Goal: Book appointment/travel/reservation

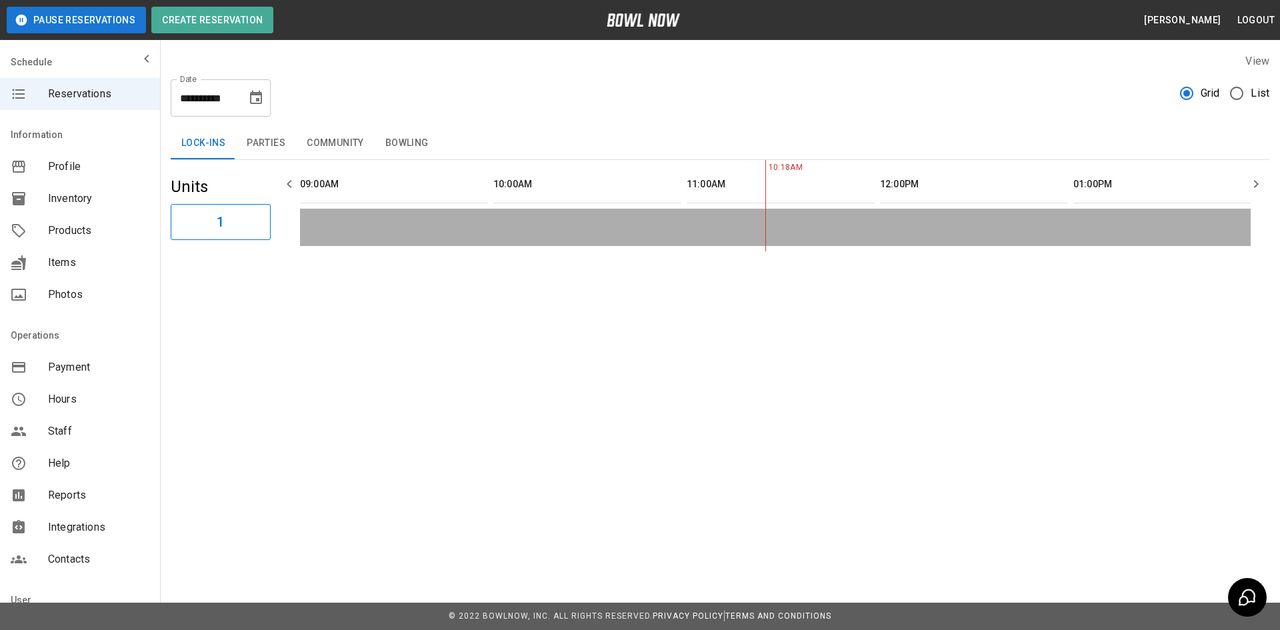
scroll to position [0, 387]
click at [255, 97] on icon "Choose date, selected date is Aug 26, 2025" at bounding box center [256, 98] width 16 height 16
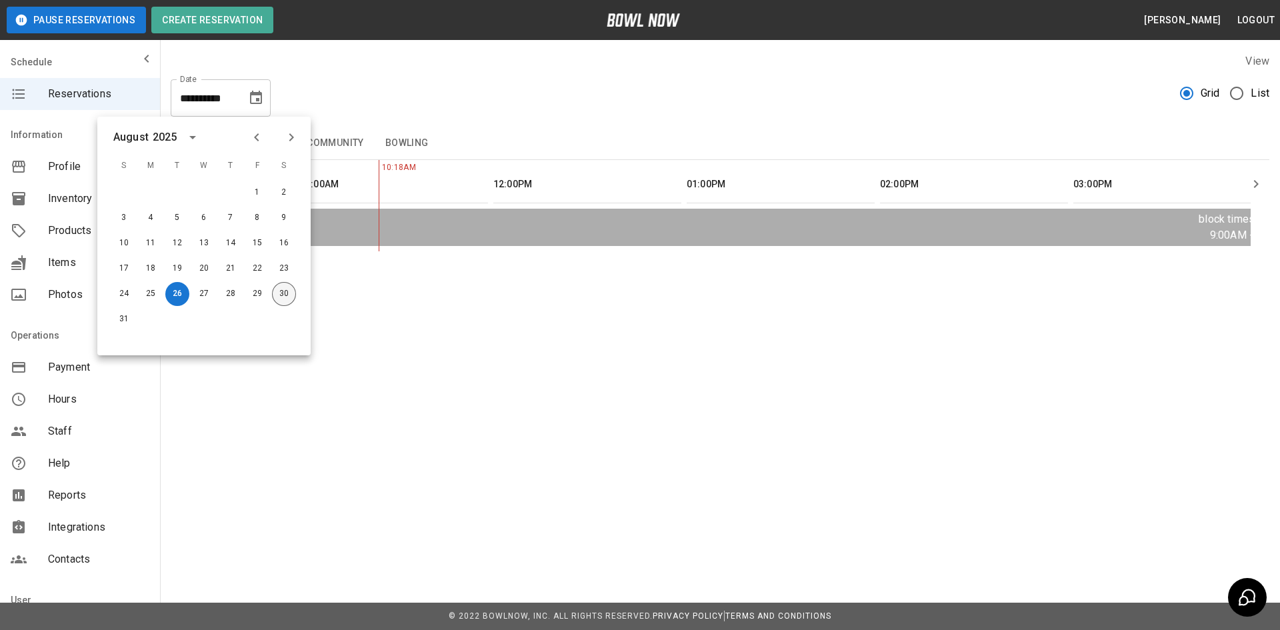
click at [285, 292] on button "30" at bounding box center [284, 294] width 24 height 24
type input "**********"
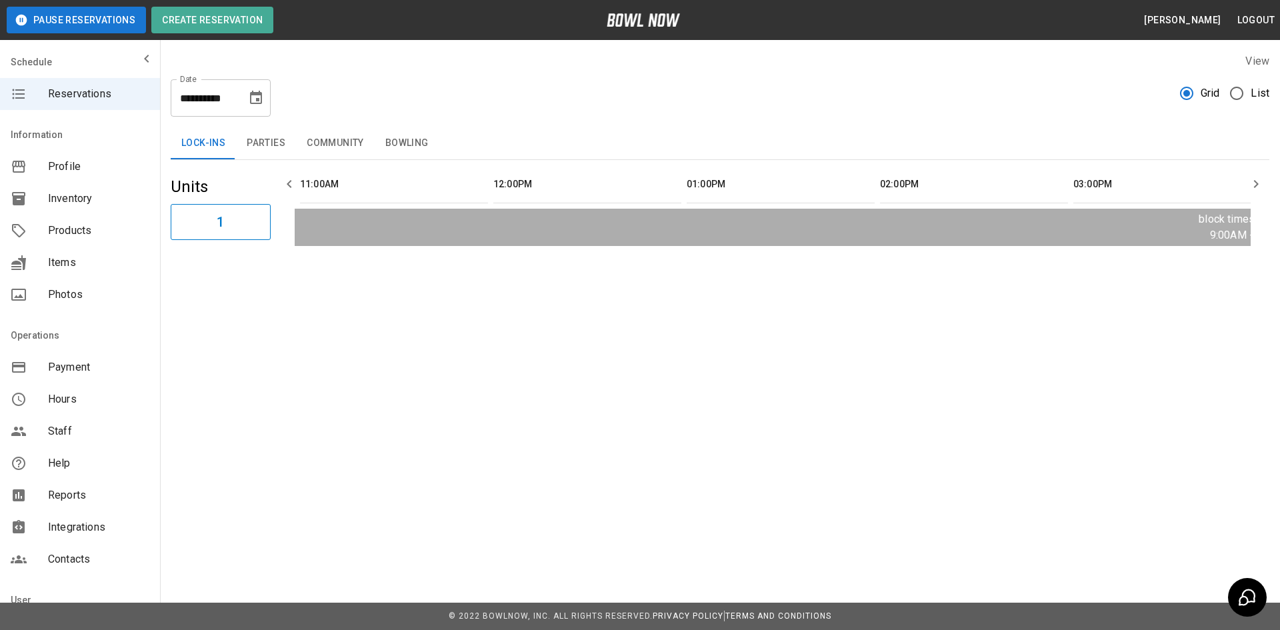
scroll to position [0, 193]
click at [275, 149] on button "Parties" at bounding box center [266, 143] width 60 height 32
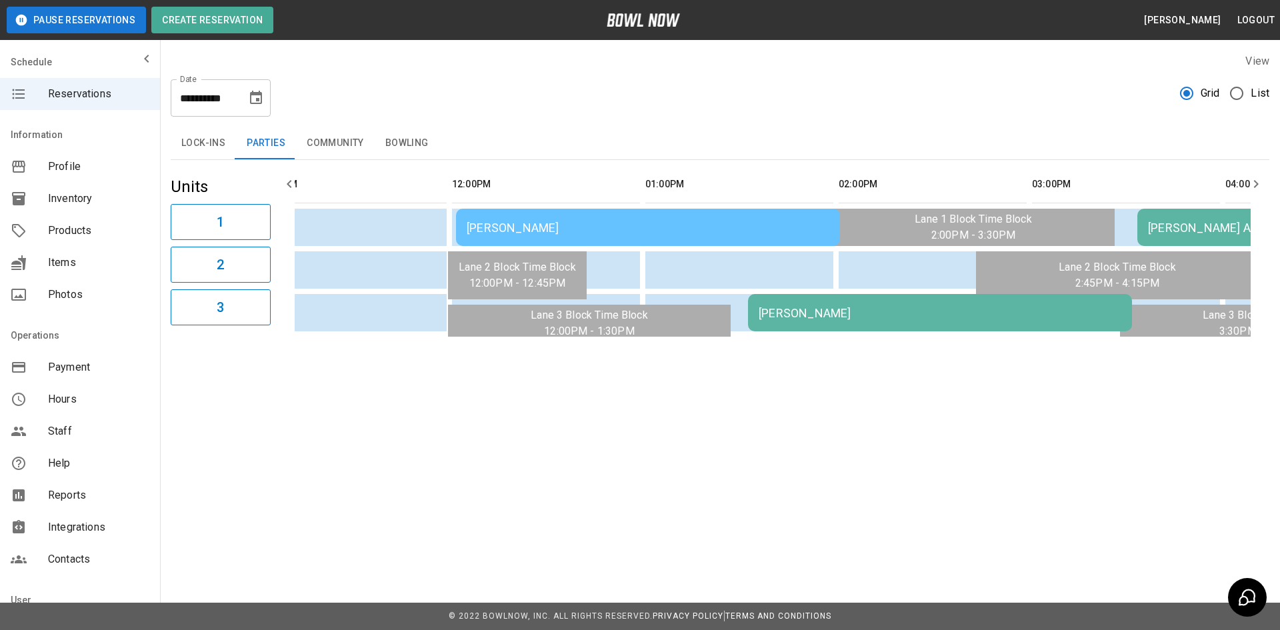
scroll to position [0, 0]
click at [585, 229] on div "[PERSON_NAME]" at bounding box center [652, 228] width 363 height 14
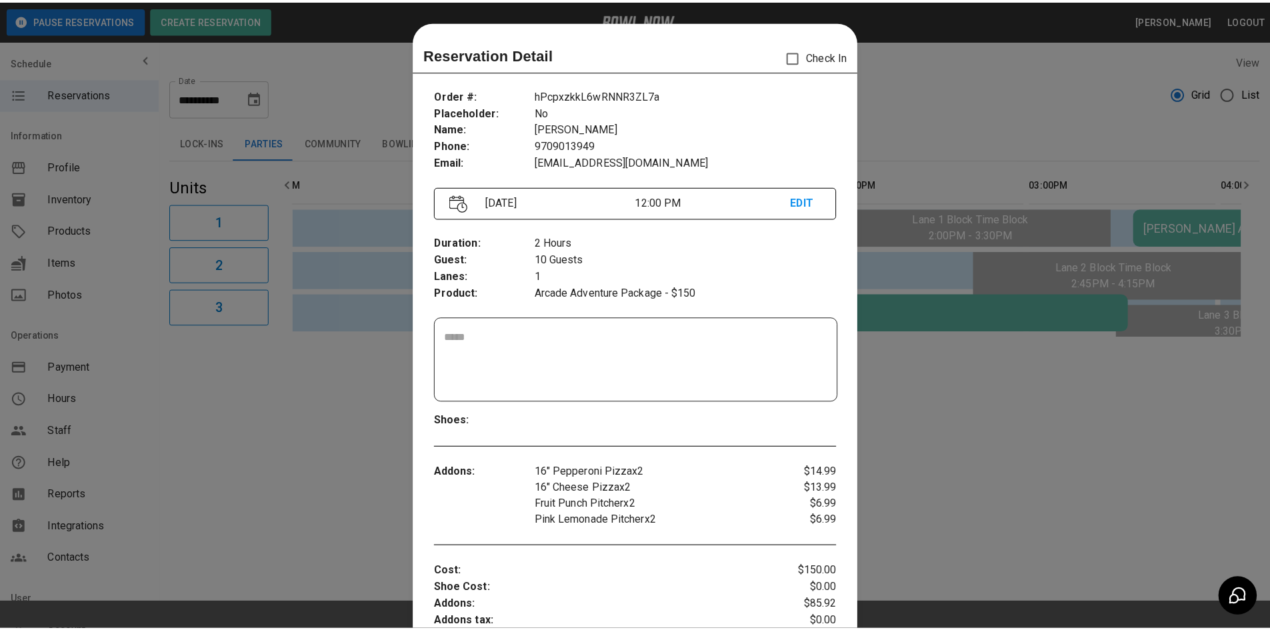
scroll to position [21, 0]
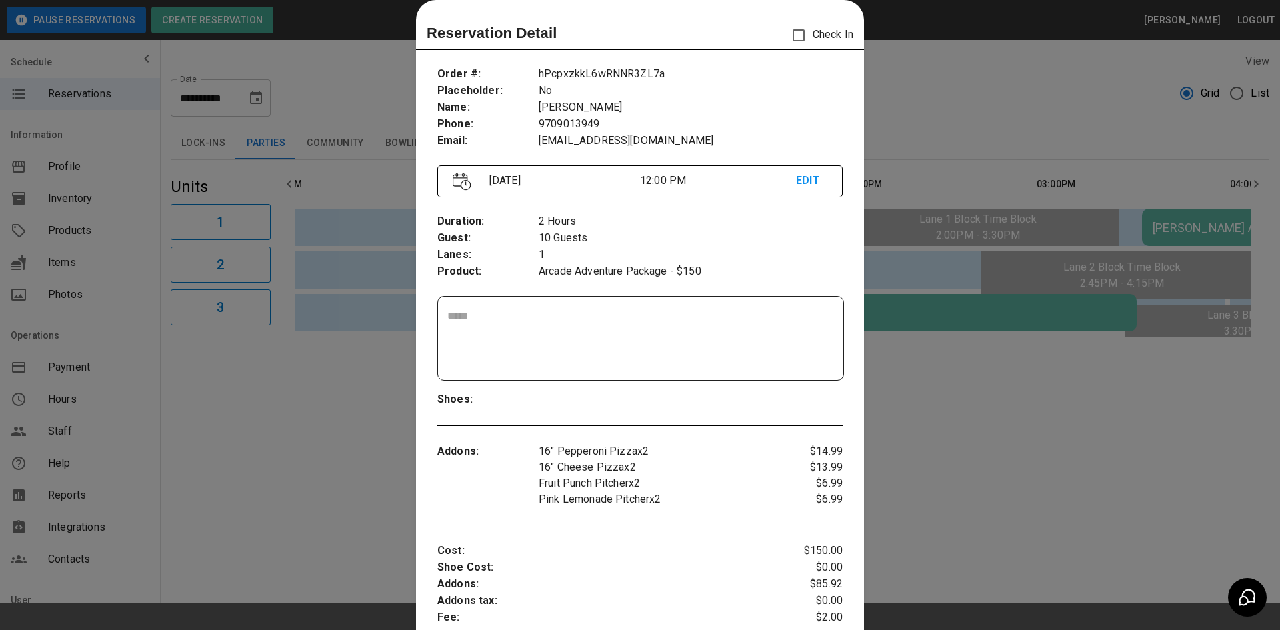
click at [929, 85] on div at bounding box center [640, 315] width 1280 height 630
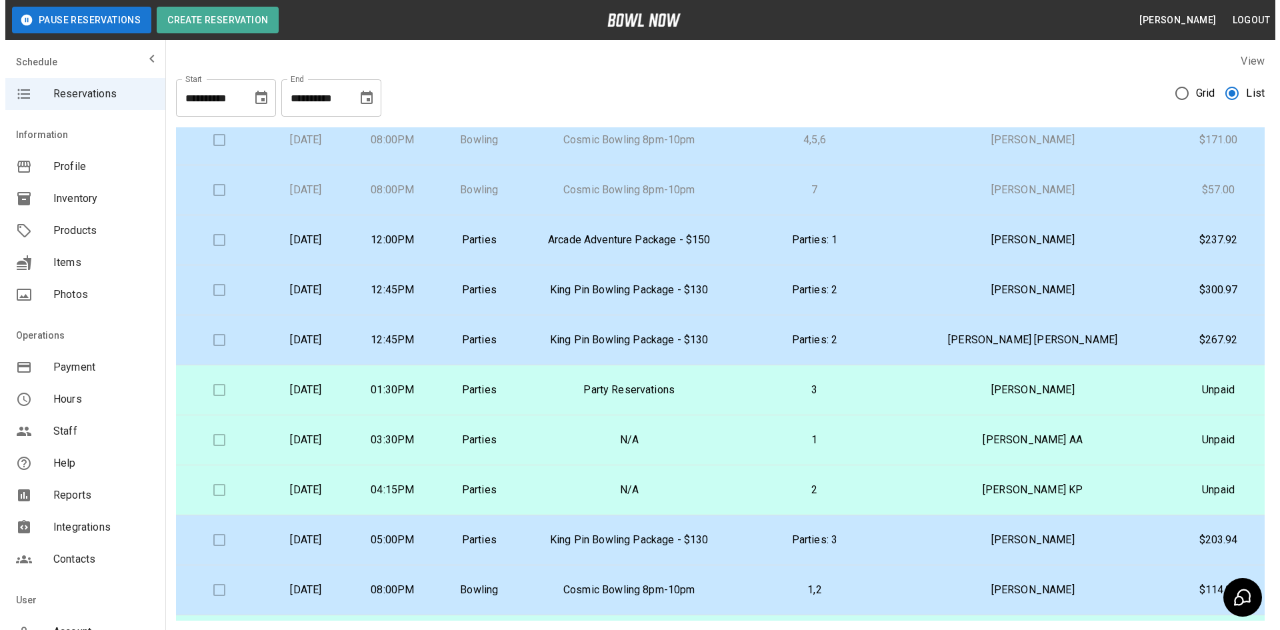
scroll to position [133, 0]
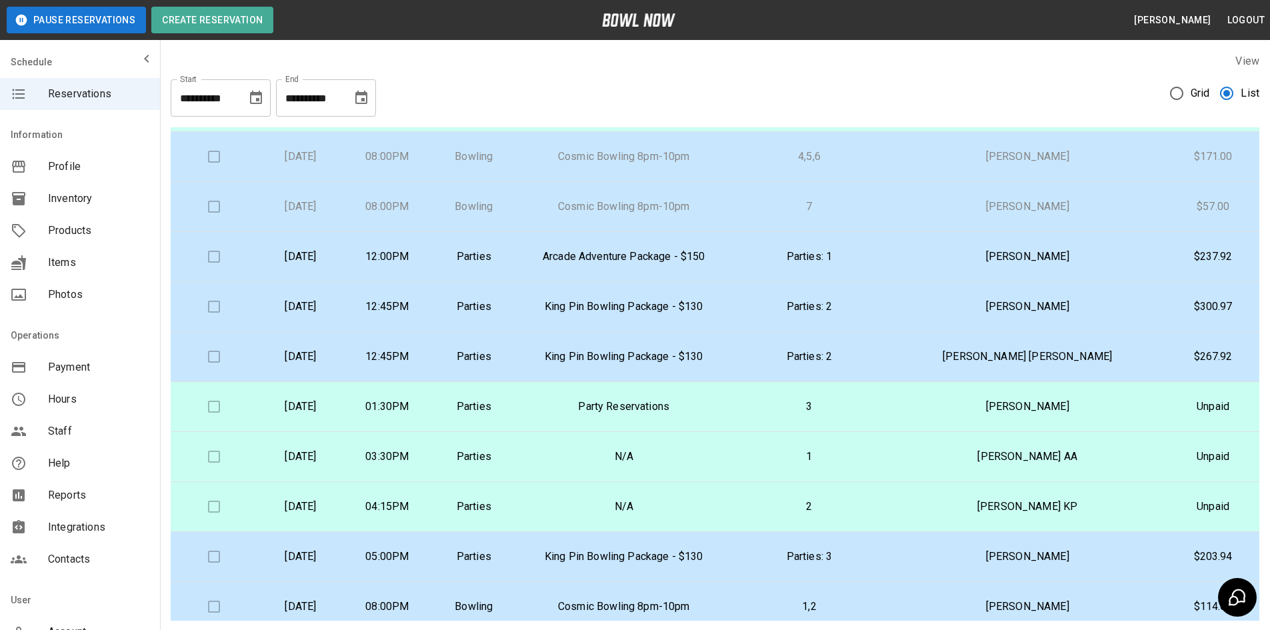
click at [661, 305] on p "King Pin Bowling Package - $130" at bounding box center [624, 307] width 192 height 16
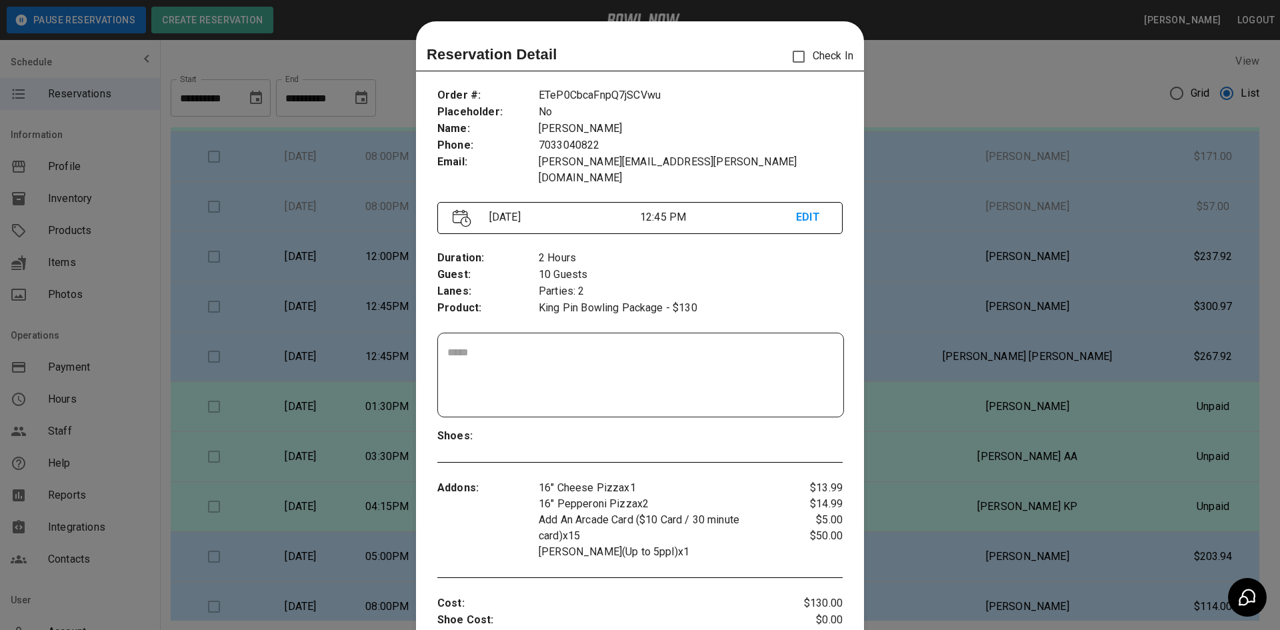
scroll to position [21, 0]
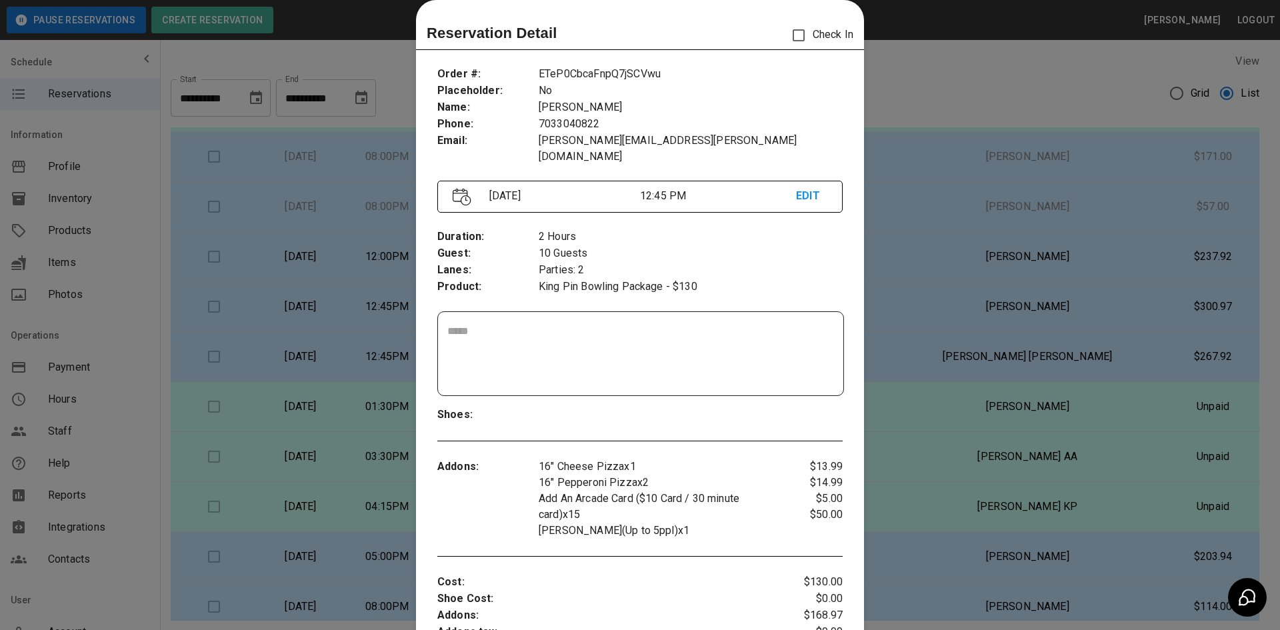
click at [940, 47] on div at bounding box center [640, 315] width 1280 height 630
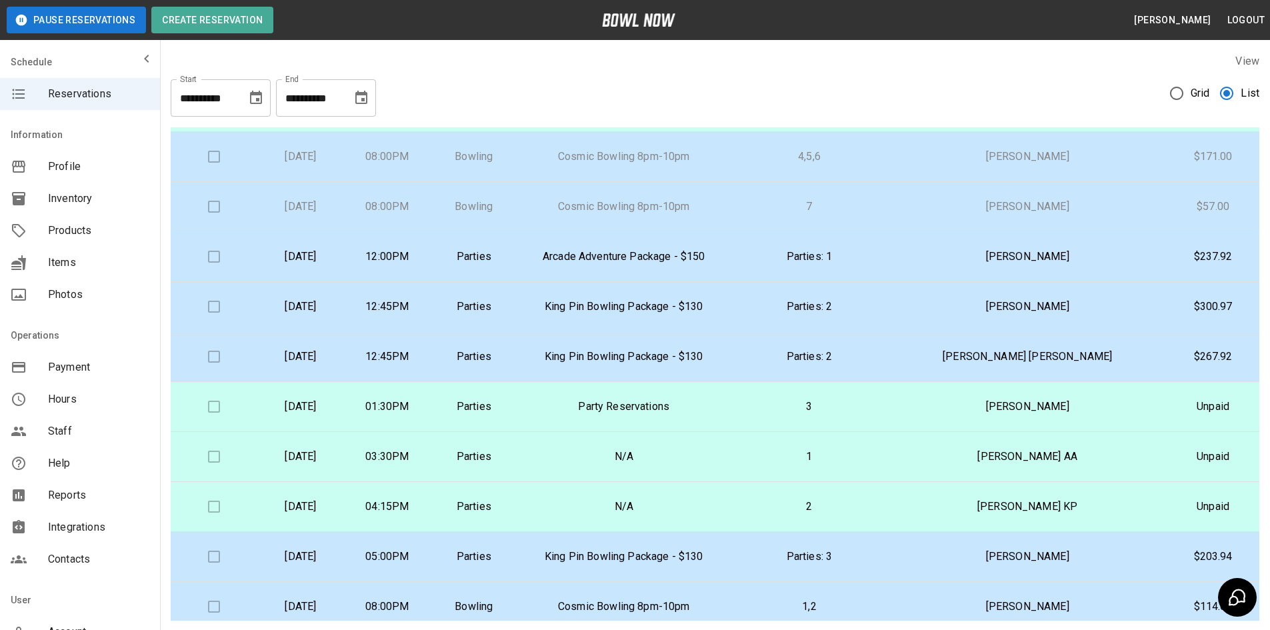
click at [420, 410] on p "01:30PM" at bounding box center [387, 407] width 65 height 16
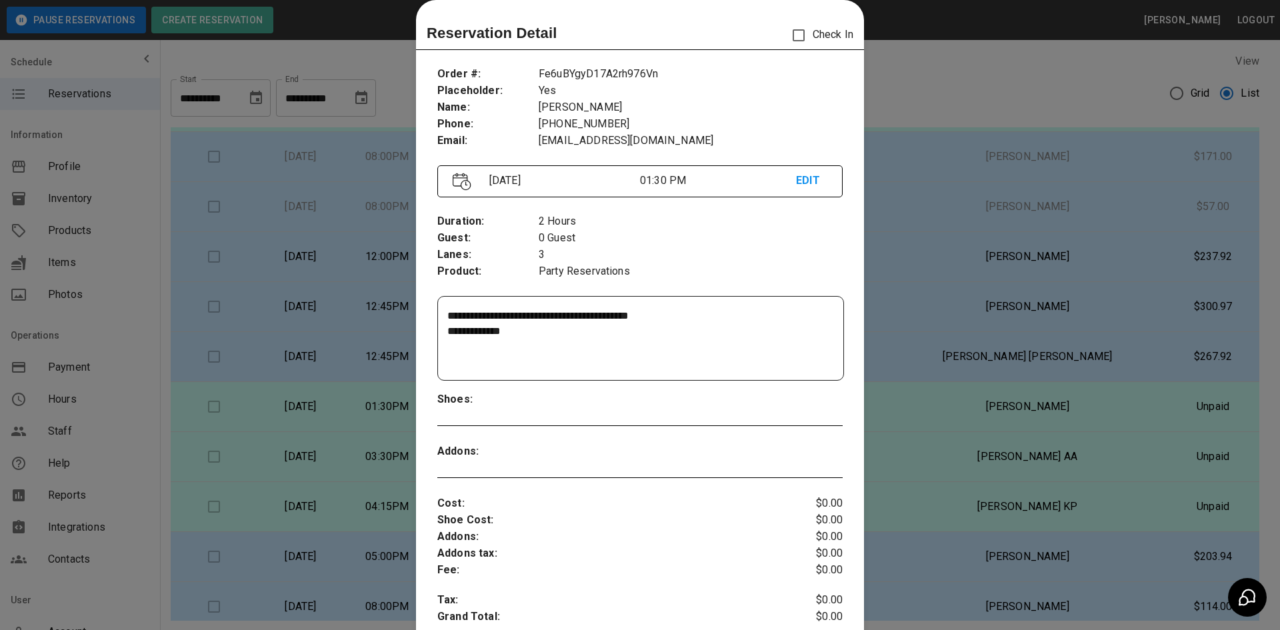
click at [960, 83] on div at bounding box center [640, 315] width 1280 height 630
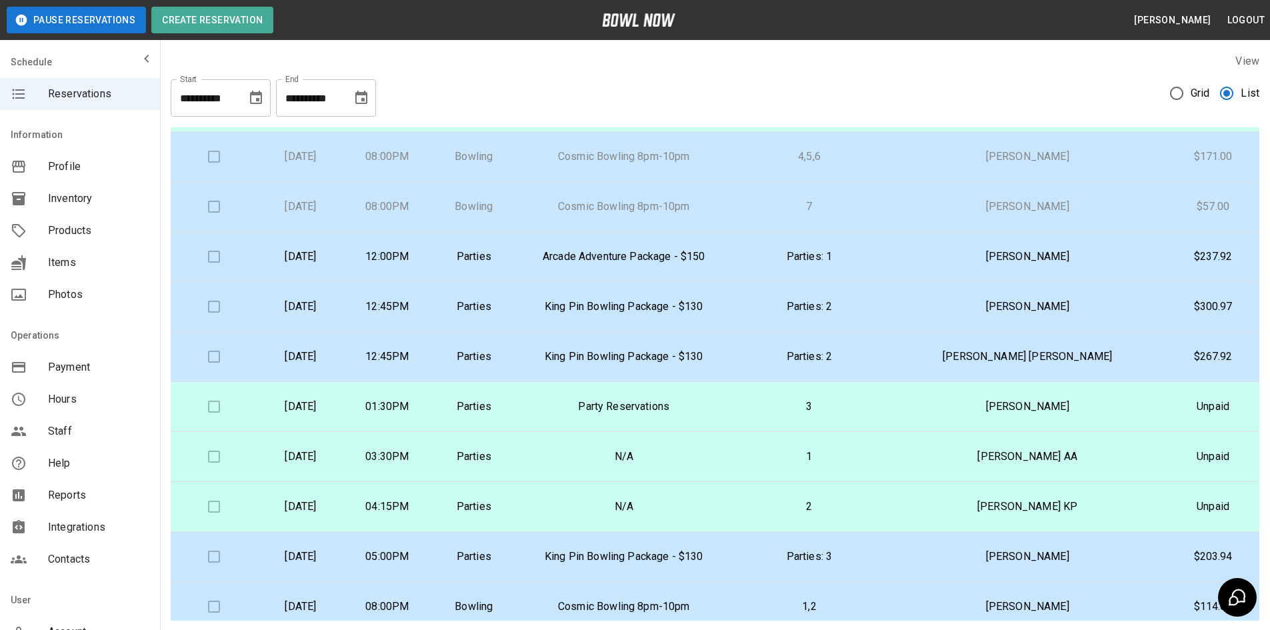
click at [507, 257] on p "Parties" at bounding box center [473, 257] width 65 height 16
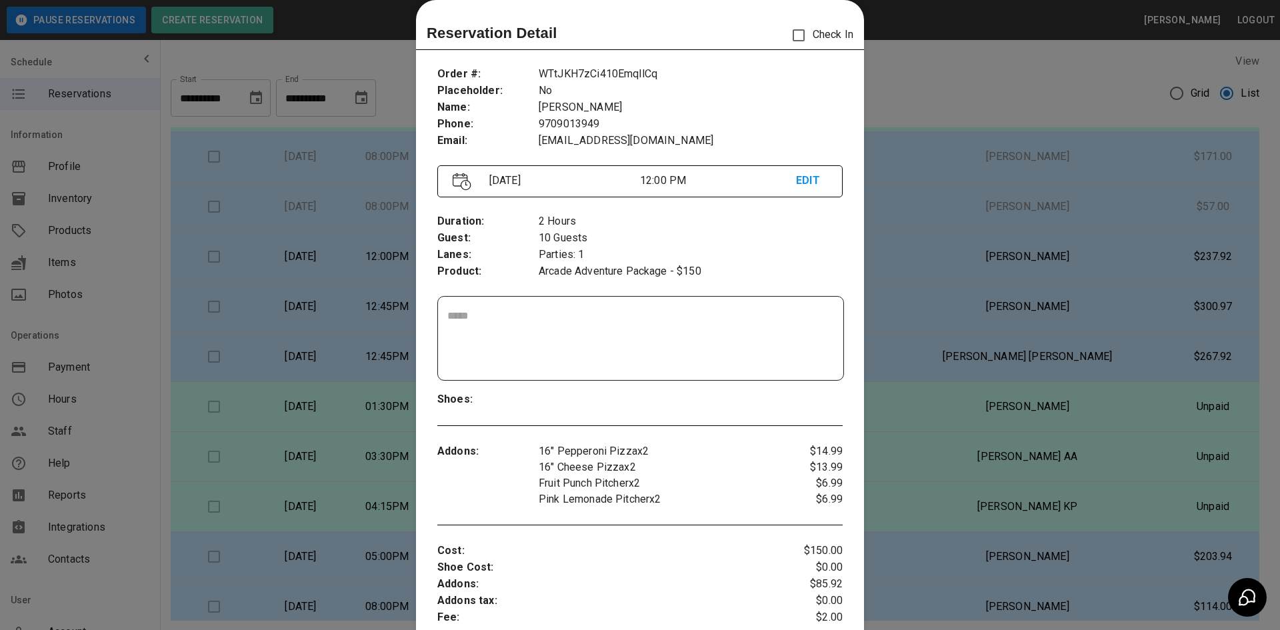
click at [1004, 89] on div at bounding box center [640, 315] width 1280 height 630
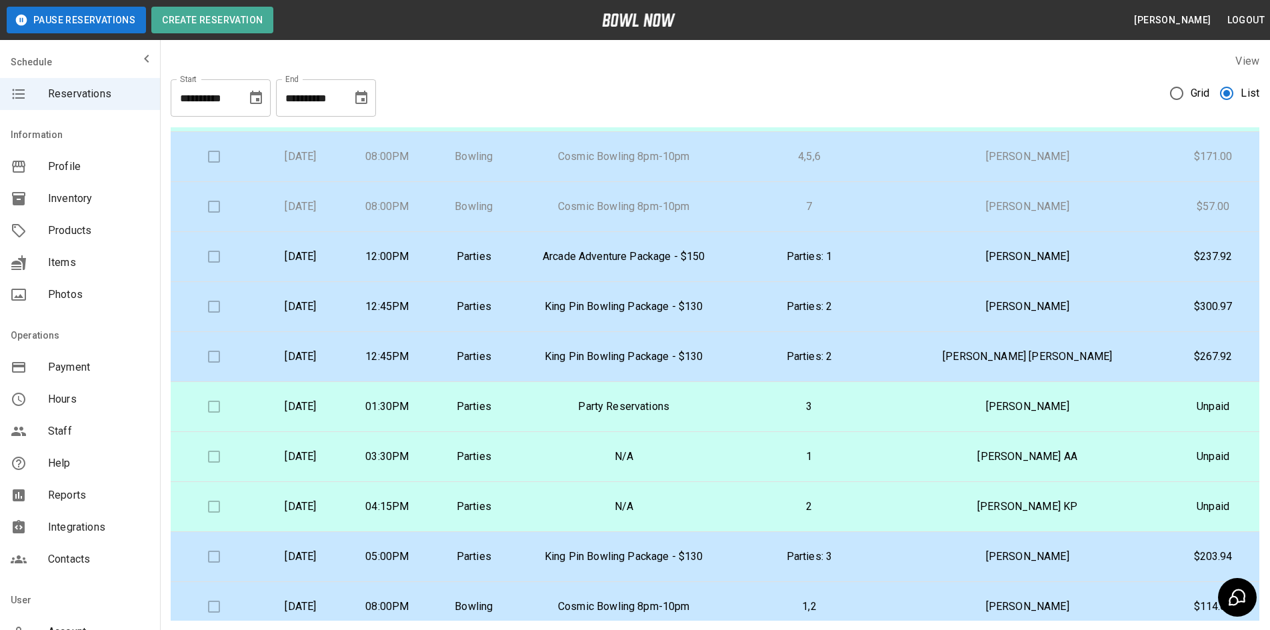
click at [420, 303] on p "12:45PM" at bounding box center [387, 307] width 65 height 16
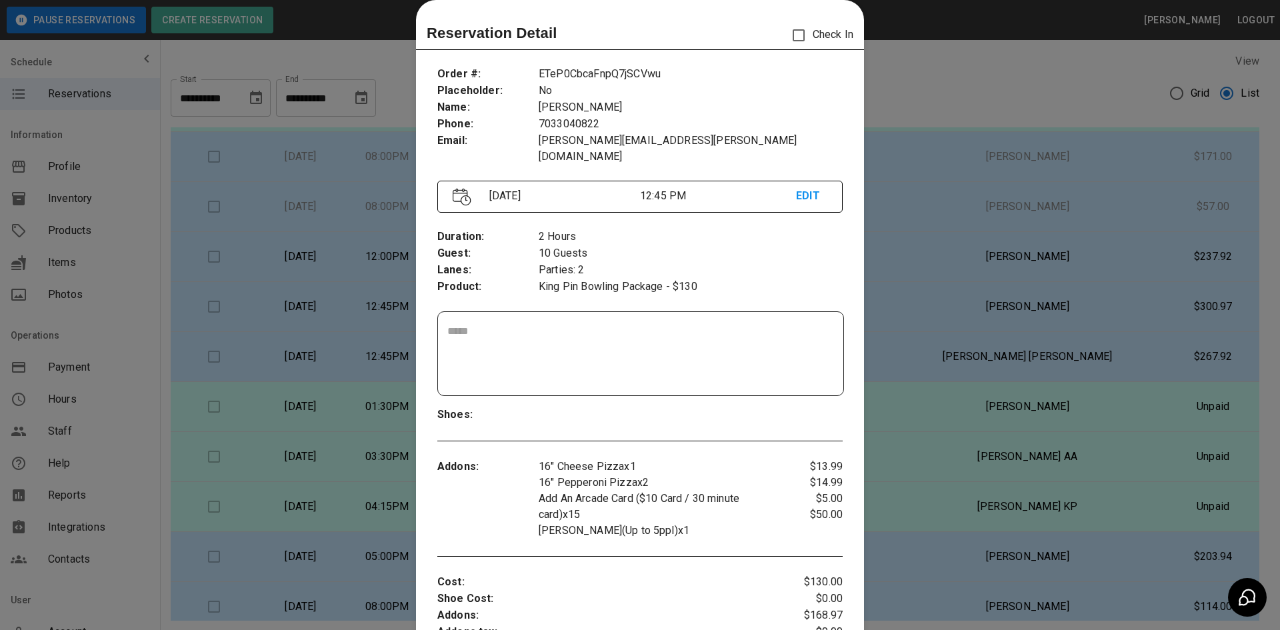
click at [937, 81] on div at bounding box center [640, 315] width 1280 height 630
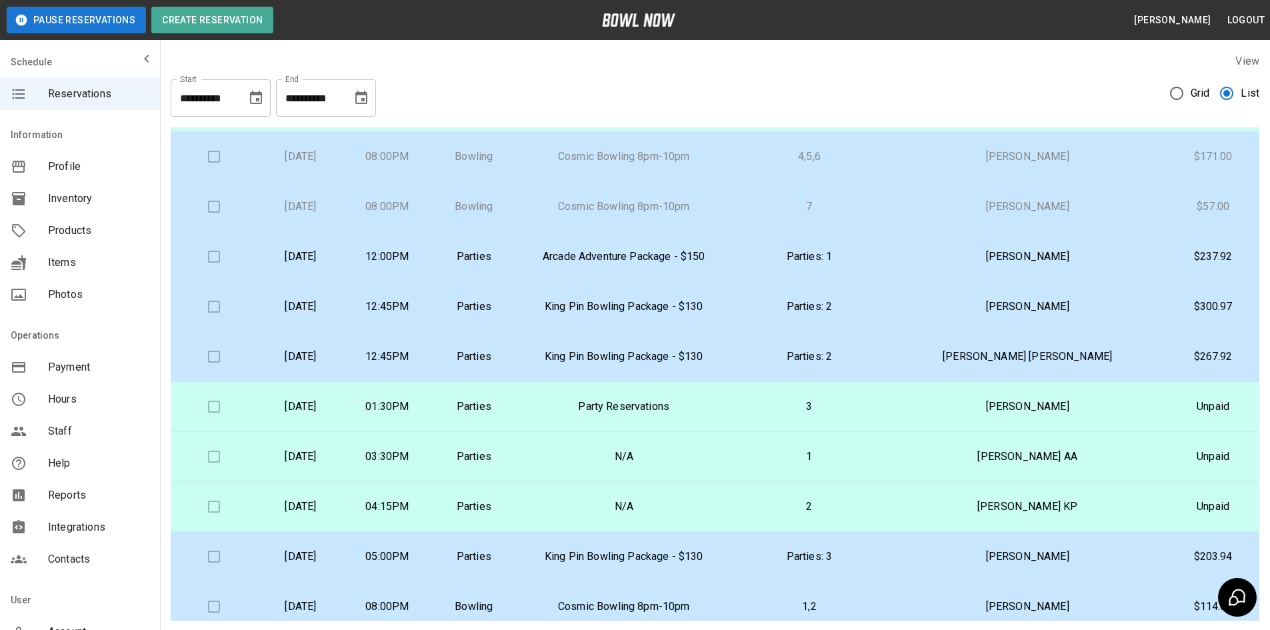
click at [516, 365] on td "Parties" at bounding box center [474, 357] width 87 height 50
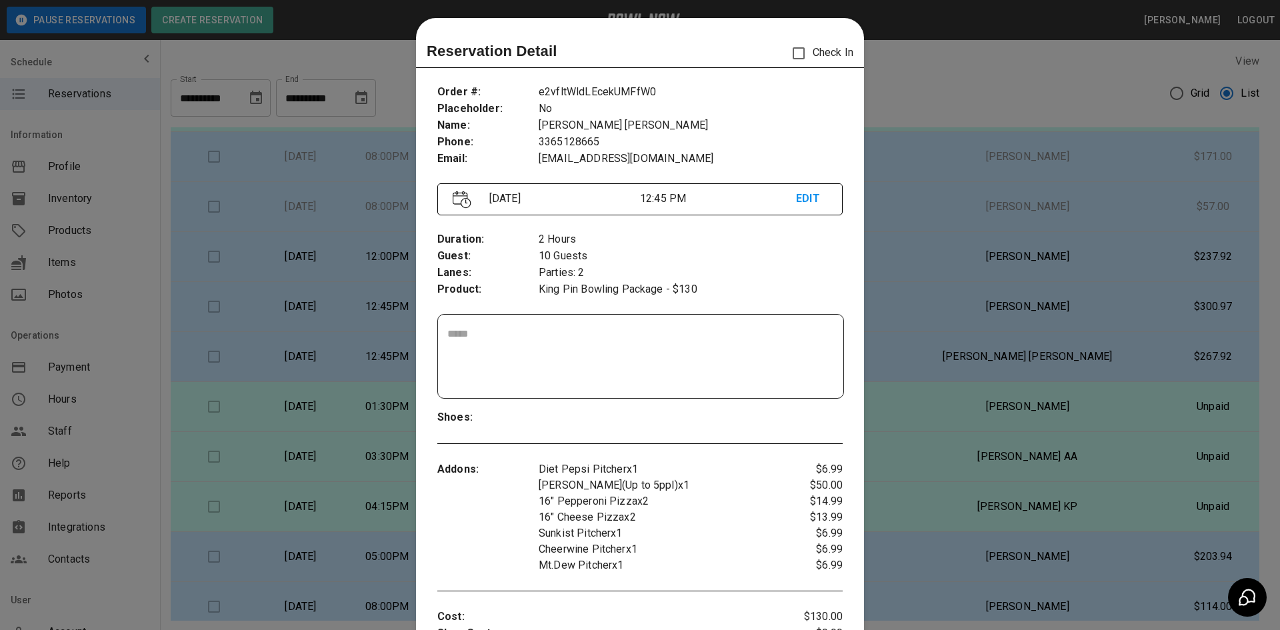
scroll to position [0, 0]
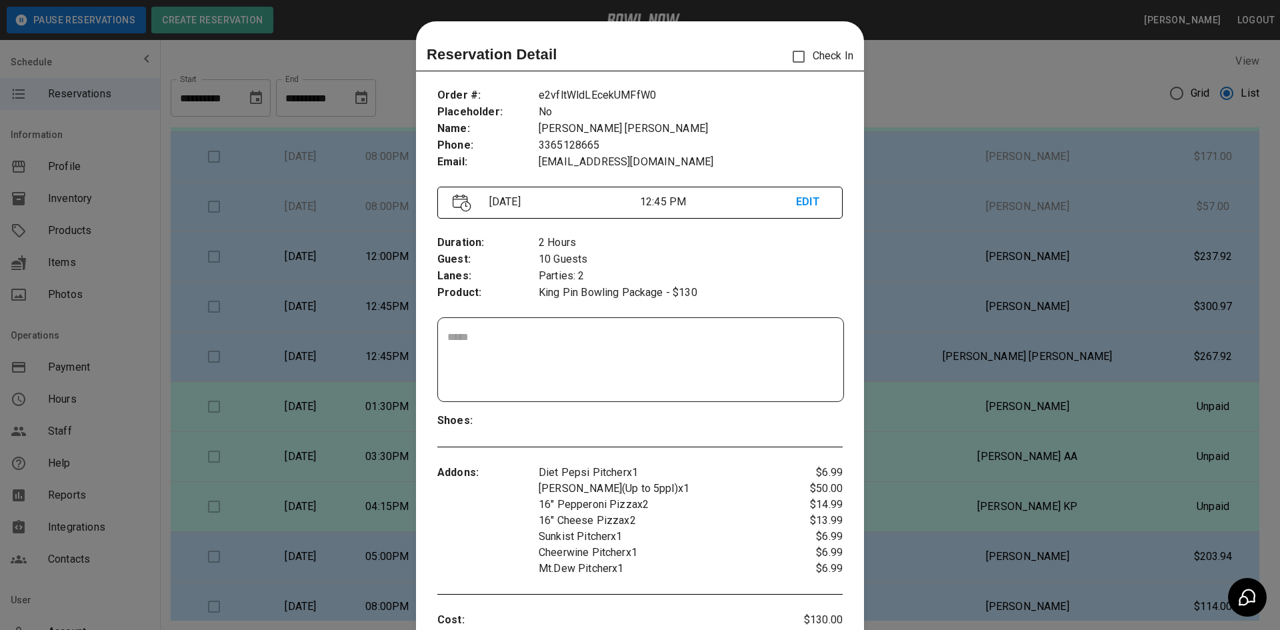
click at [942, 99] on div at bounding box center [640, 315] width 1280 height 630
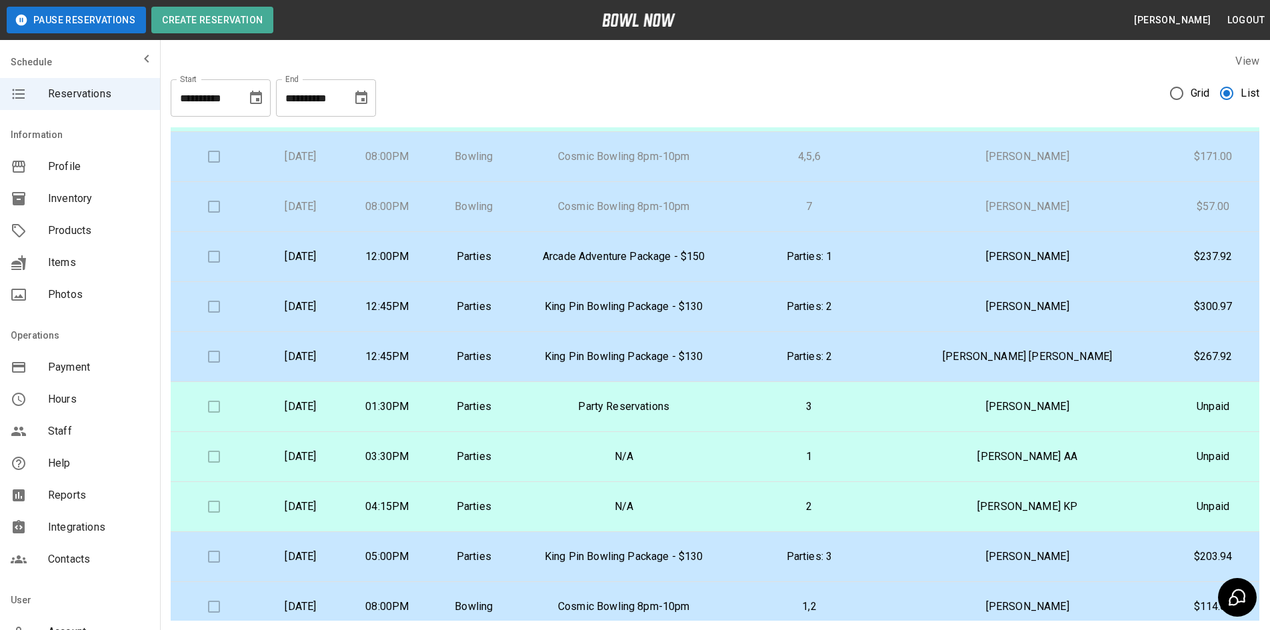
click at [420, 359] on p "12:45PM" at bounding box center [387, 357] width 65 height 16
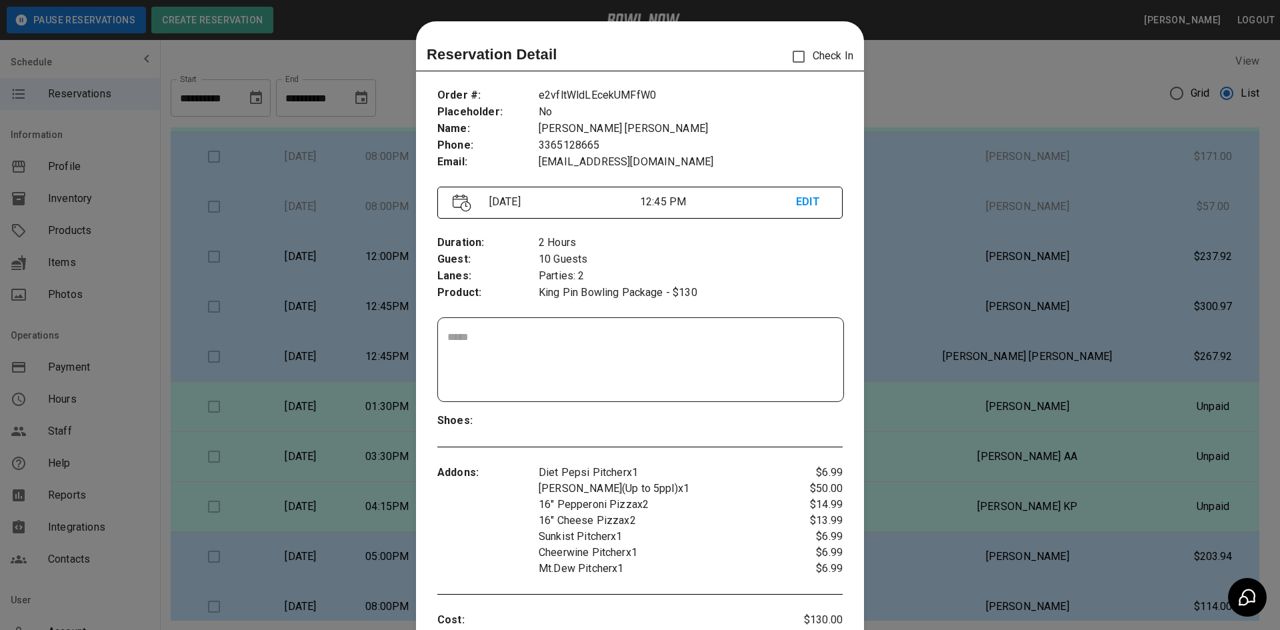
scroll to position [21, 0]
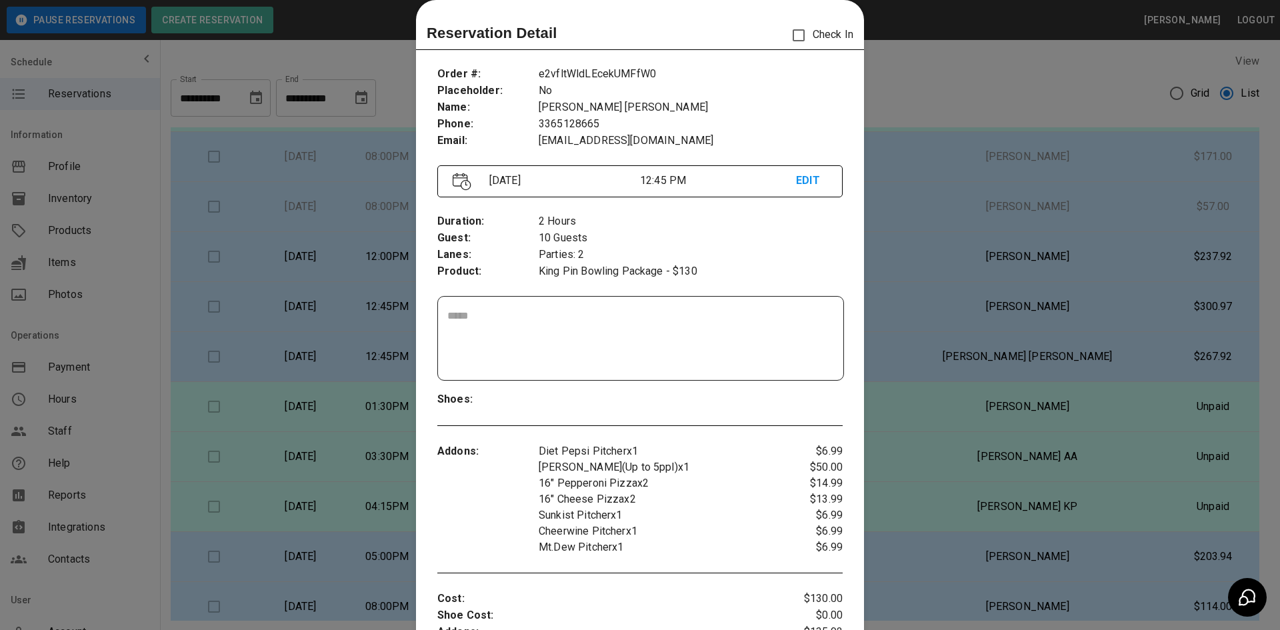
click at [953, 81] on div at bounding box center [640, 315] width 1280 height 630
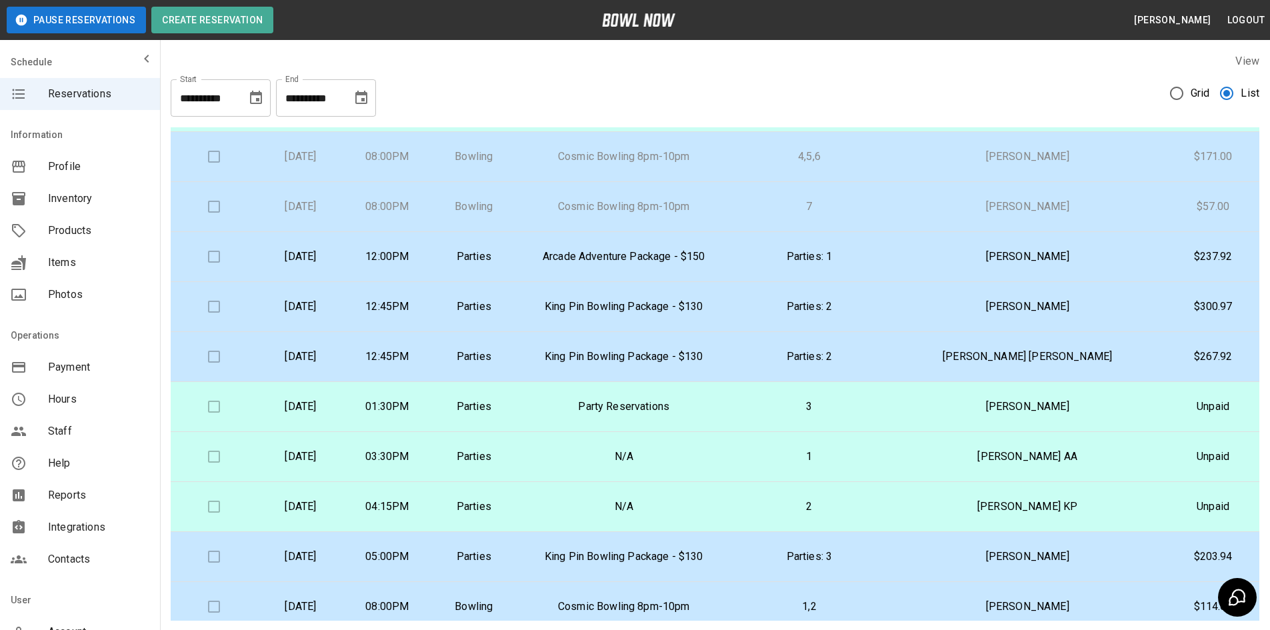
click at [595, 412] on p "Party Reservations" at bounding box center [624, 407] width 192 height 16
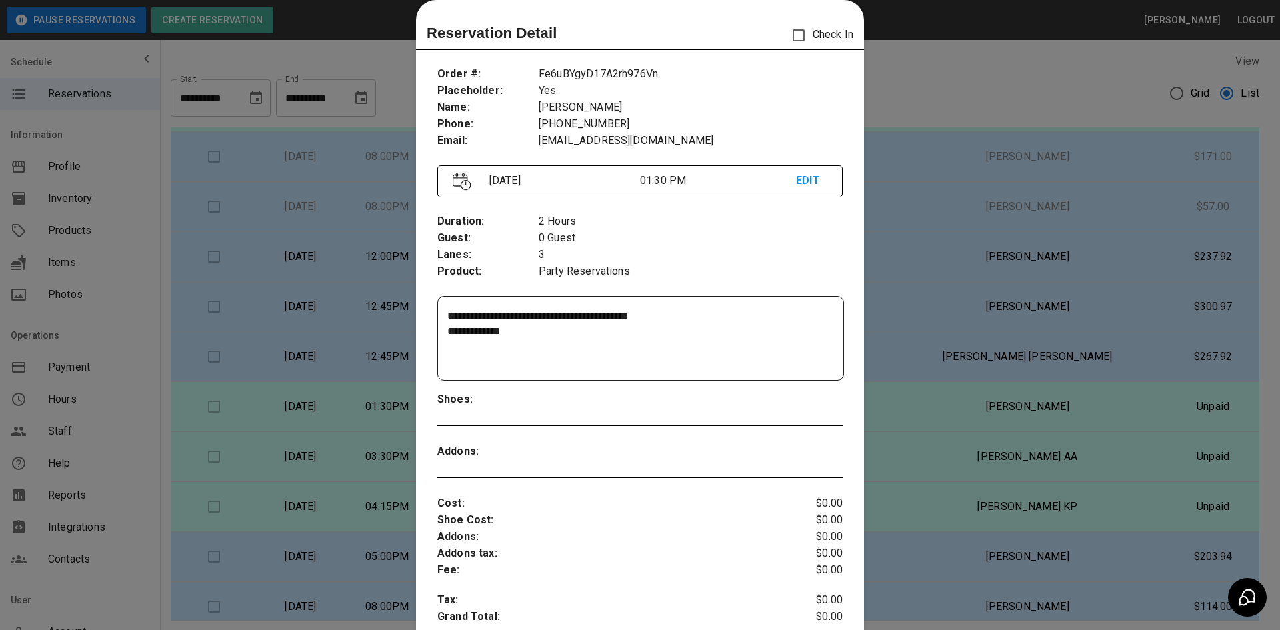
click at [928, 88] on div at bounding box center [640, 315] width 1280 height 630
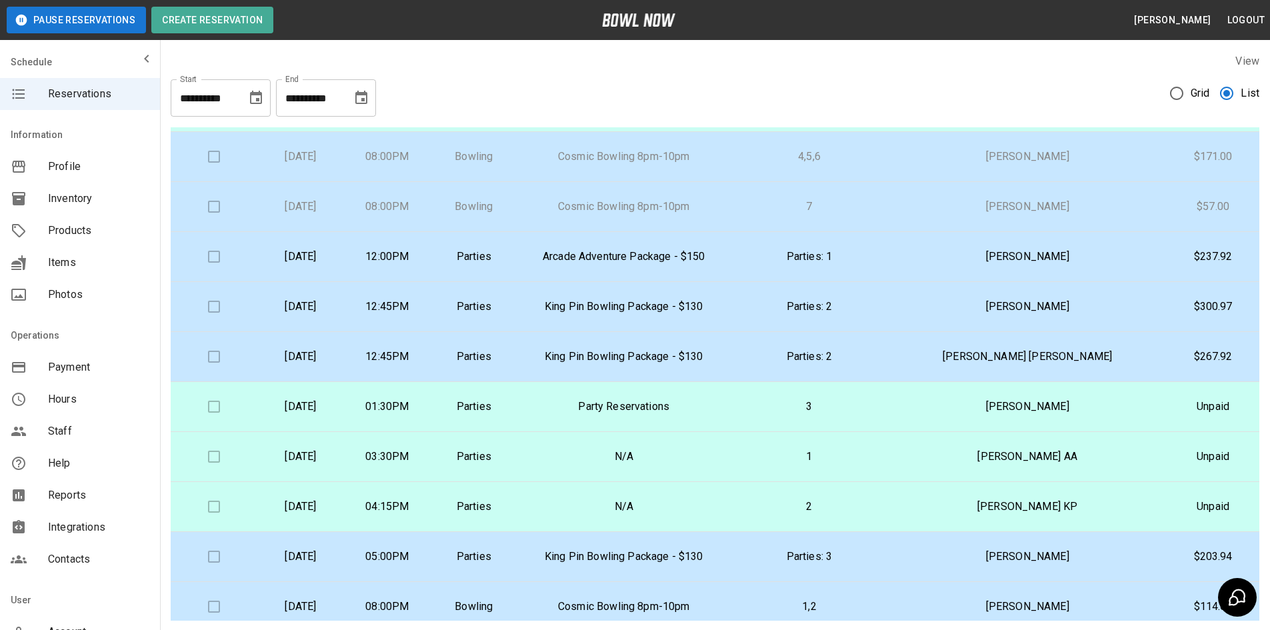
click at [619, 461] on p "N/A" at bounding box center [624, 457] width 192 height 16
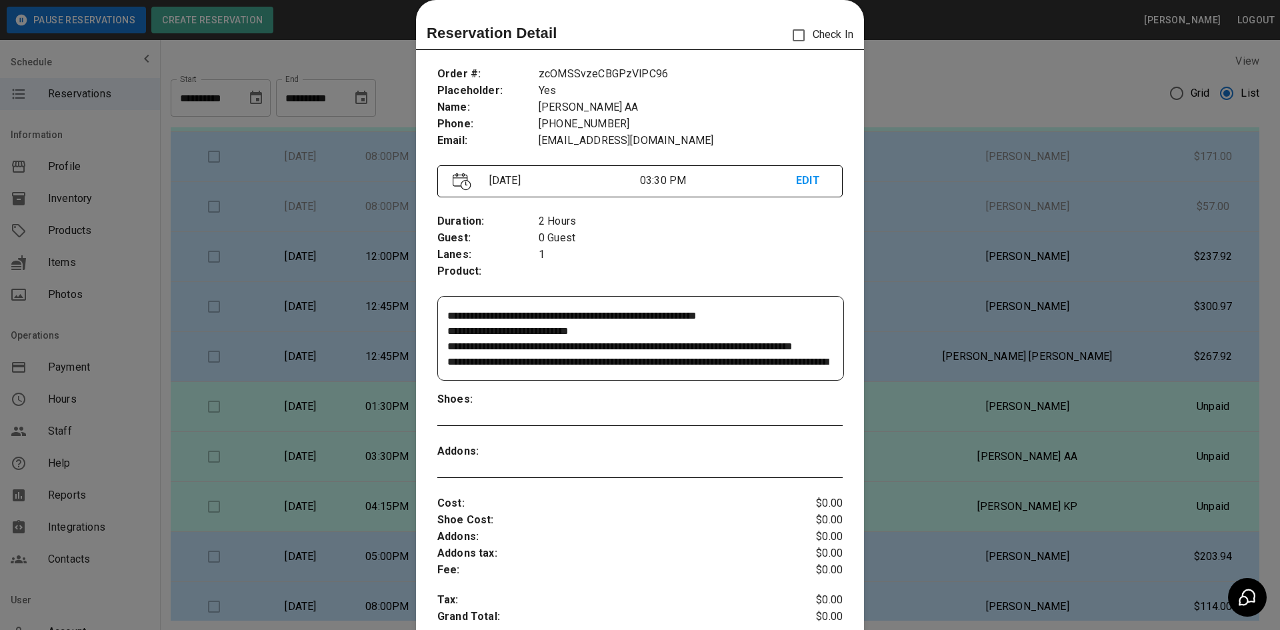
click at [944, 86] on div at bounding box center [640, 315] width 1280 height 630
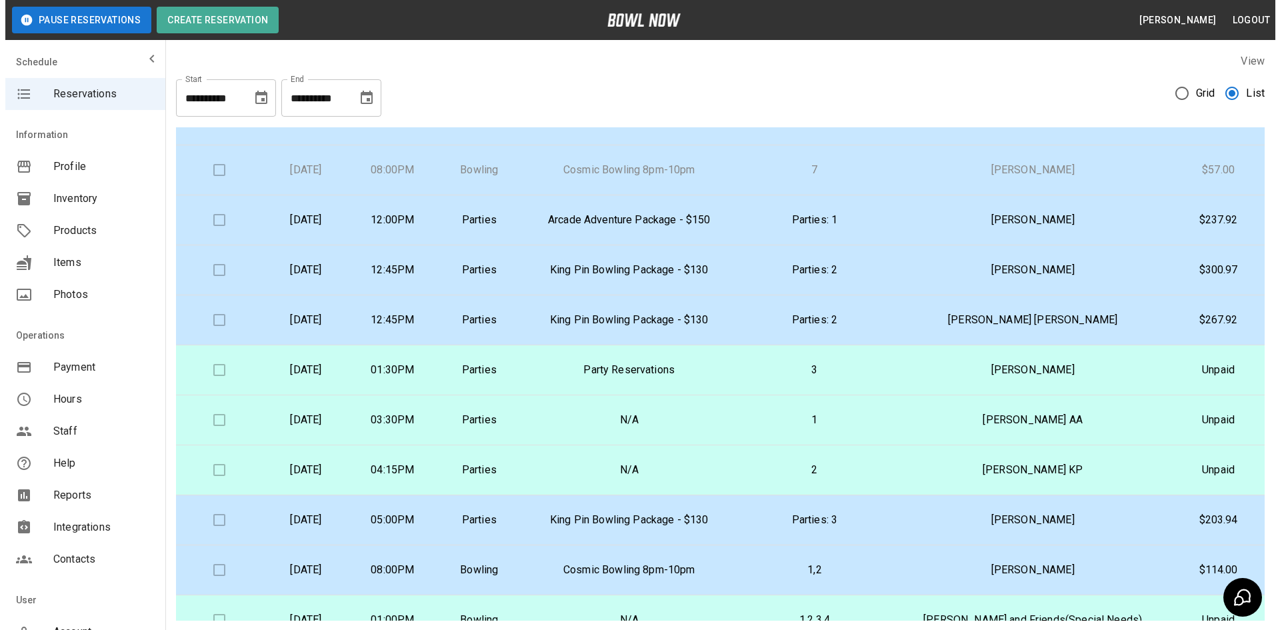
scroll to position [200, 0]
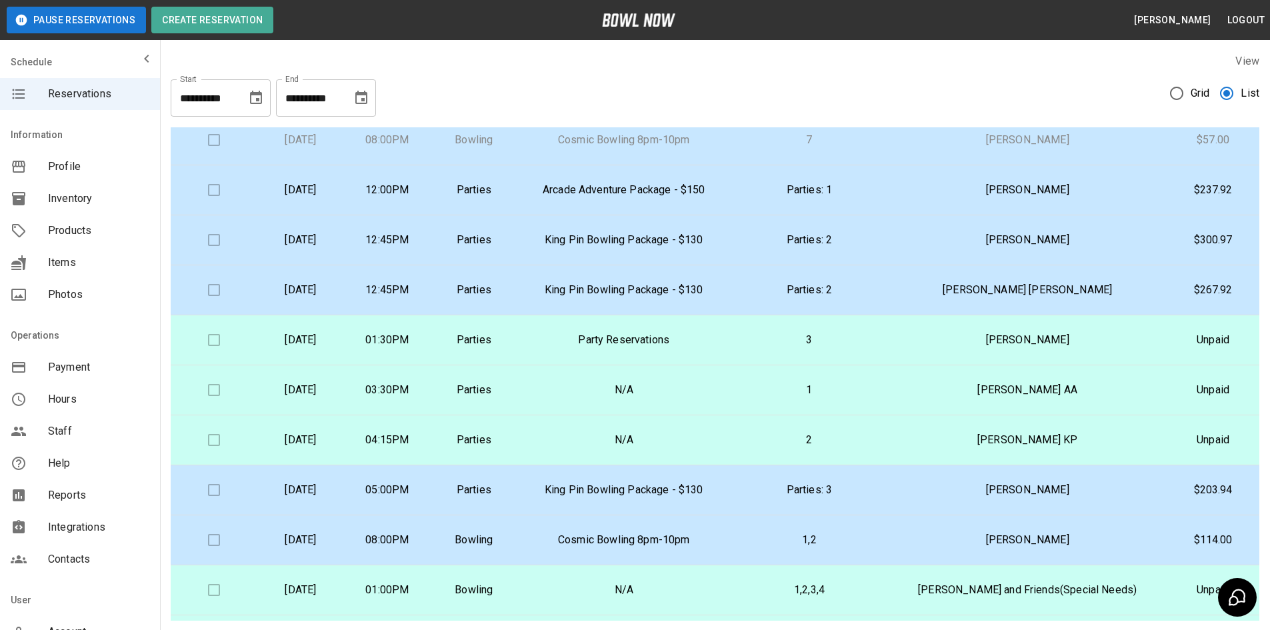
click at [507, 440] on p "Parties" at bounding box center [473, 440] width 65 height 16
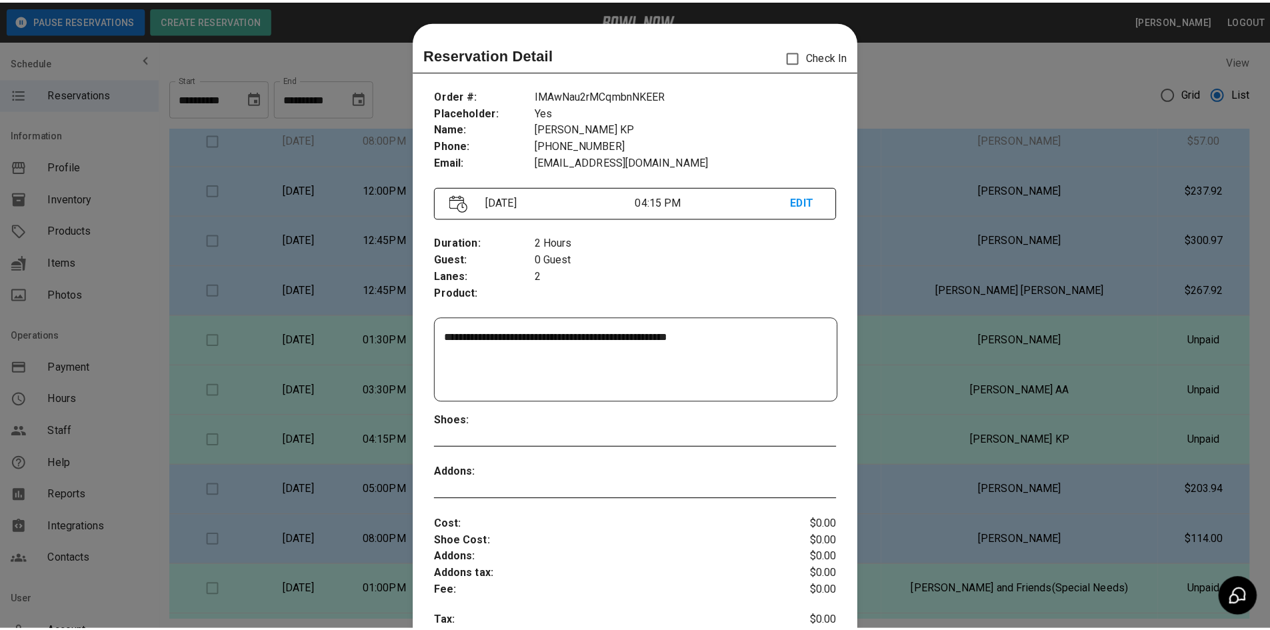
scroll to position [21, 0]
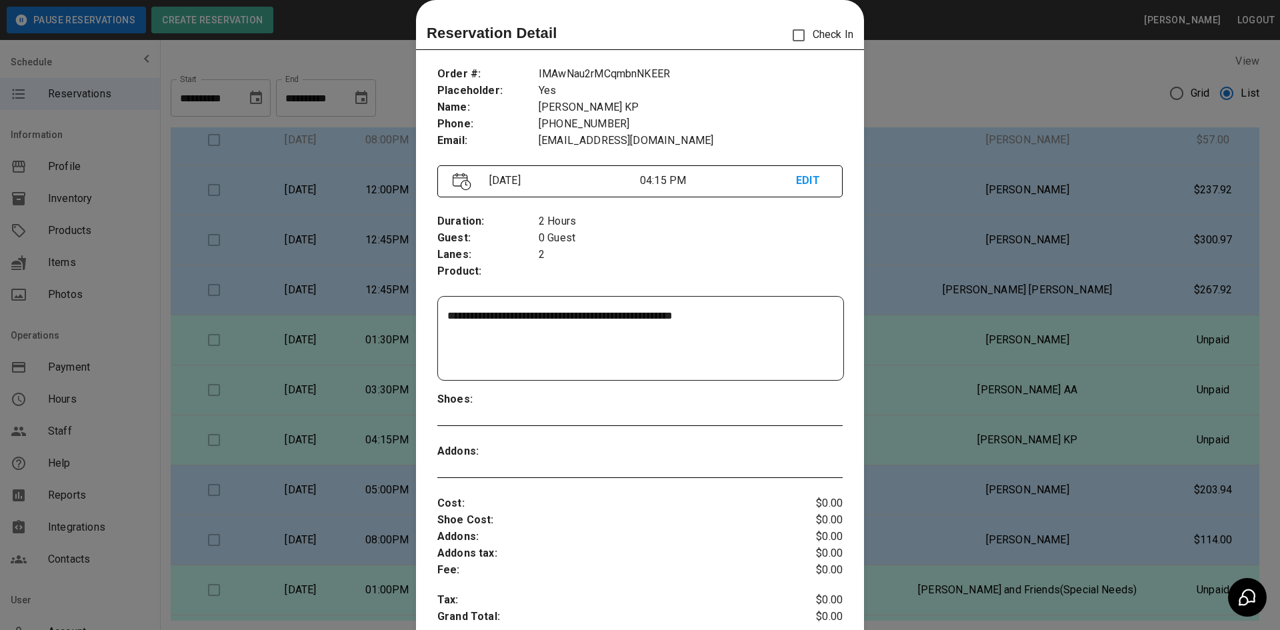
click at [954, 79] on div at bounding box center [640, 315] width 1280 height 630
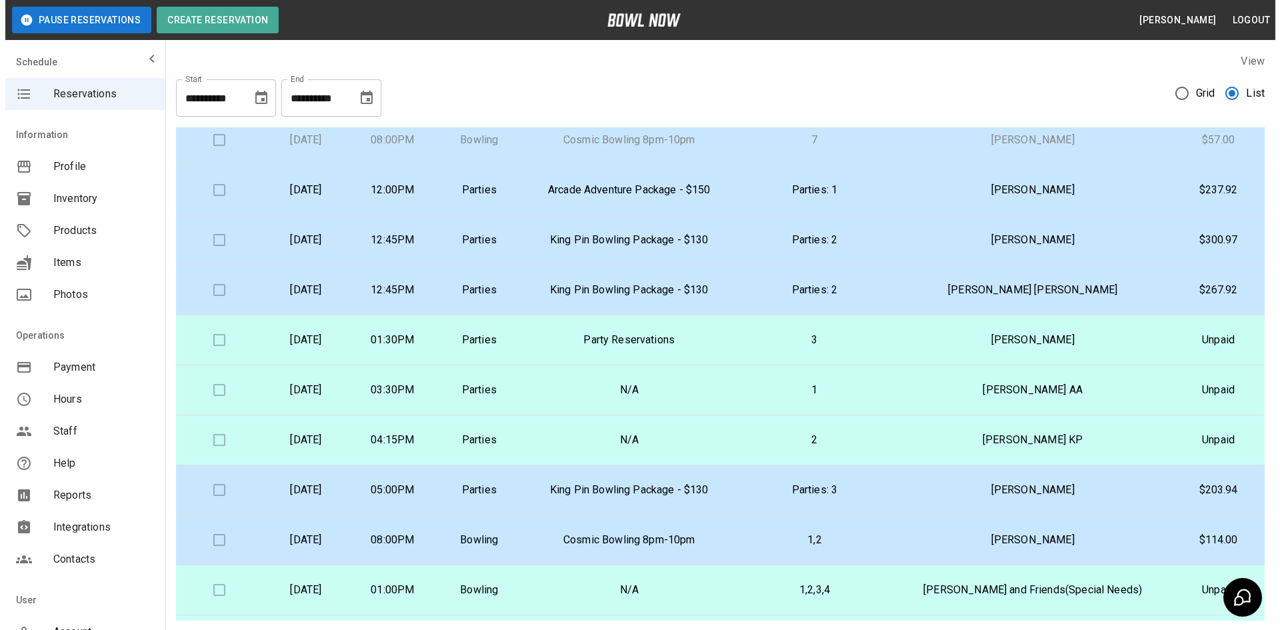
scroll to position [267, 0]
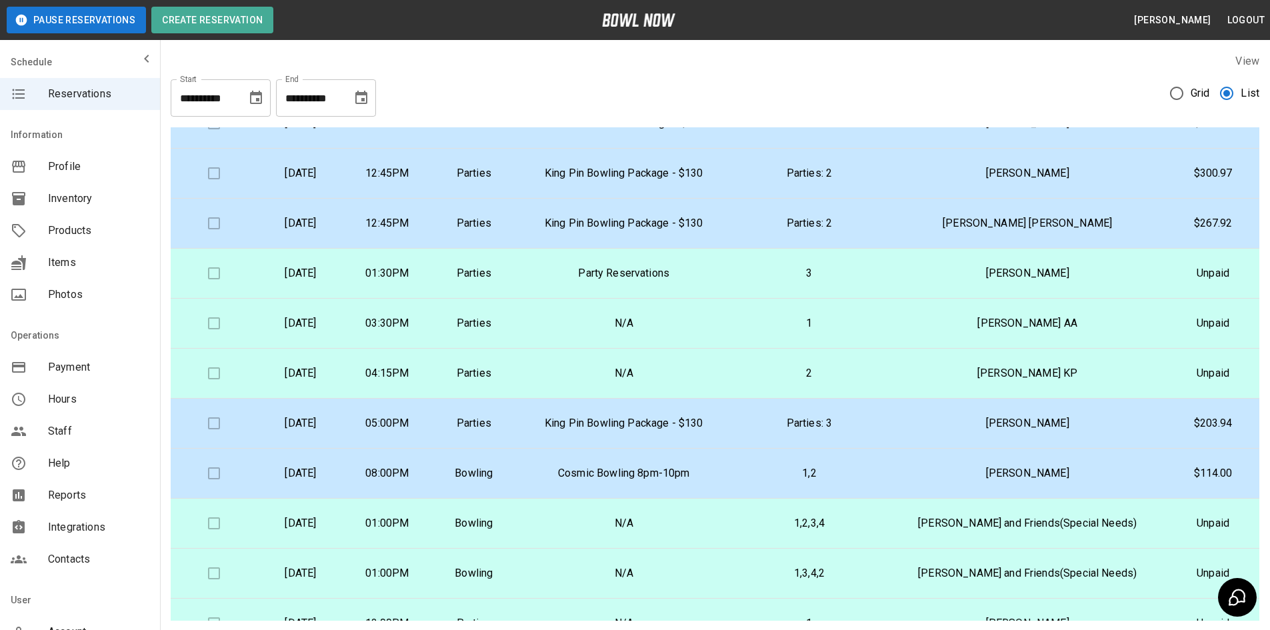
click at [333, 418] on p "[DATE]" at bounding box center [300, 423] width 65 height 16
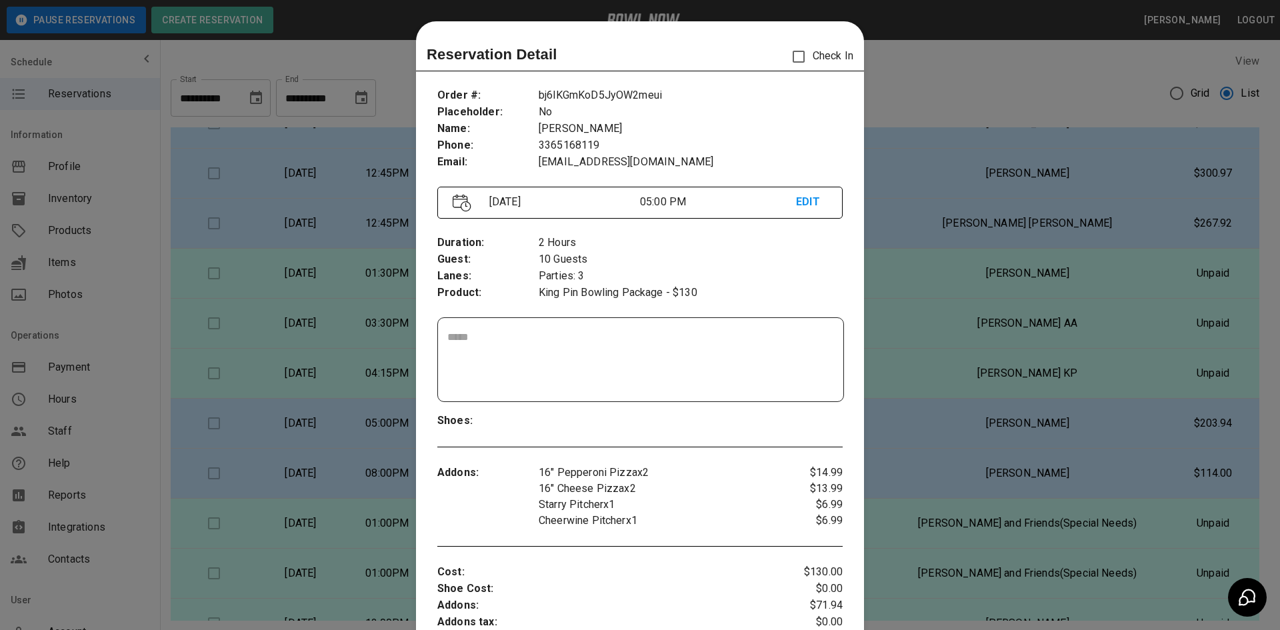
scroll to position [21, 0]
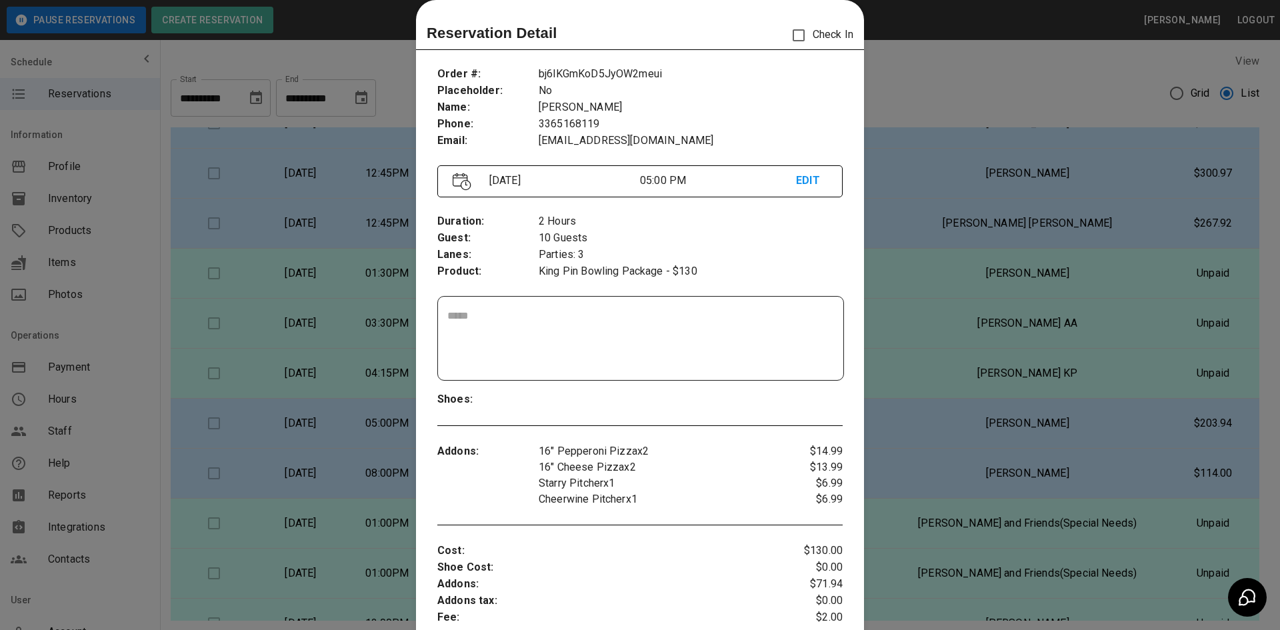
click at [942, 100] on div at bounding box center [640, 315] width 1280 height 630
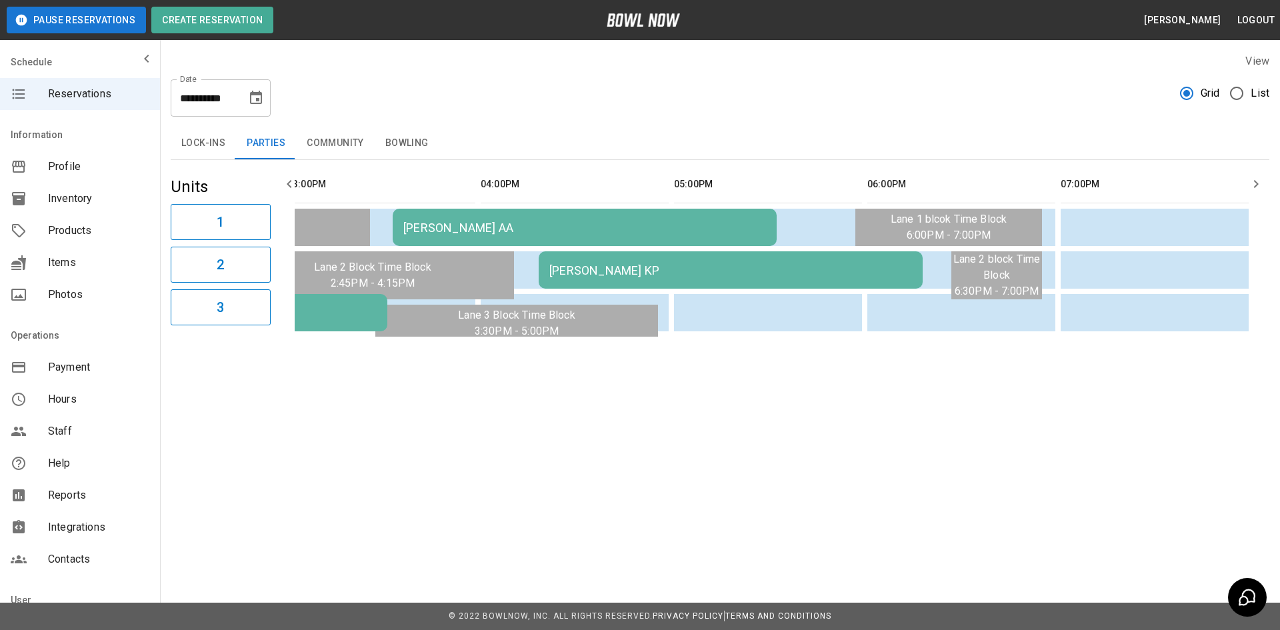
scroll to position [0, 1201]
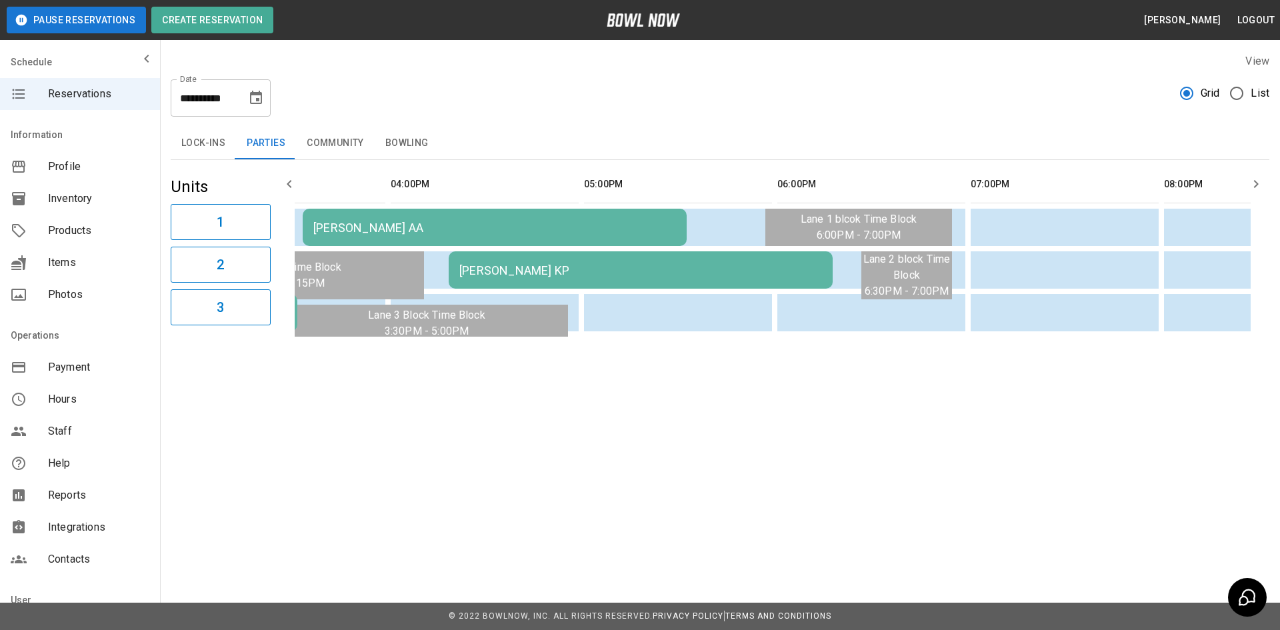
click at [255, 96] on icon "Choose date, selected date is Aug 30, 2025" at bounding box center [256, 98] width 16 height 16
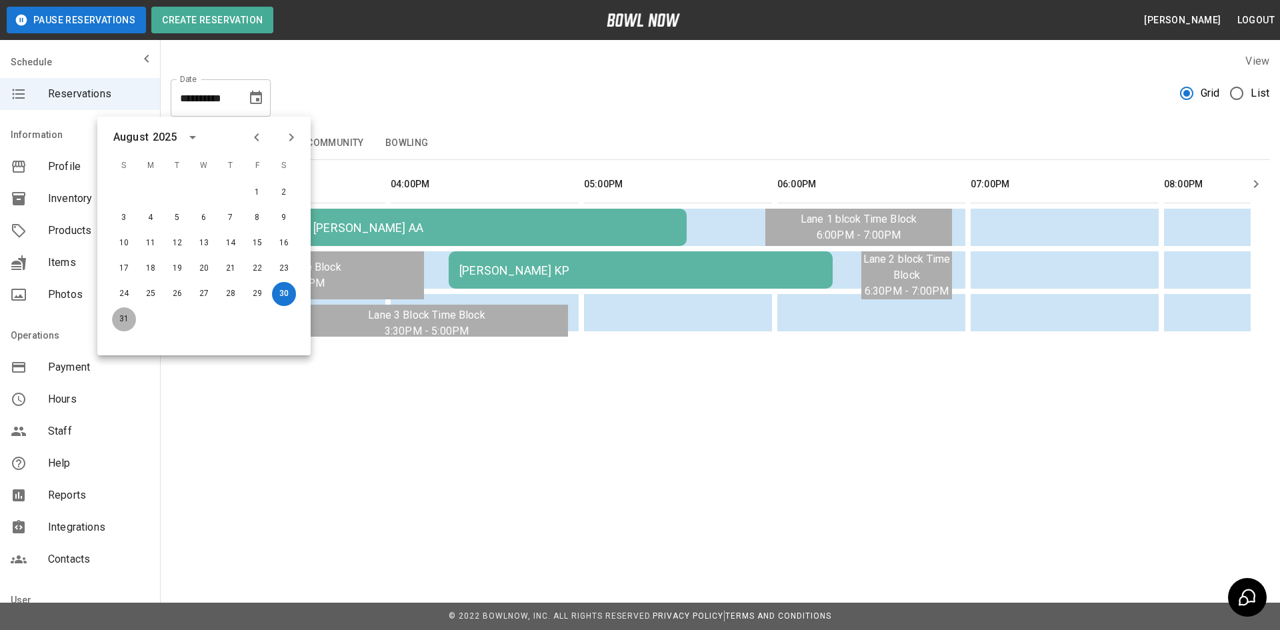
click at [125, 313] on button "31" at bounding box center [124, 319] width 24 height 24
type input "**********"
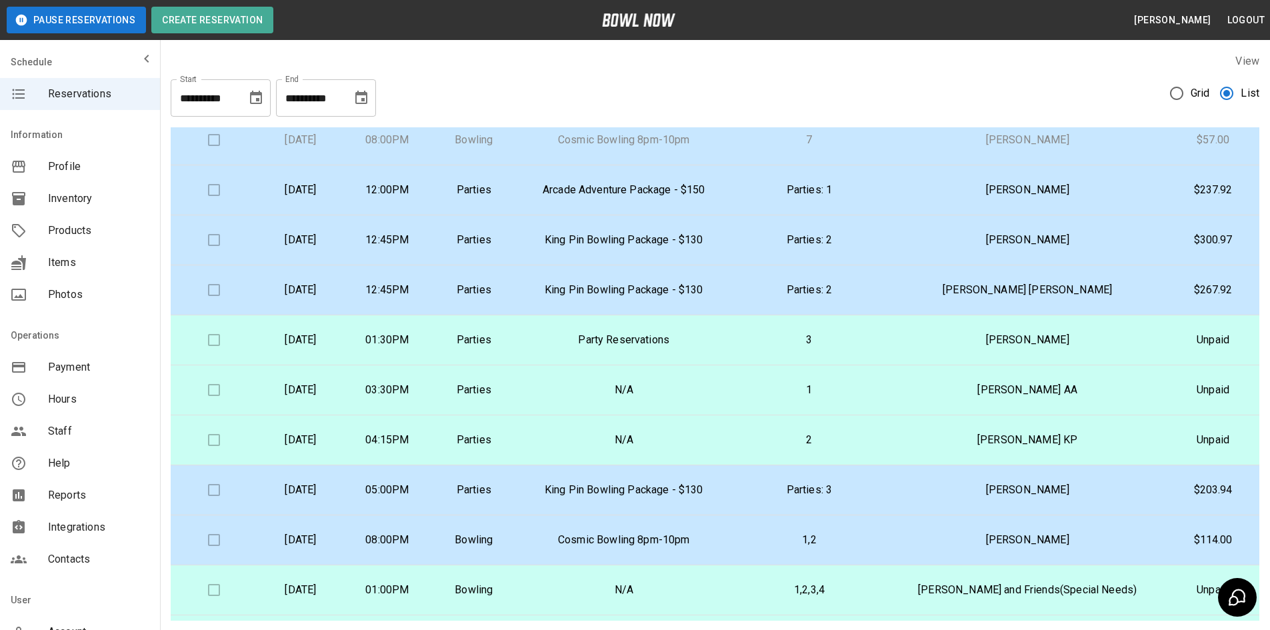
click at [687, 339] on p "Party Reservations" at bounding box center [624, 340] width 192 height 16
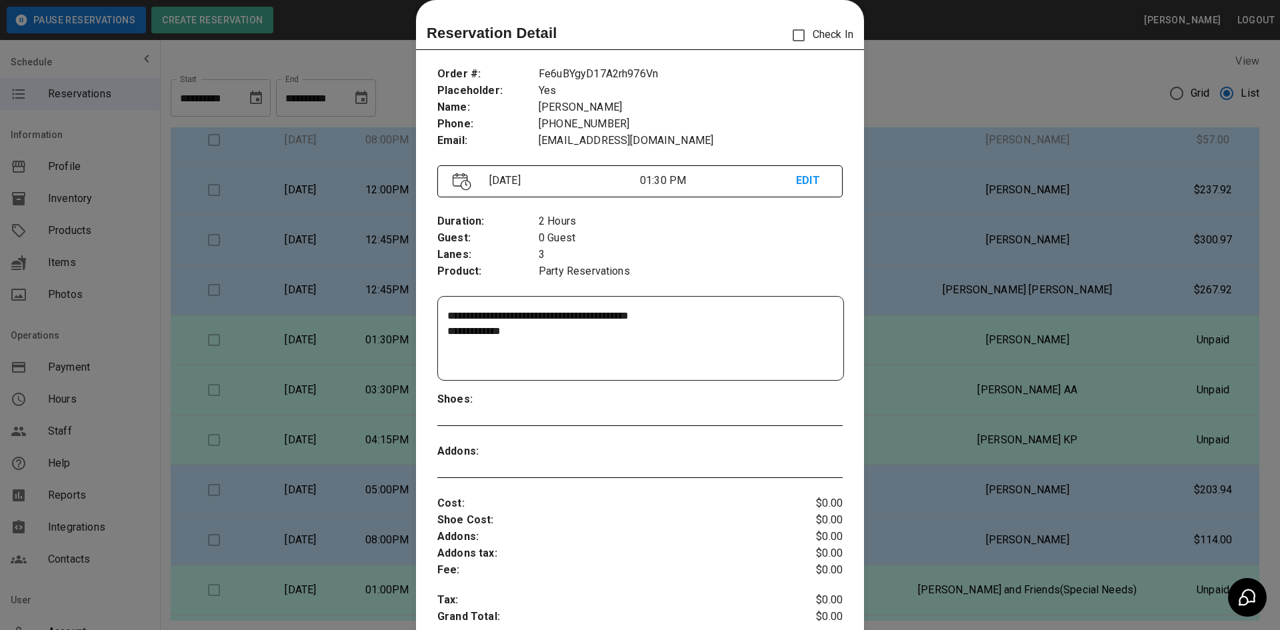
click at [959, 72] on div at bounding box center [640, 315] width 1280 height 630
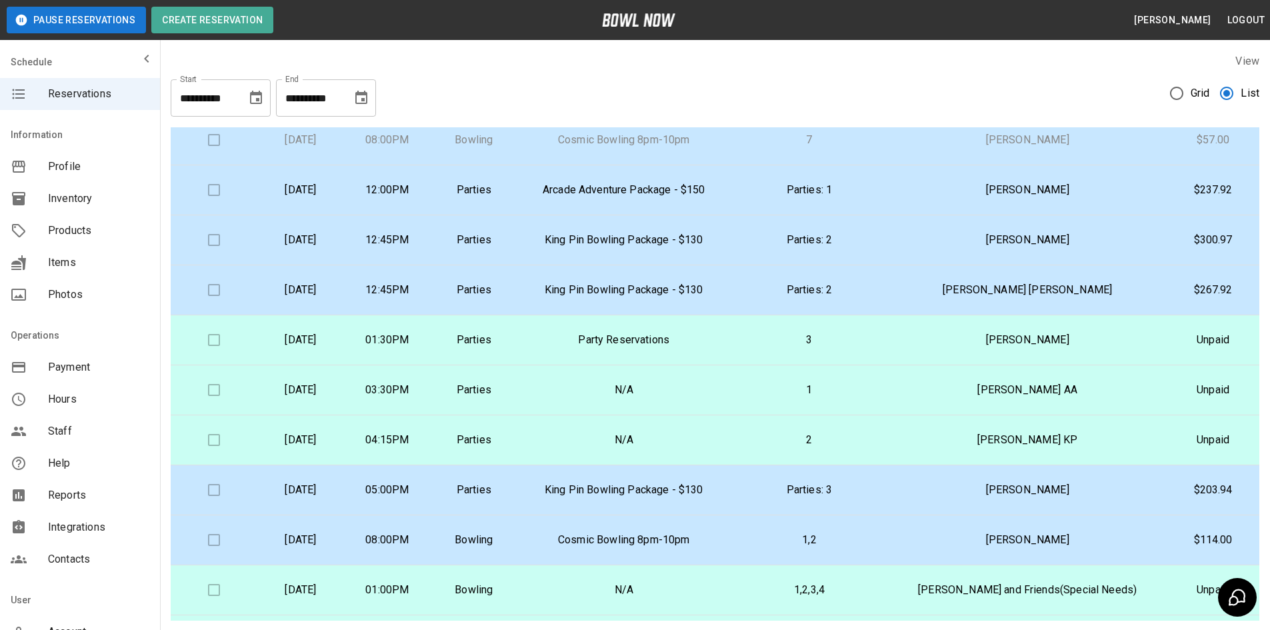
click at [507, 387] on p "Parties" at bounding box center [473, 390] width 65 height 16
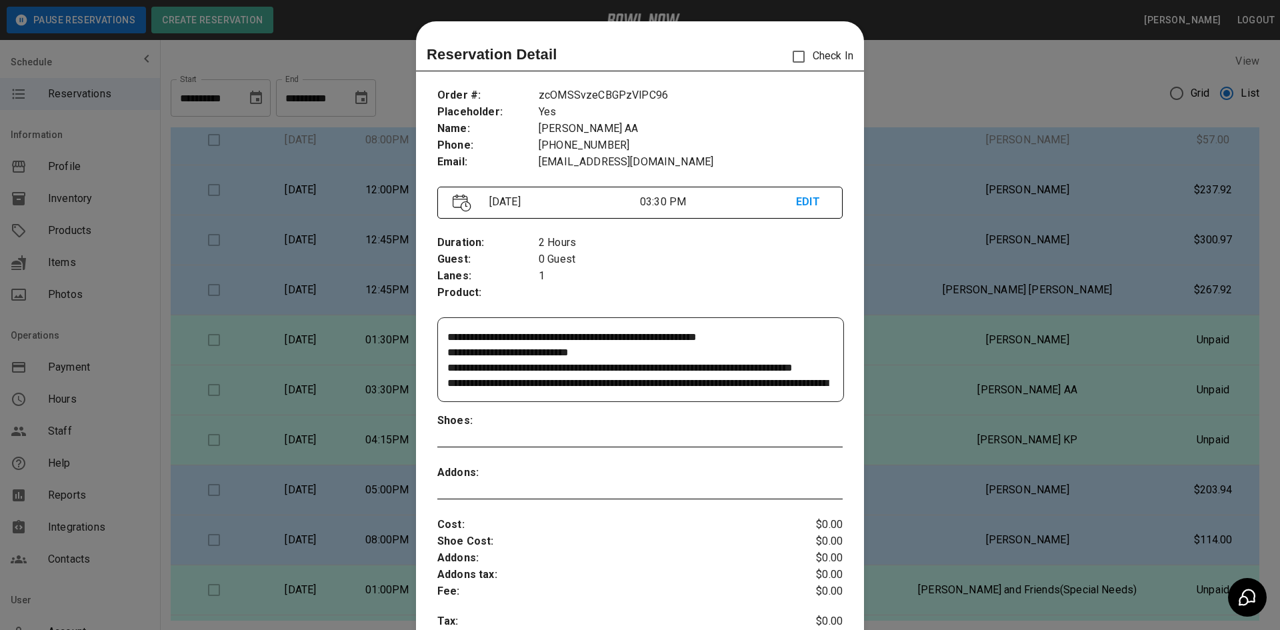
scroll to position [21, 0]
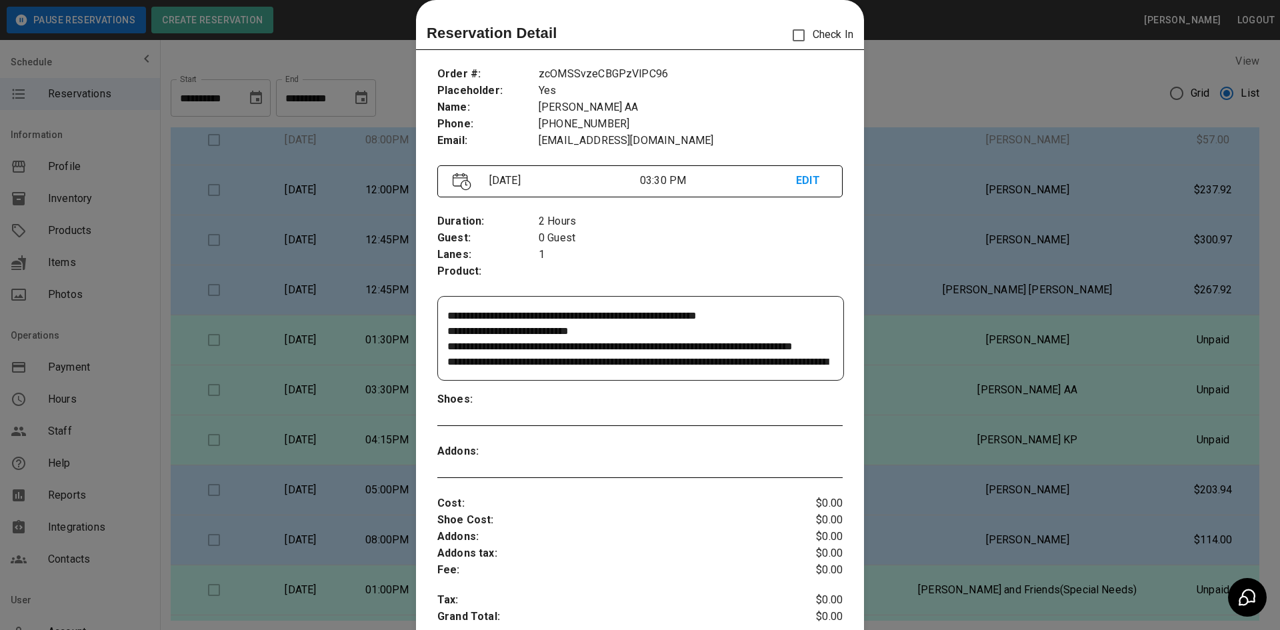
click at [986, 53] on div at bounding box center [640, 315] width 1280 height 630
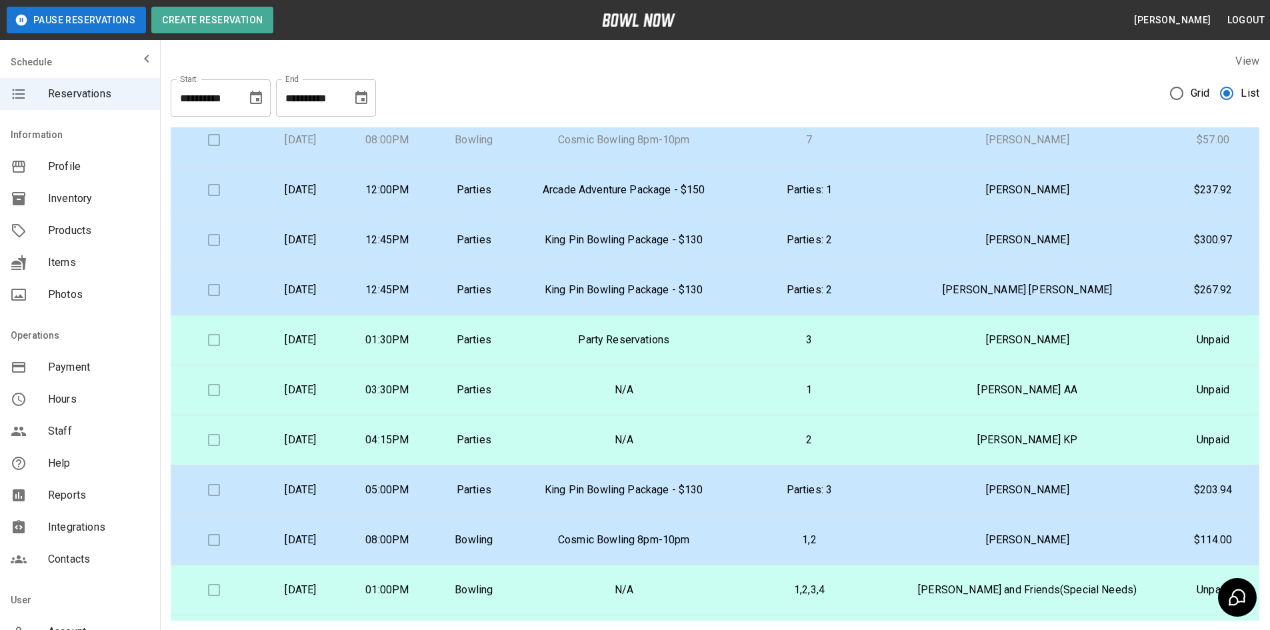
click at [333, 445] on p "[DATE]" at bounding box center [300, 440] width 65 height 16
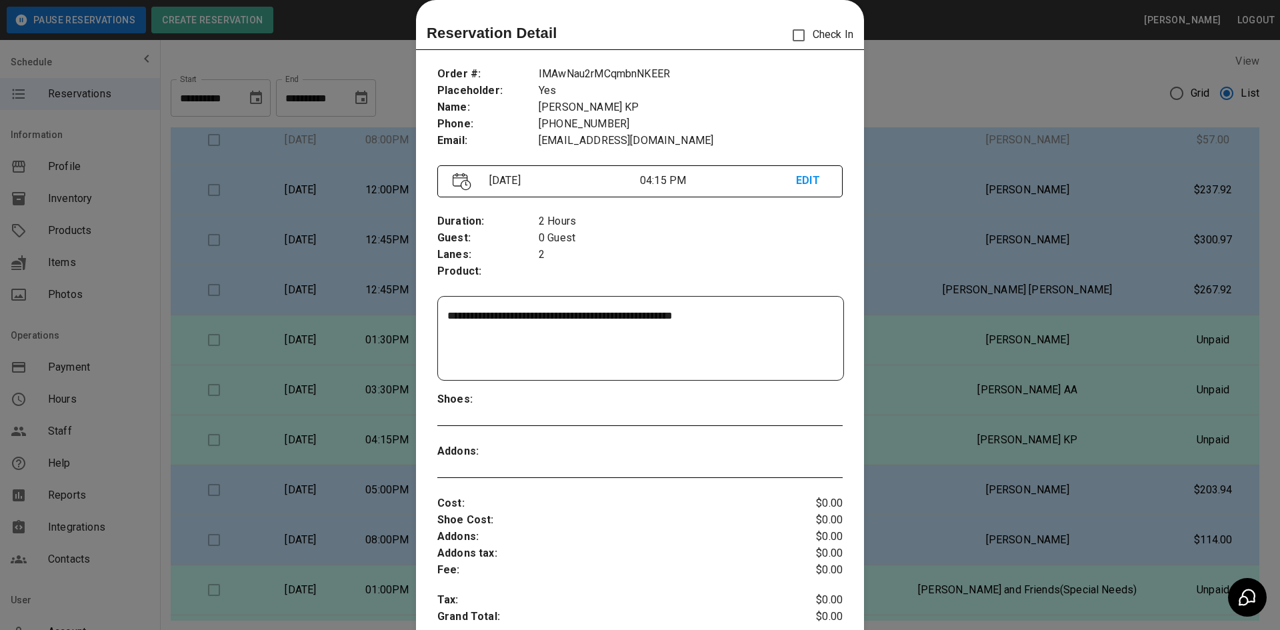
click at [1030, 81] on div at bounding box center [640, 315] width 1280 height 630
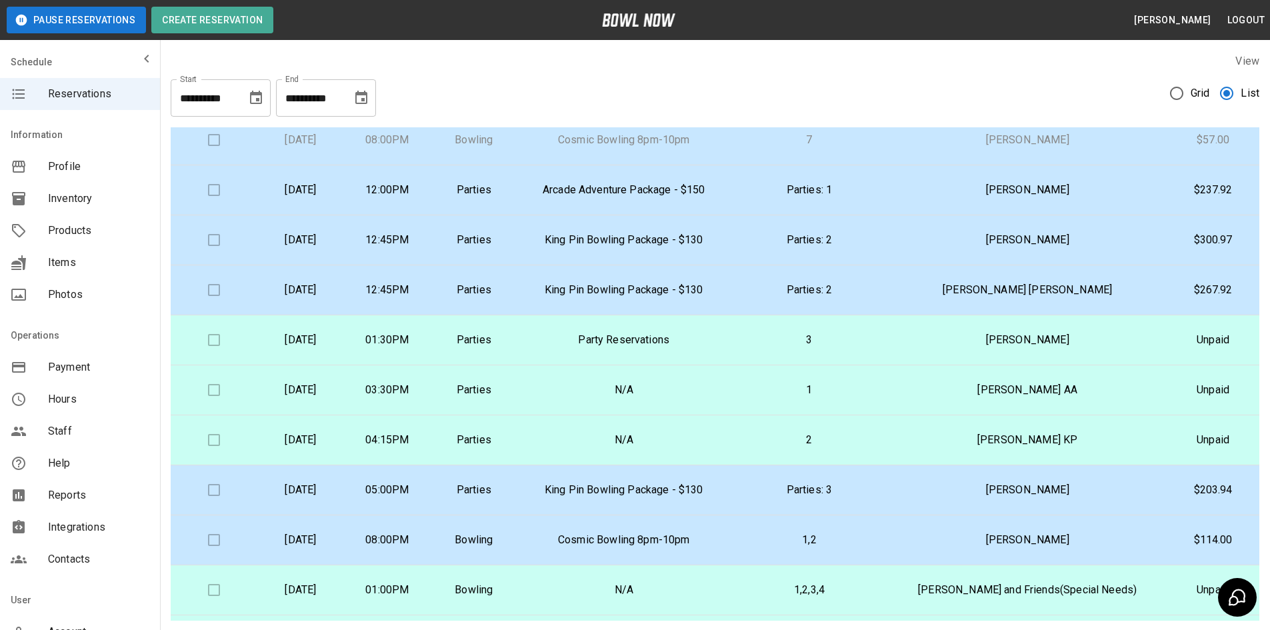
click at [507, 341] on p "Parties" at bounding box center [473, 340] width 65 height 16
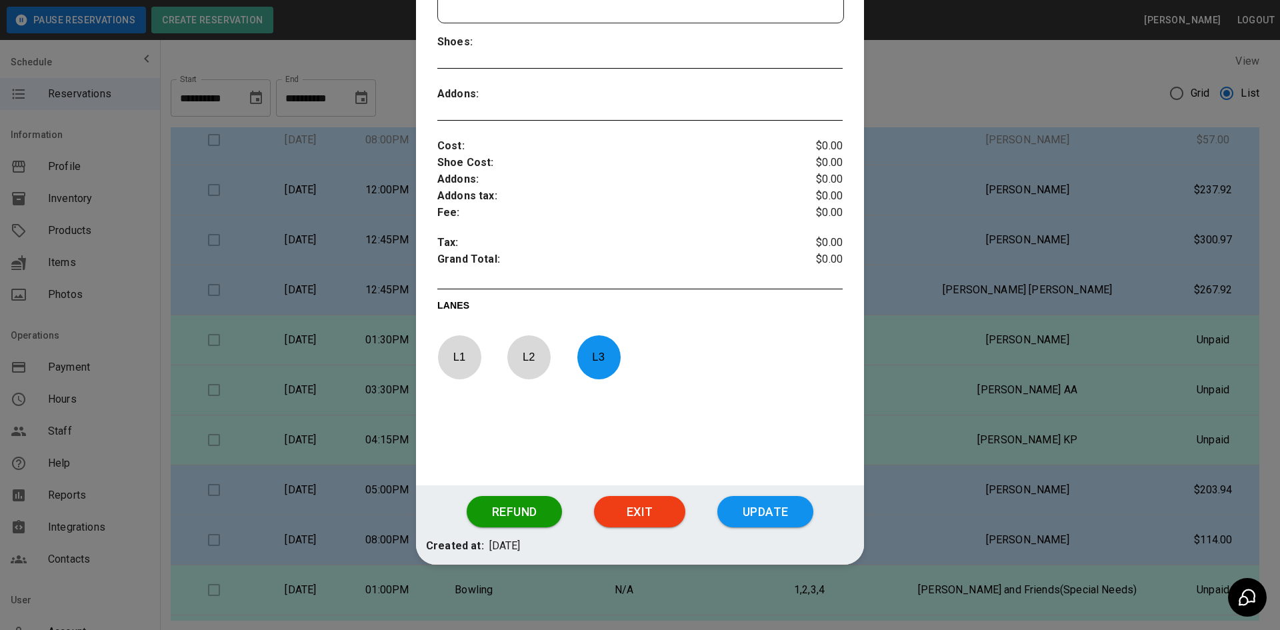
scroll to position [380, 0]
click at [922, 67] on div at bounding box center [640, 315] width 1280 height 630
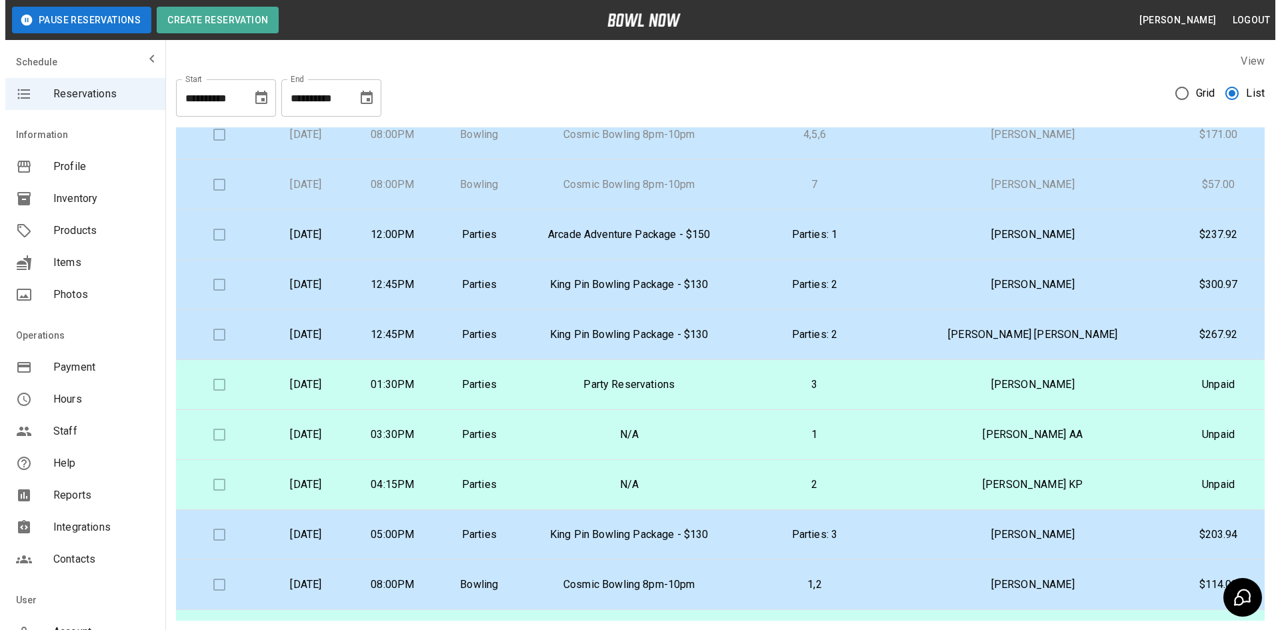
scroll to position [133, 0]
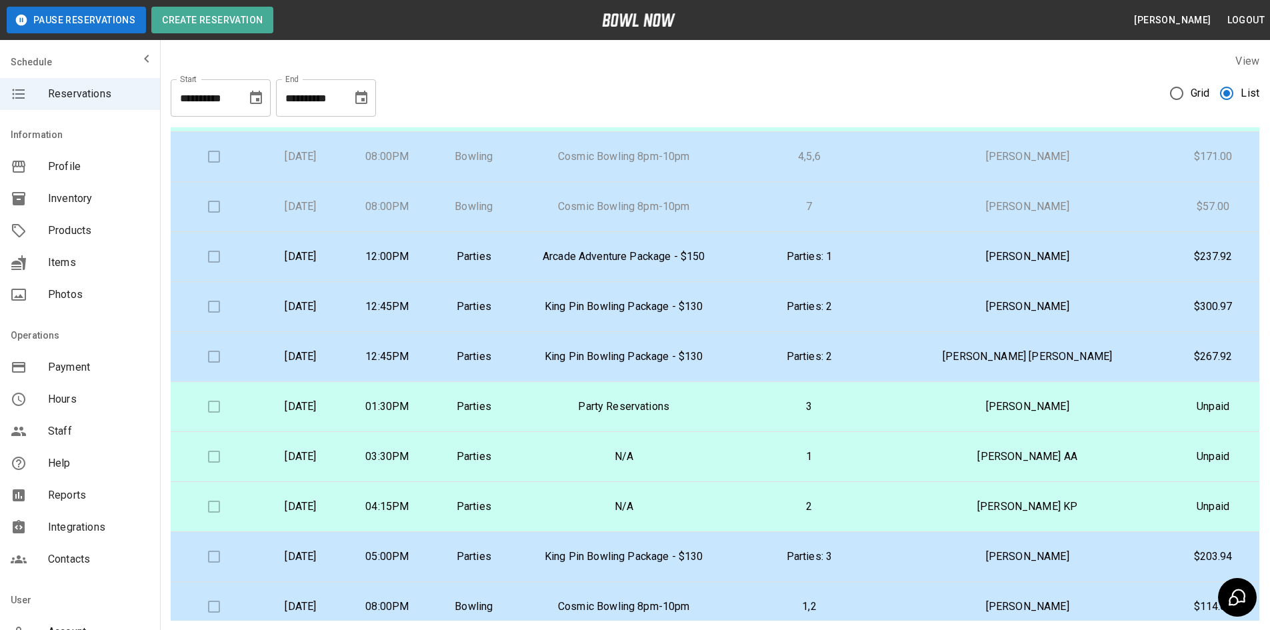
click at [635, 256] on p "Arcade Adventure Package - $150" at bounding box center [624, 257] width 192 height 16
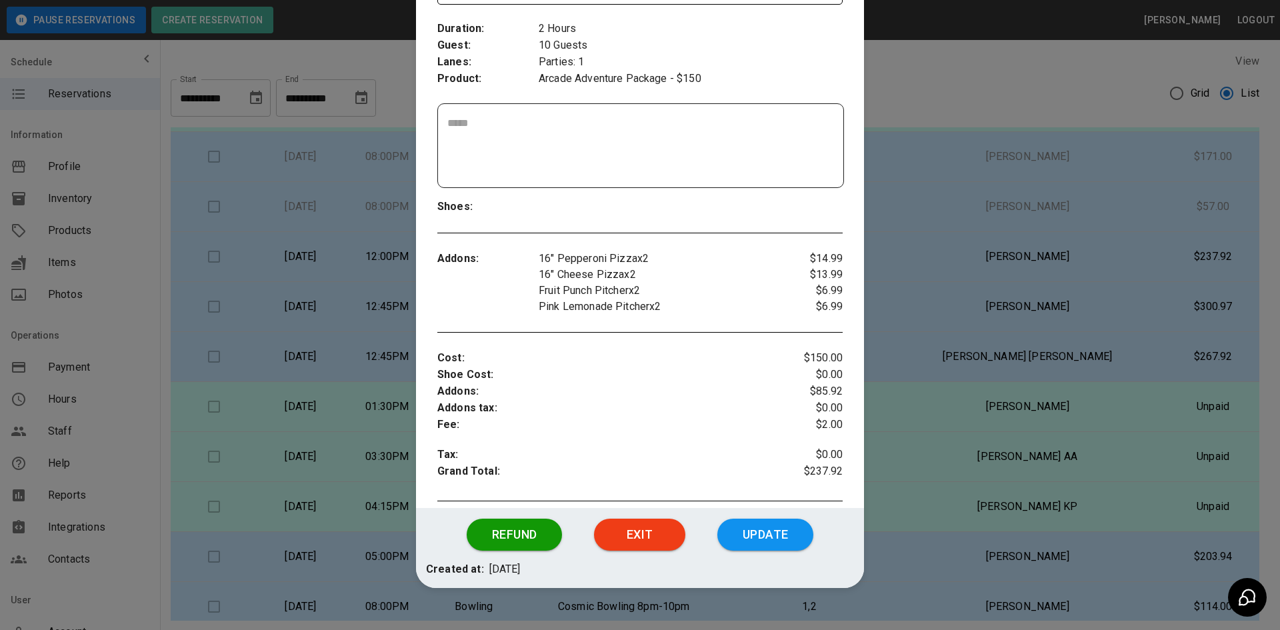
scroll to position [239, 0]
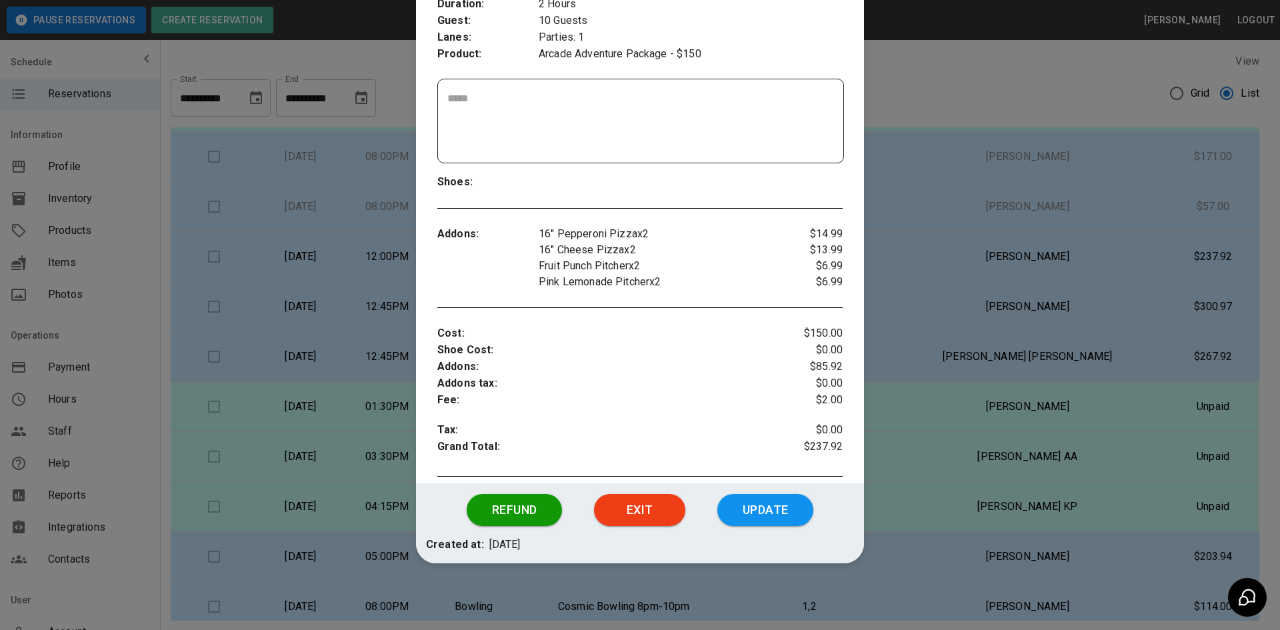
click at [945, 75] on div at bounding box center [640, 315] width 1280 height 630
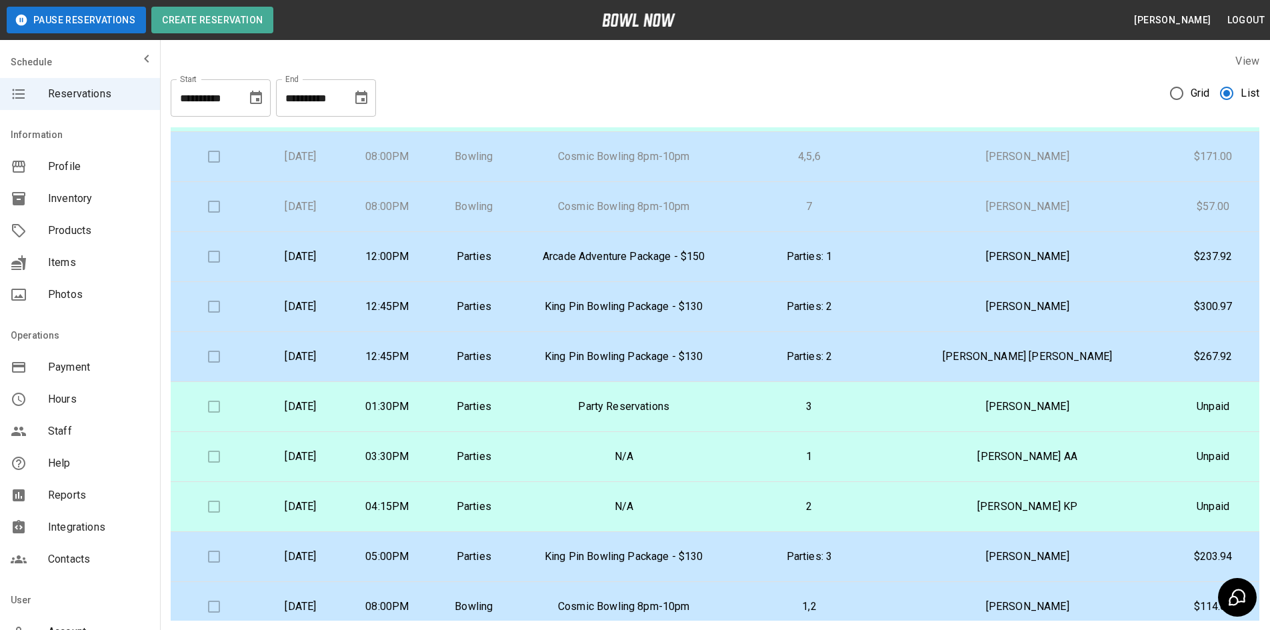
click at [507, 310] on p "Parties" at bounding box center [473, 307] width 65 height 16
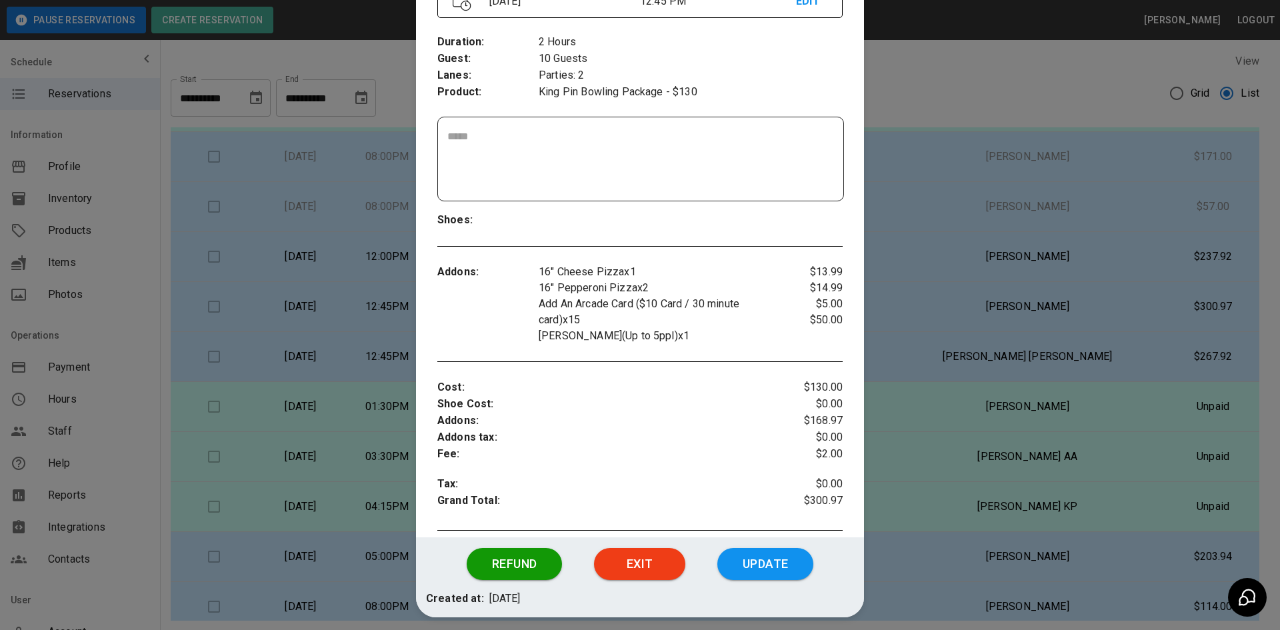
scroll to position [221, 0]
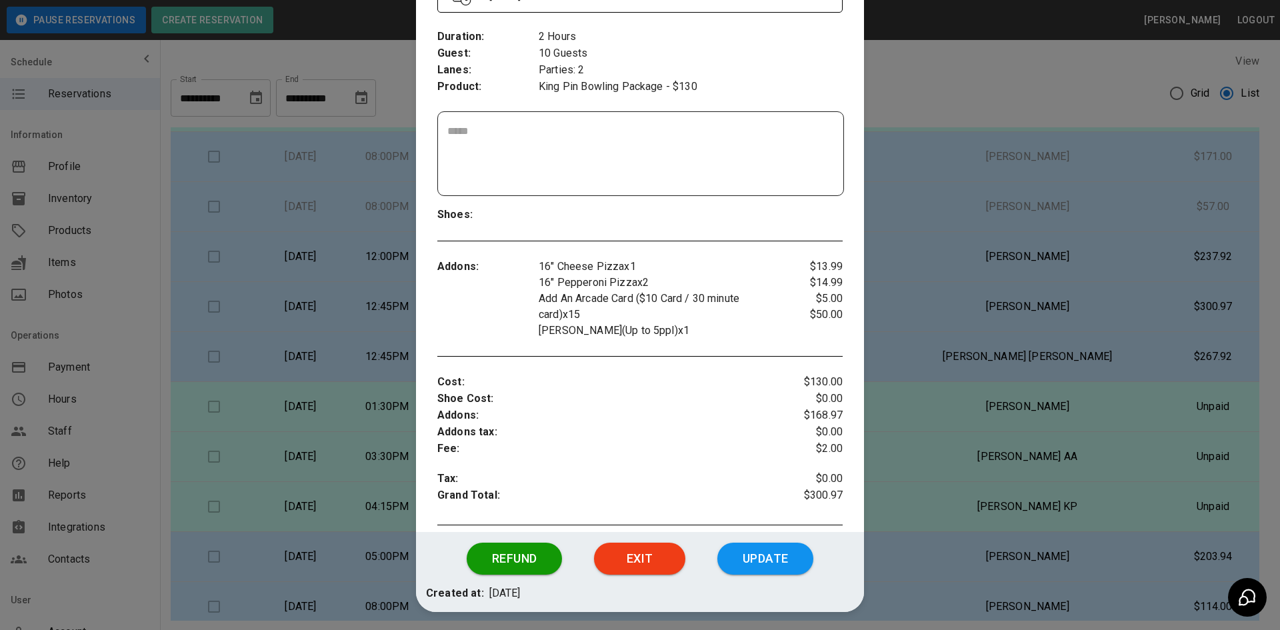
click at [929, 89] on div at bounding box center [640, 315] width 1280 height 630
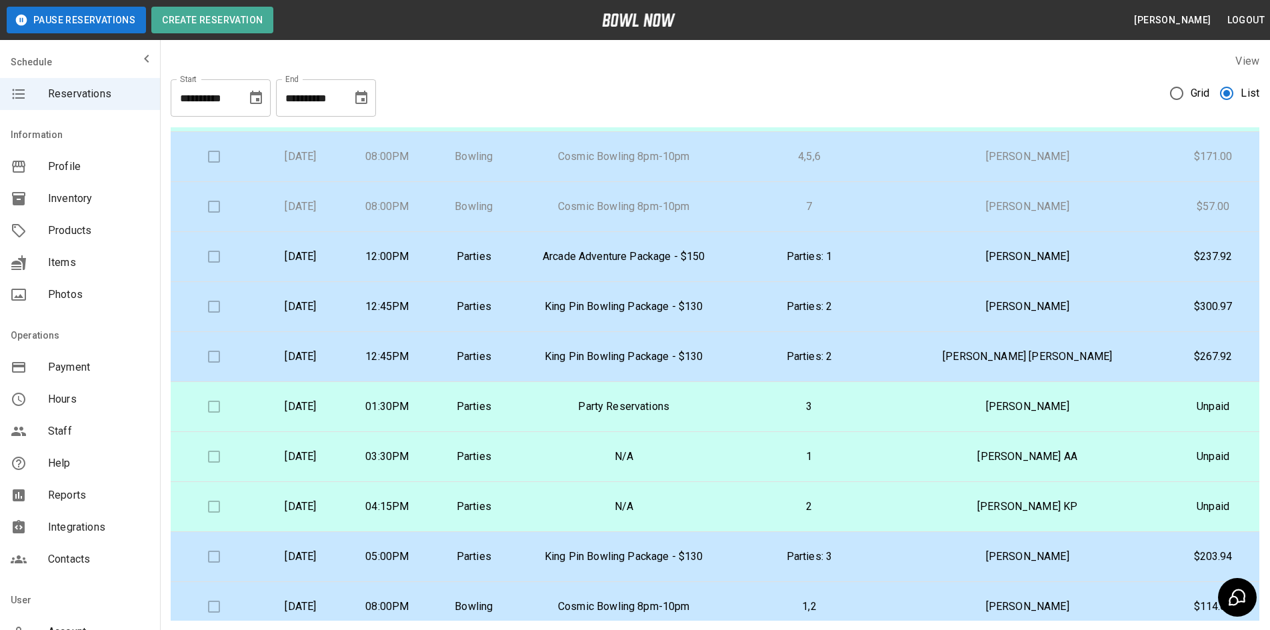
click at [590, 309] on p "King Pin Bowling Package - $130" at bounding box center [624, 307] width 192 height 16
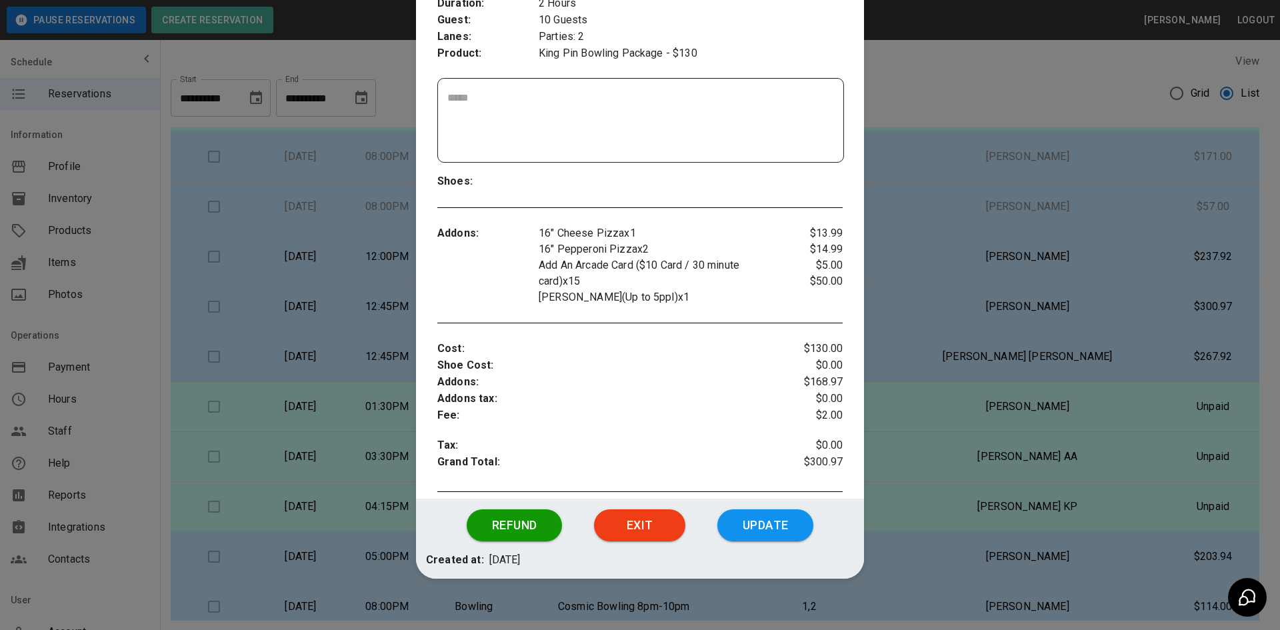
scroll to position [188, 0]
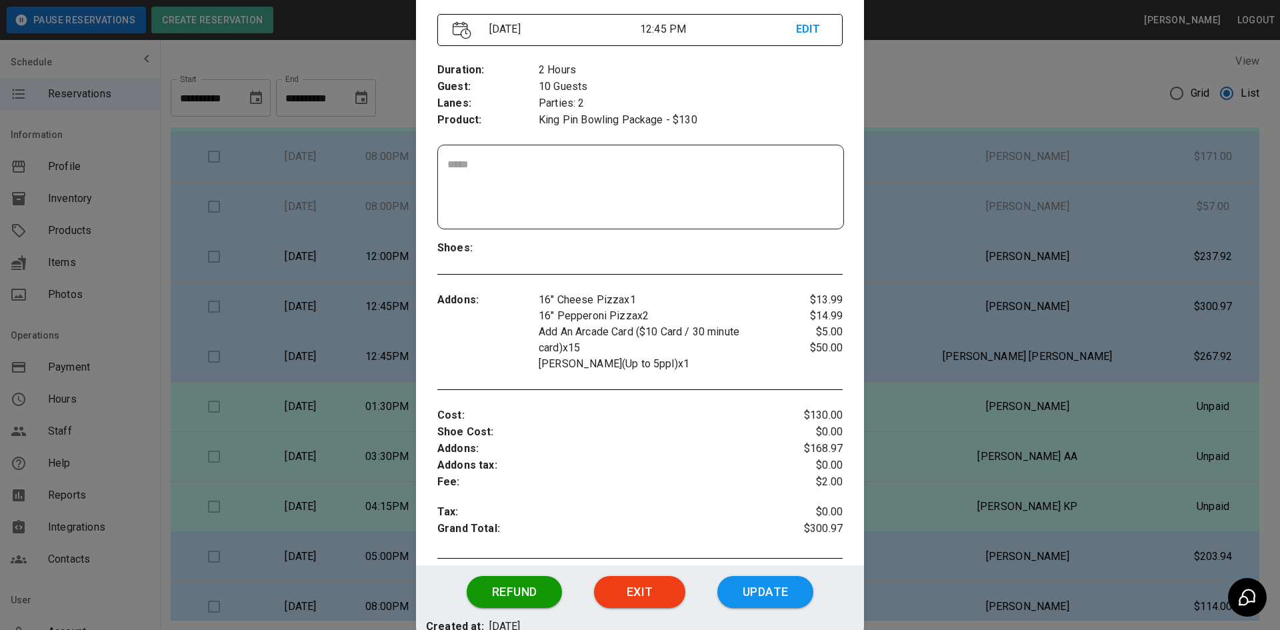
click at [924, 94] on div at bounding box center [640, 315] width 1280 height 630
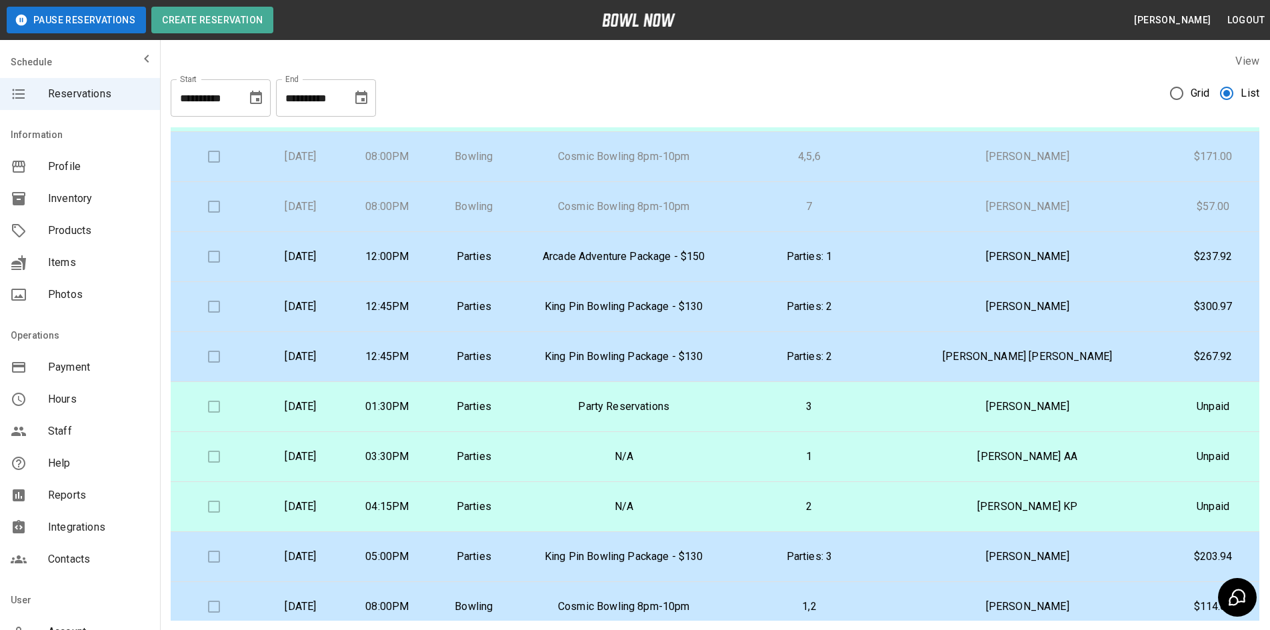
click at [507, 305] on p "Parties" at bounding box center [473, 307] width 65 height 16
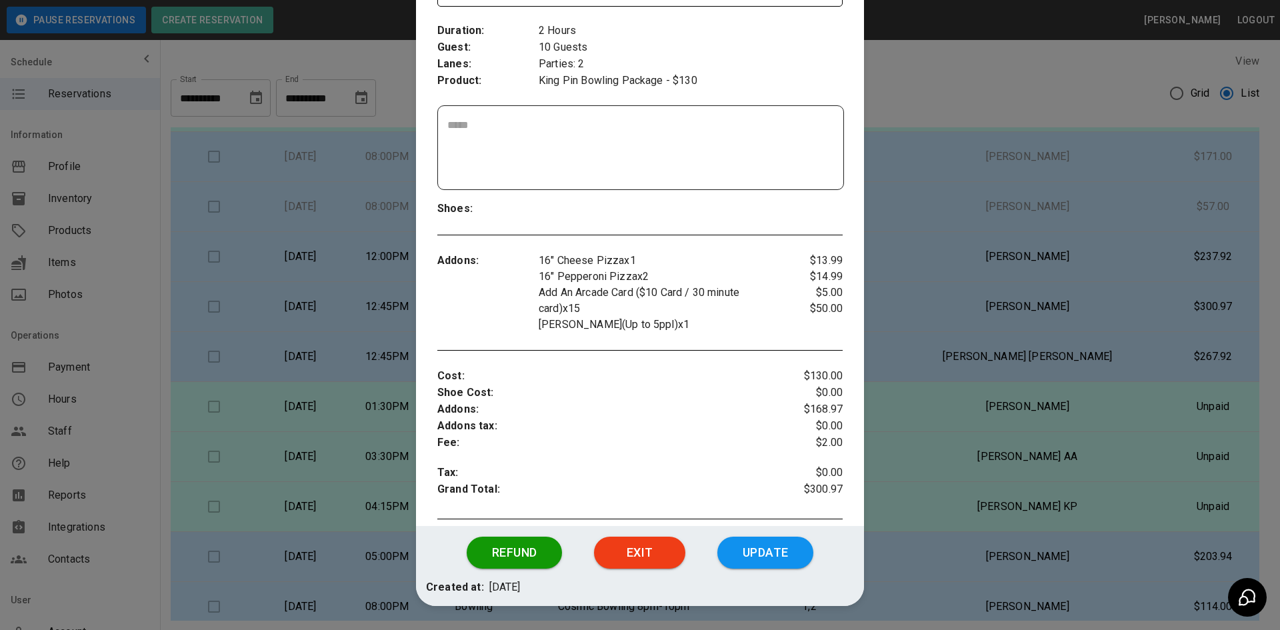
scroll to position [255, 0]
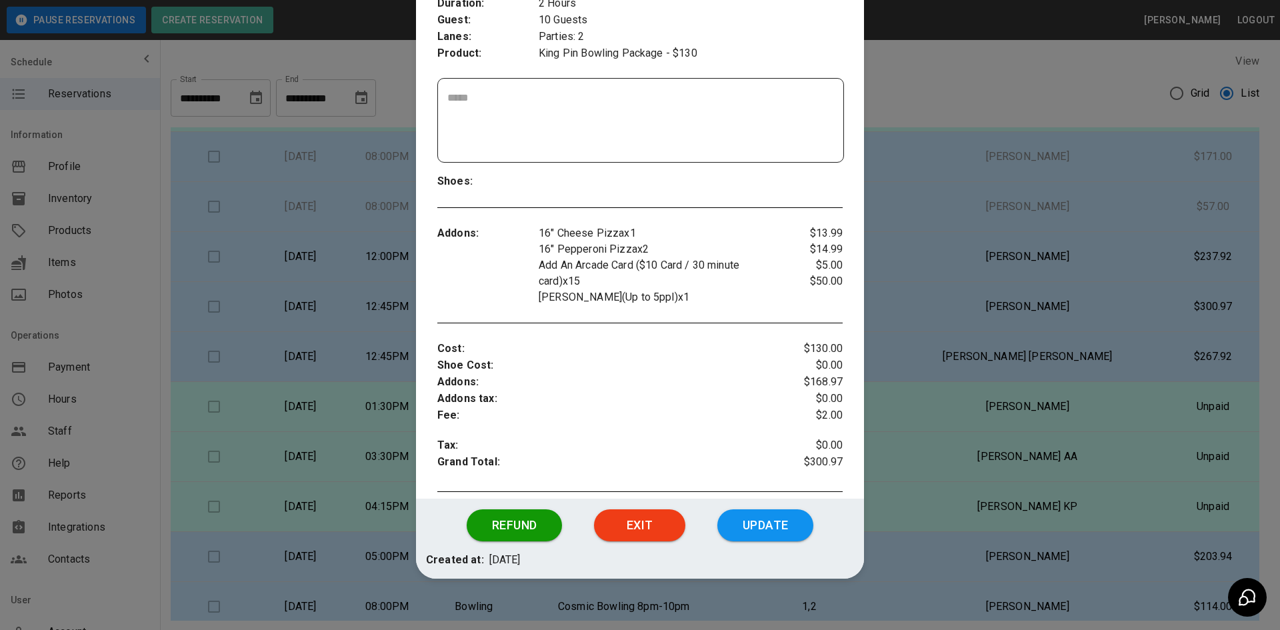
click at [993, 103] on div at bounding box center [640, 315] width 1280 height 630
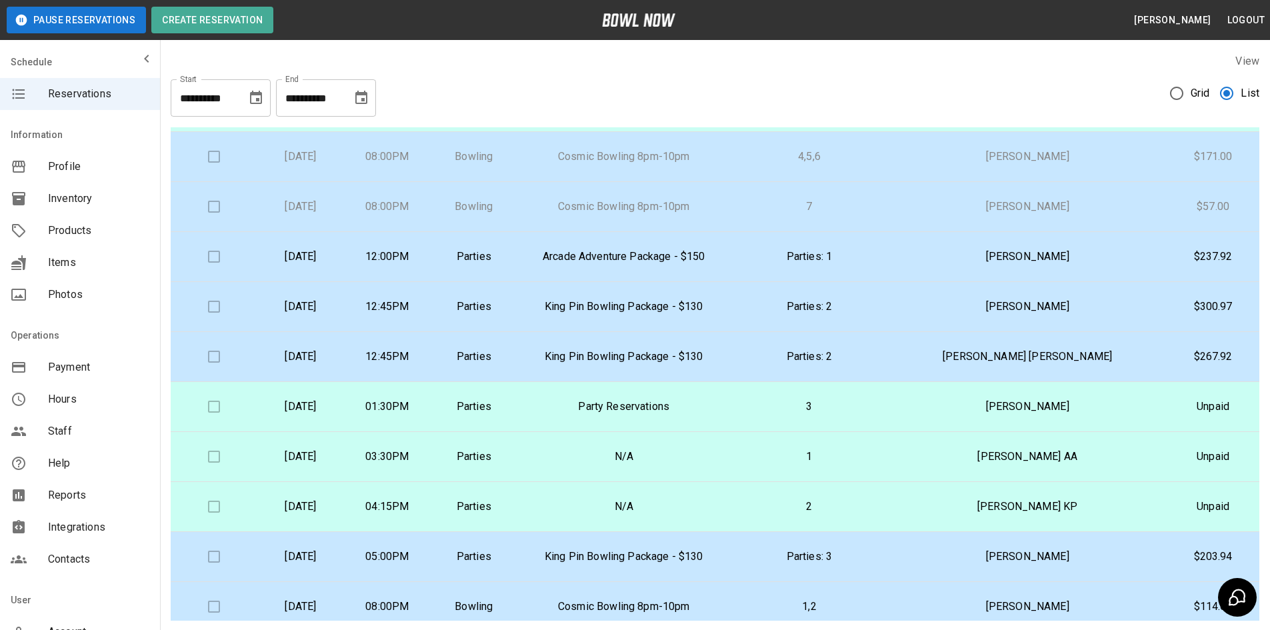
click at [496, 368] on td "Parties" at bounding box center [474, 357] width 87 height 50
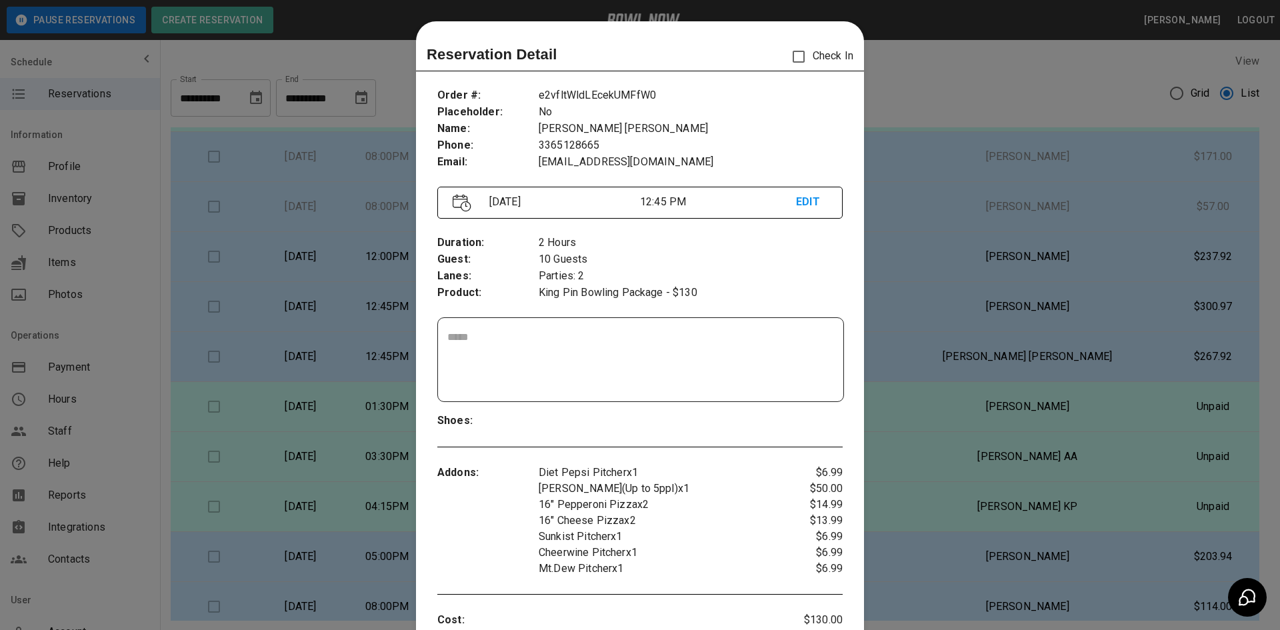
click at [934, 93] on div at bounding box center [640, 315] width 1280 height 630
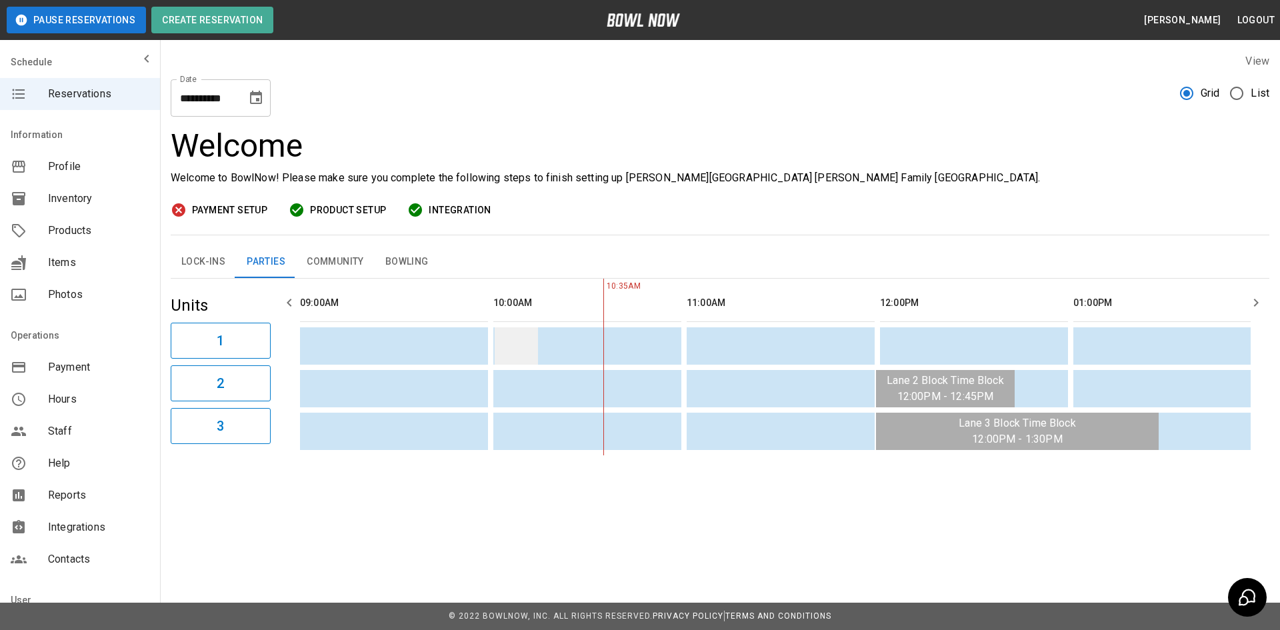
scroll to position [0, 193]
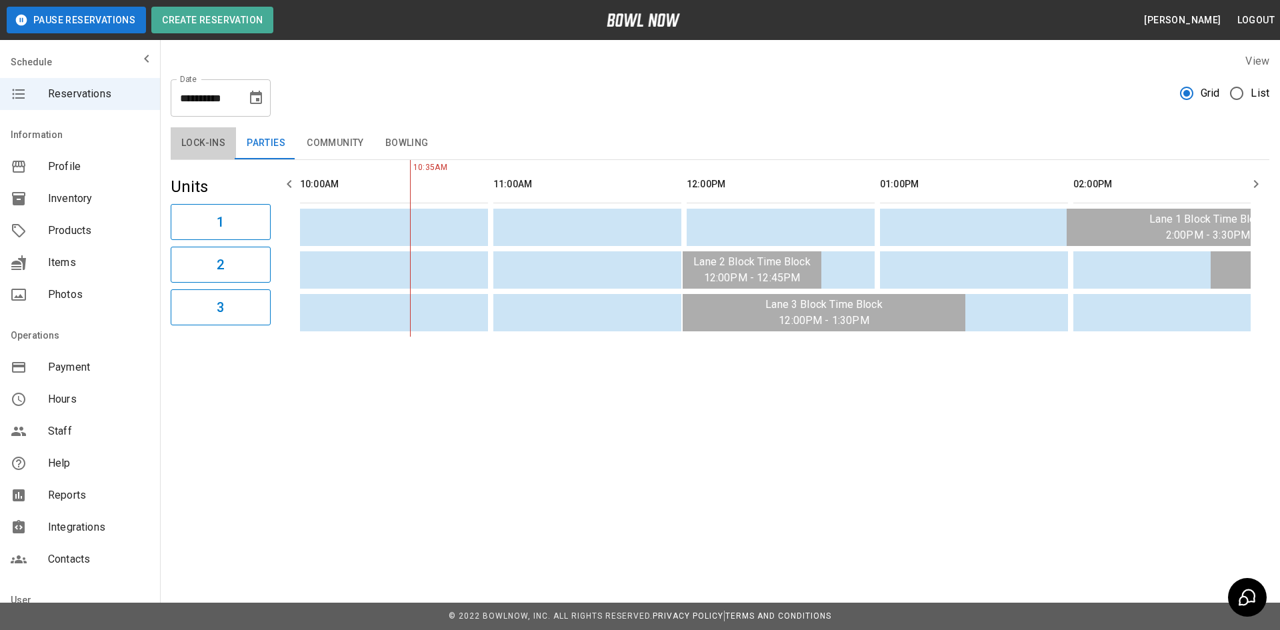
click at [204, 141] on button "Lock-ins" at bounding box center [203, 143] width 65 height 32
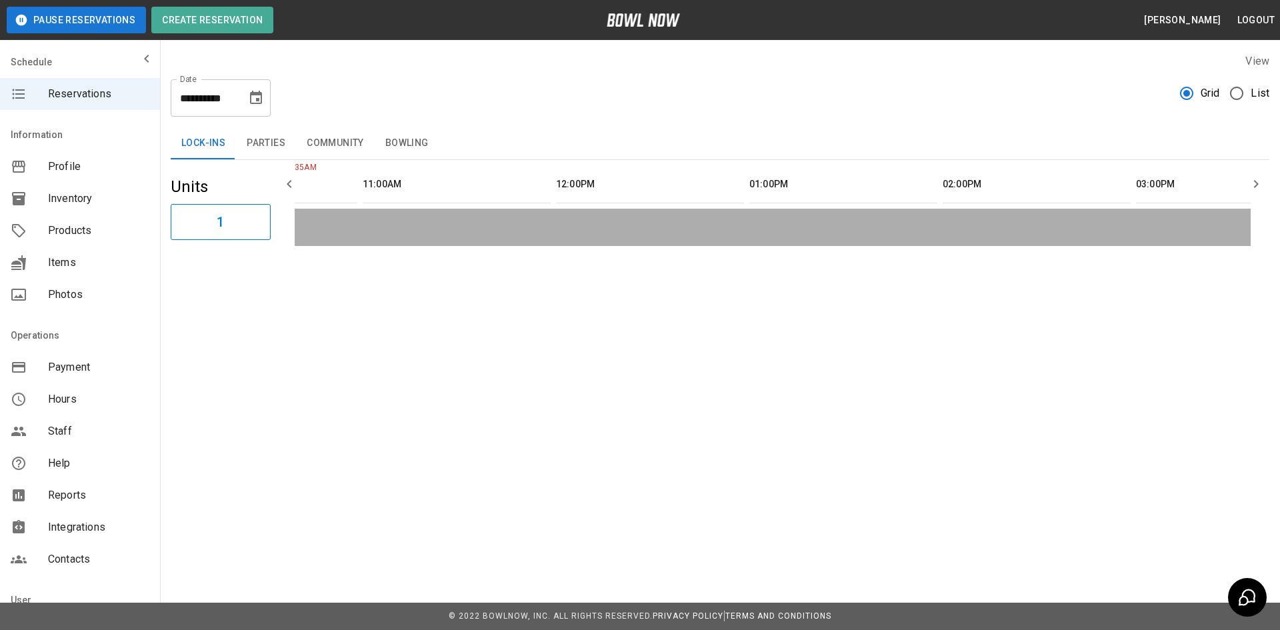
scroll to position [0, 212]
click at [341, 142] on button "Community" at bounding box center [335, 143] width 79 height 32
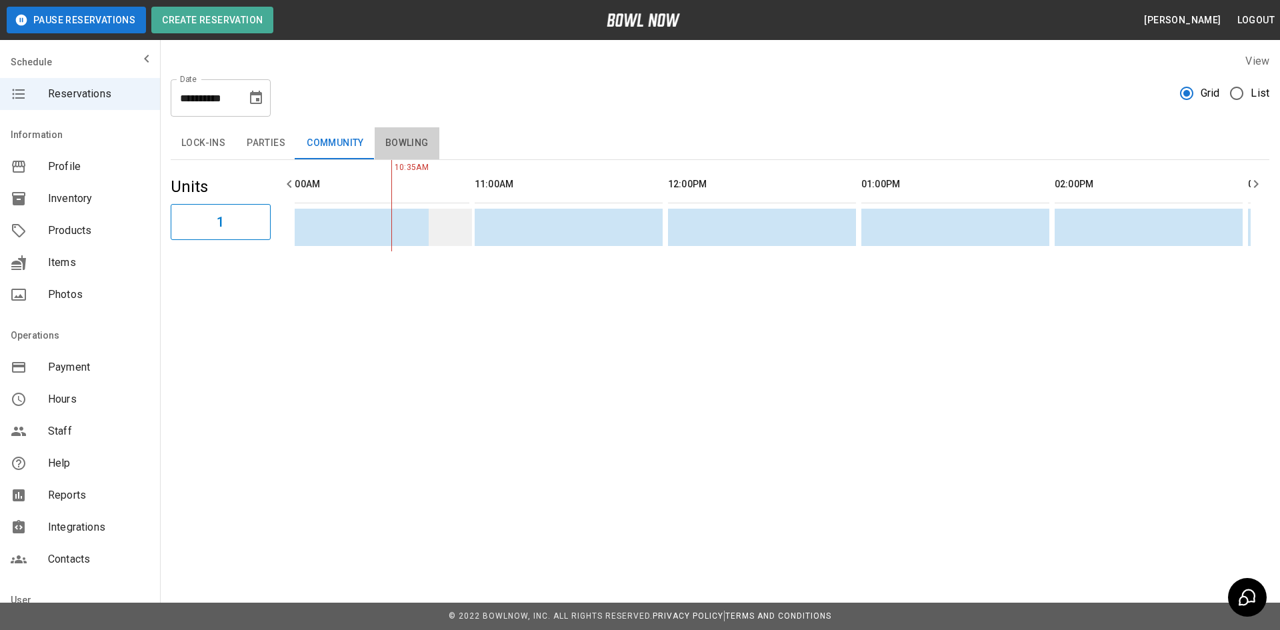
drag, startPoint x: 397, startPoint y: 143, endPoint x: 448, endPoint y: 231, distance: 101.3
click at [397, 143] on button "Bowling" at bounding box center [407, 143] width 65 height 32
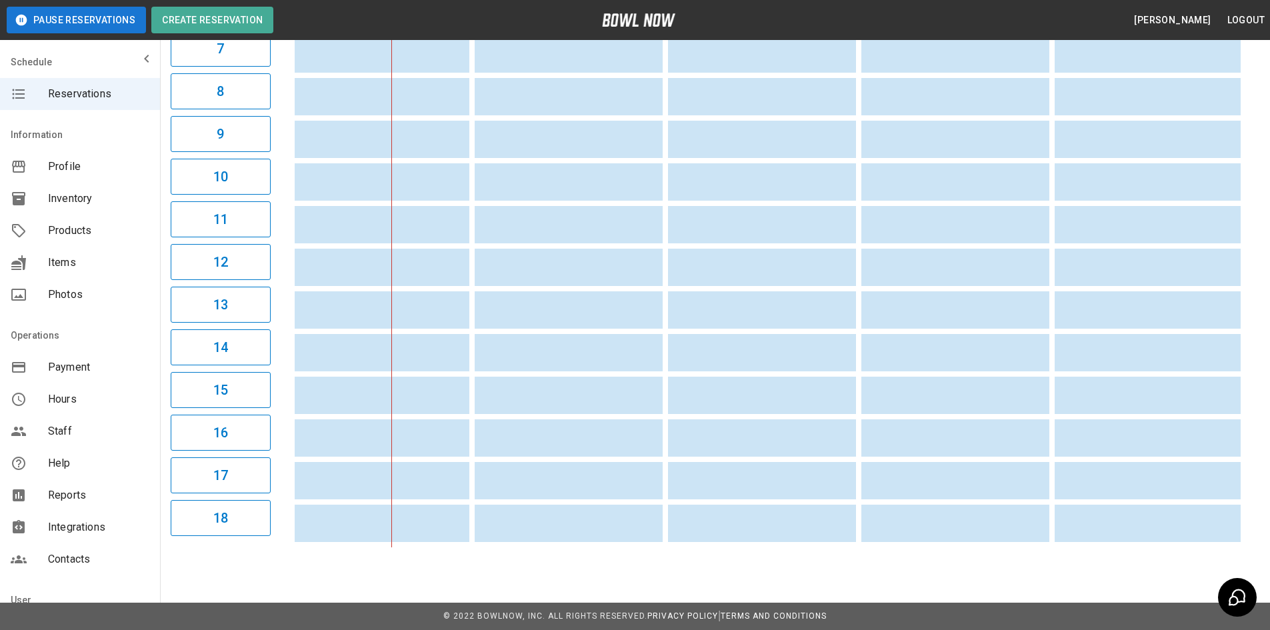
scroll to position [0, 533]
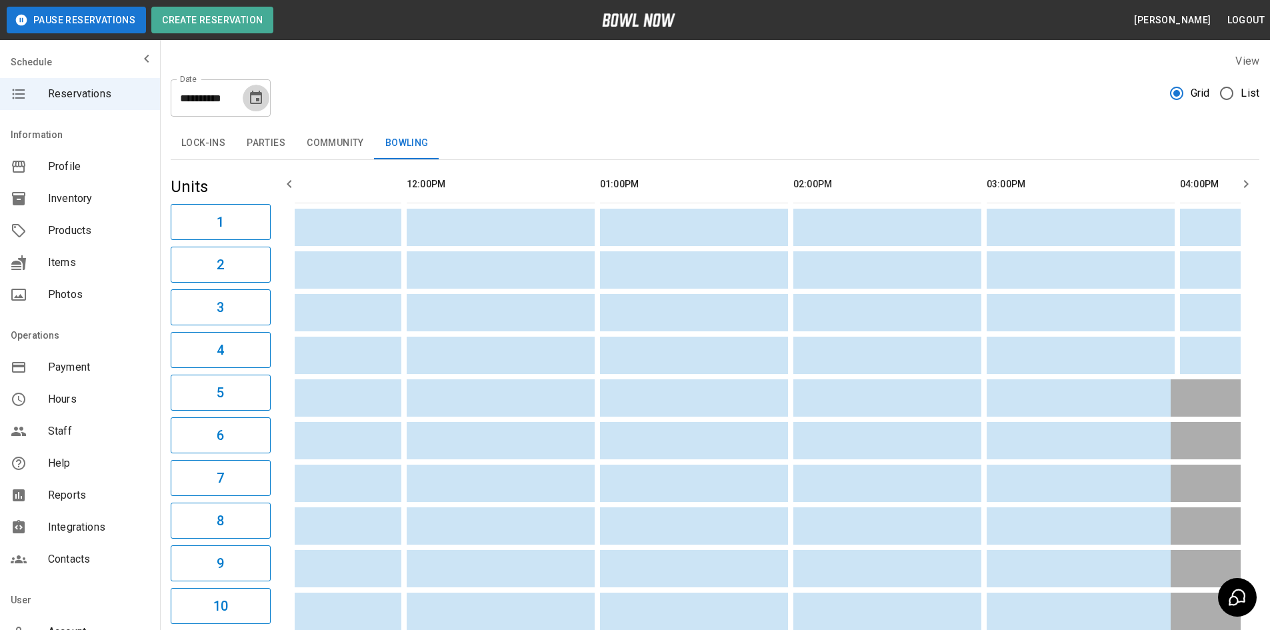
click at [251, 97] on icon "Choose date, selected date is Aug 31, 2025" at bounding box center [256, 97] width 12 height 13
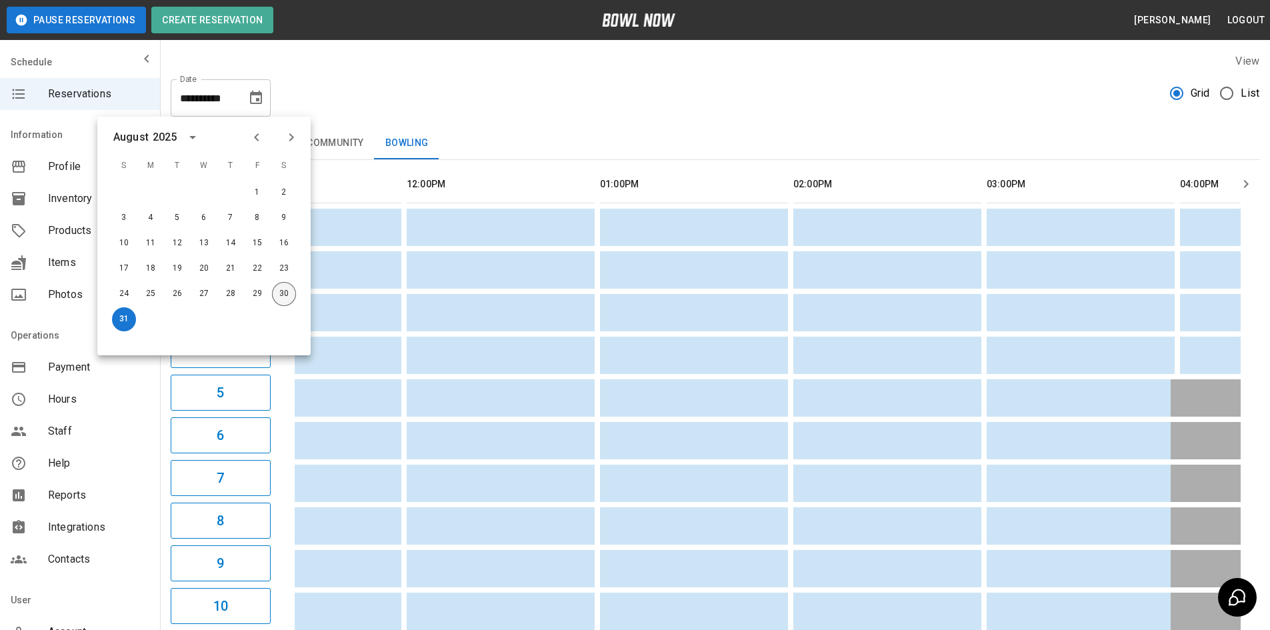
click at [283, 295] on button "30" at bounding box center [284, 294] width 24 height 24
type input "**********"
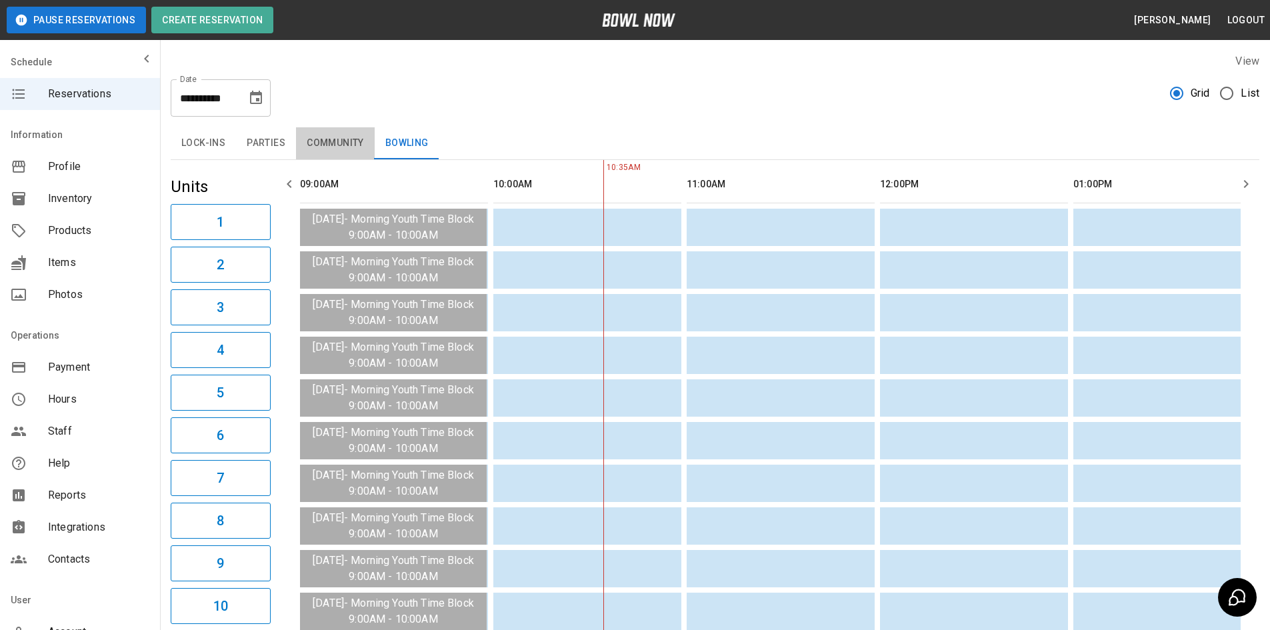
click at [331, 147] on button "Community" at bounding box center [335, 143] width 79 height 32
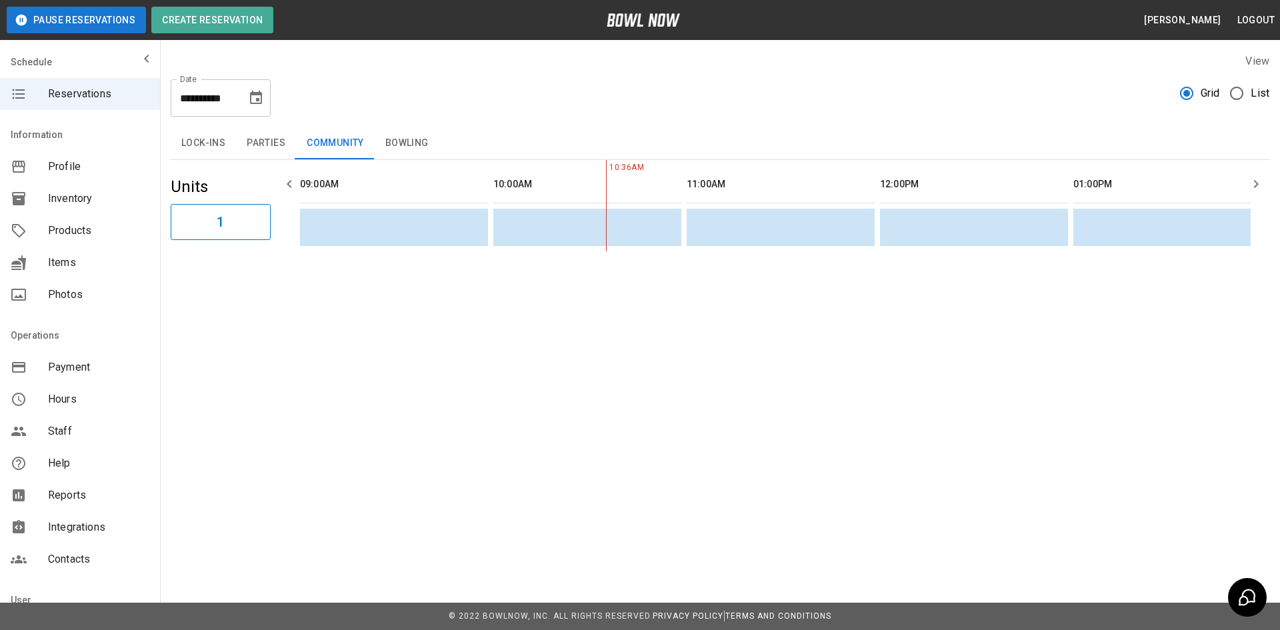
click at [281, 143] on button "Parties" at bounding box center [266, 143] width 60 height 32
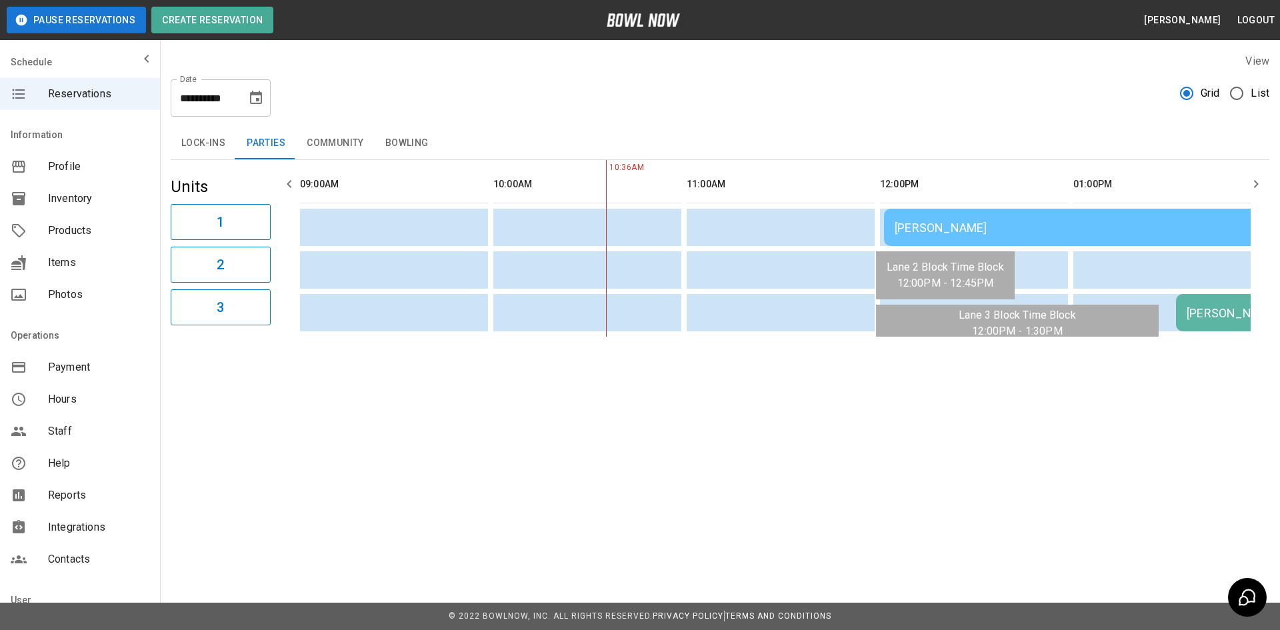
click at [189, 141] on button "Lock-ins" at bounding box center [203, 143] width 65 height 32
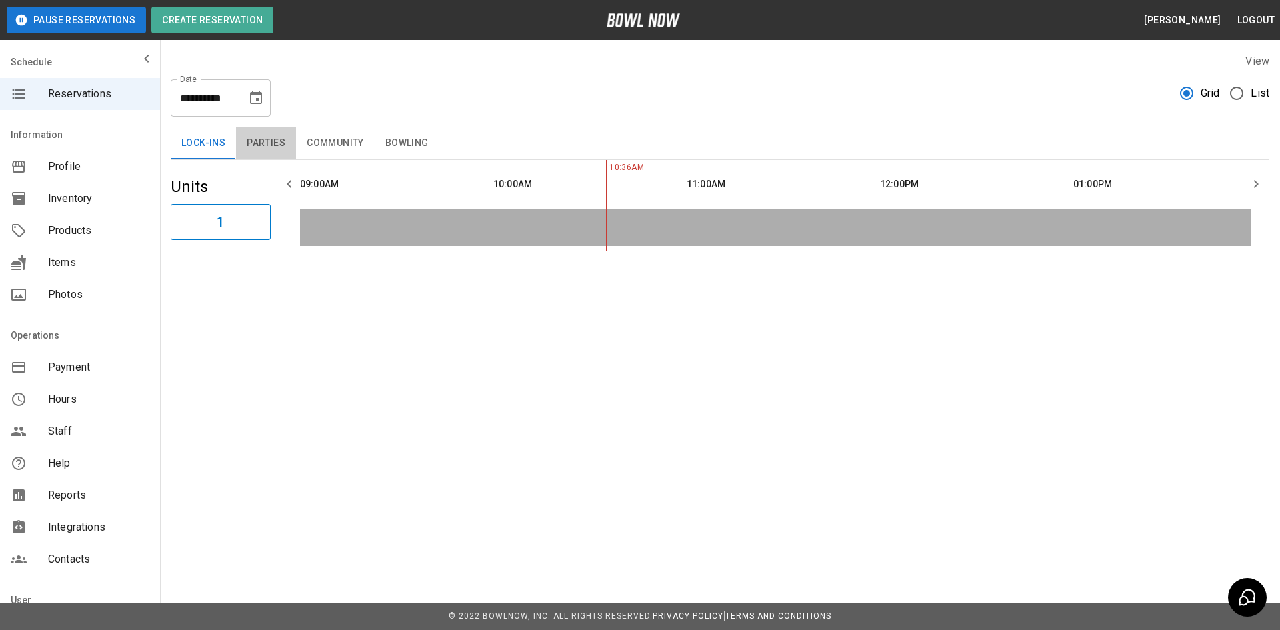
click at [271, 147] on button "Parties" at bounding box center [266, 143] width 60 height 32
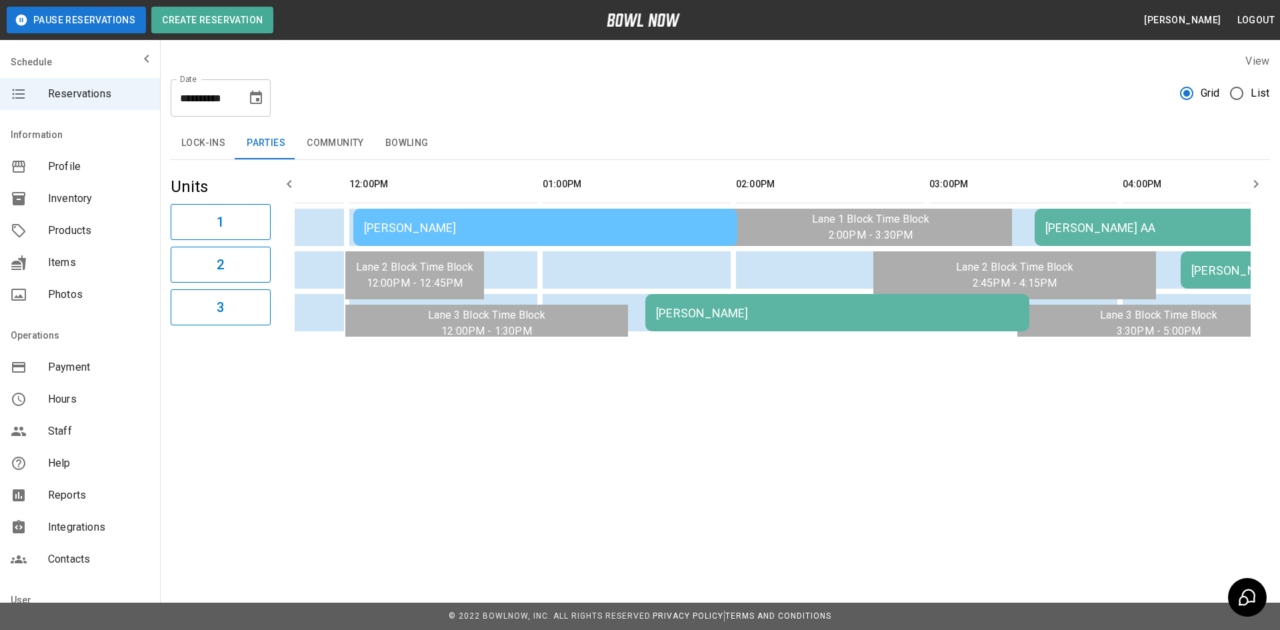
click at [547, 231] on div "[PERSON_NAME]" at bounding box center [545, 228] width 363 height 14
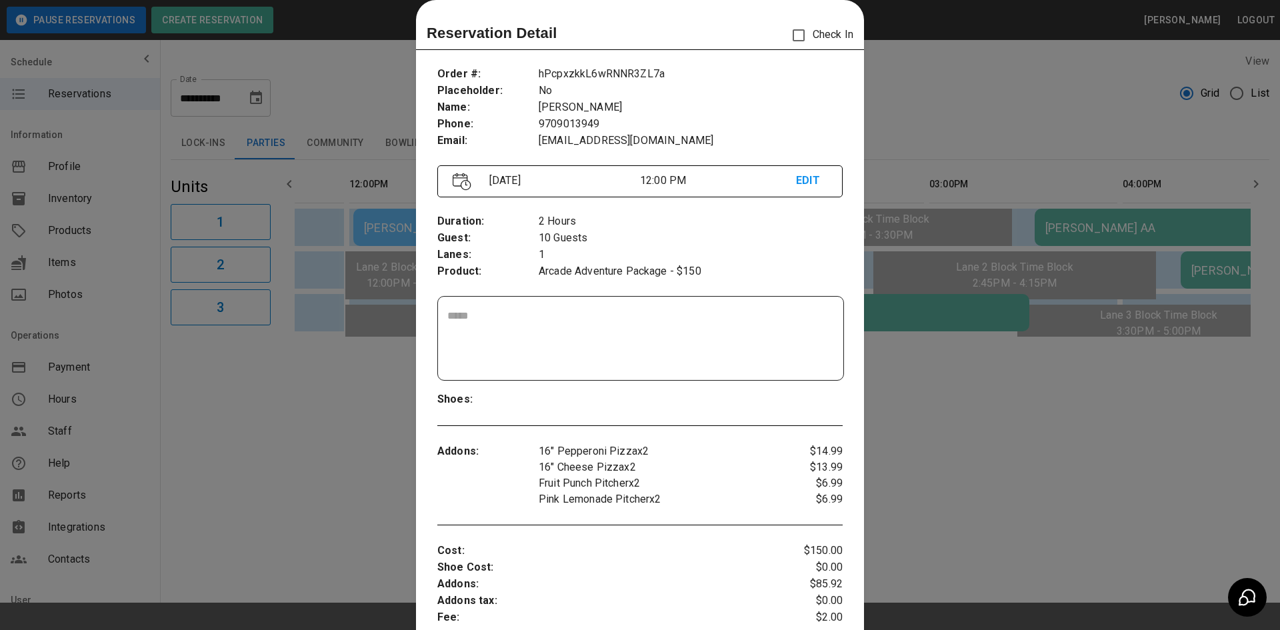
click at [967, 452] on div at bounding box center [640, 315] width 1280 height 630
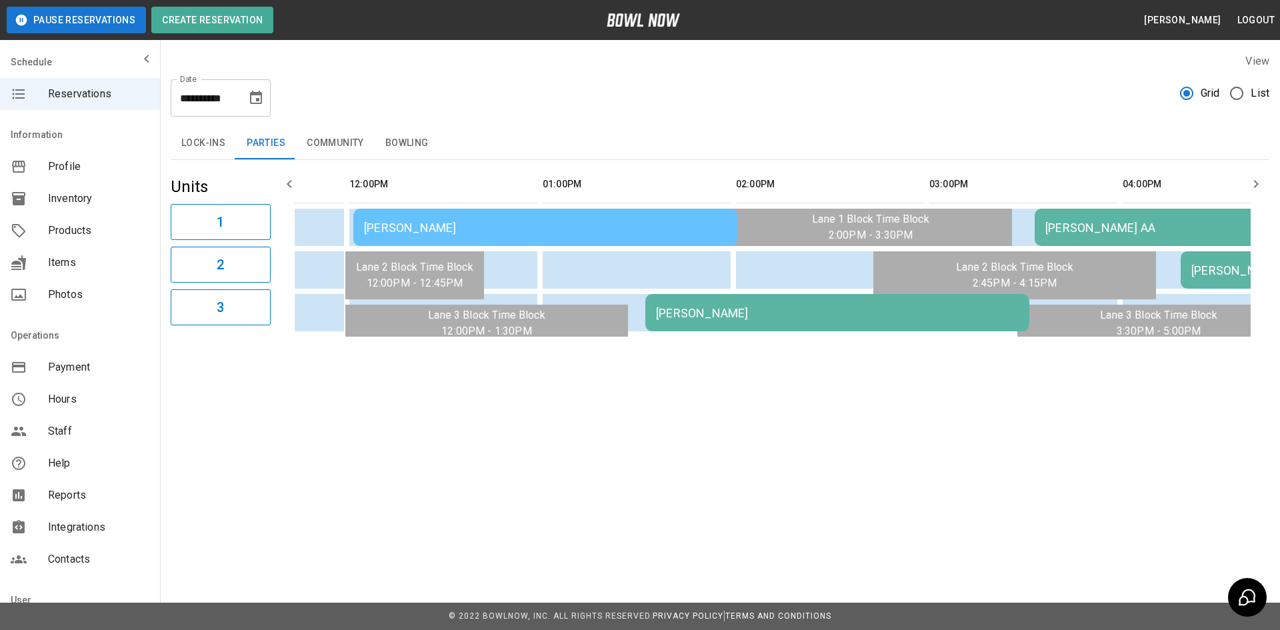
click at [618, 219] on td "[PERSON_NAME]" at bounding box center [545, 227] width 384 height 37
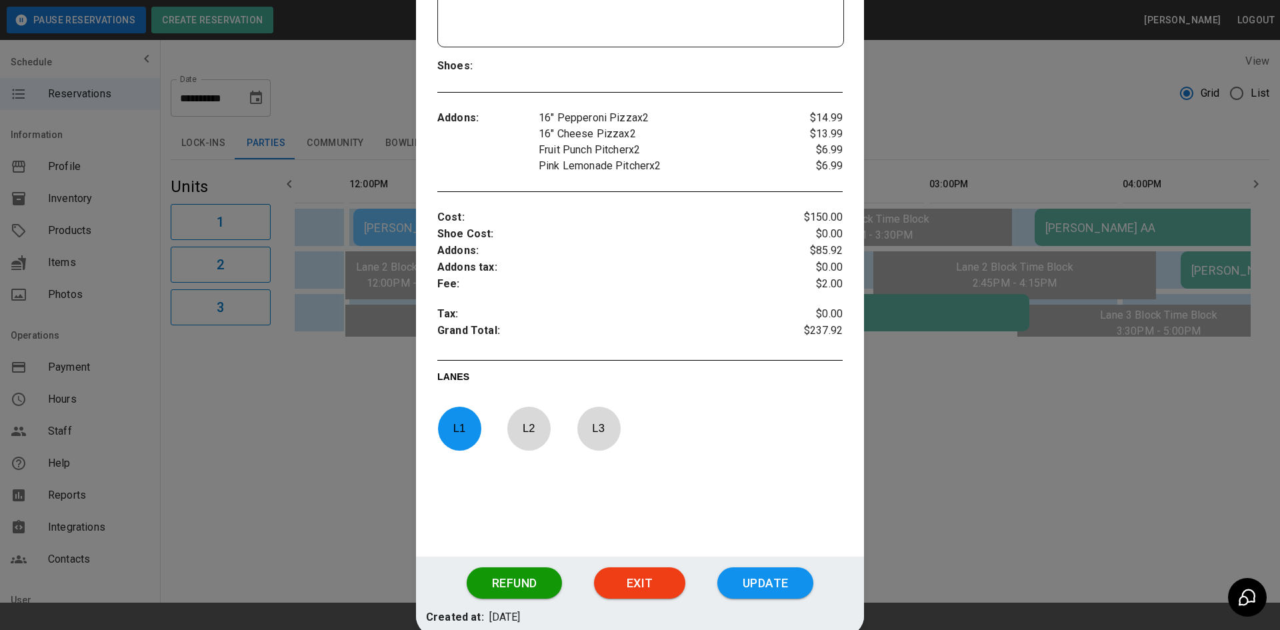
click at [1029, 506] on div at bounding box center [640, 315] width 1280 height 630
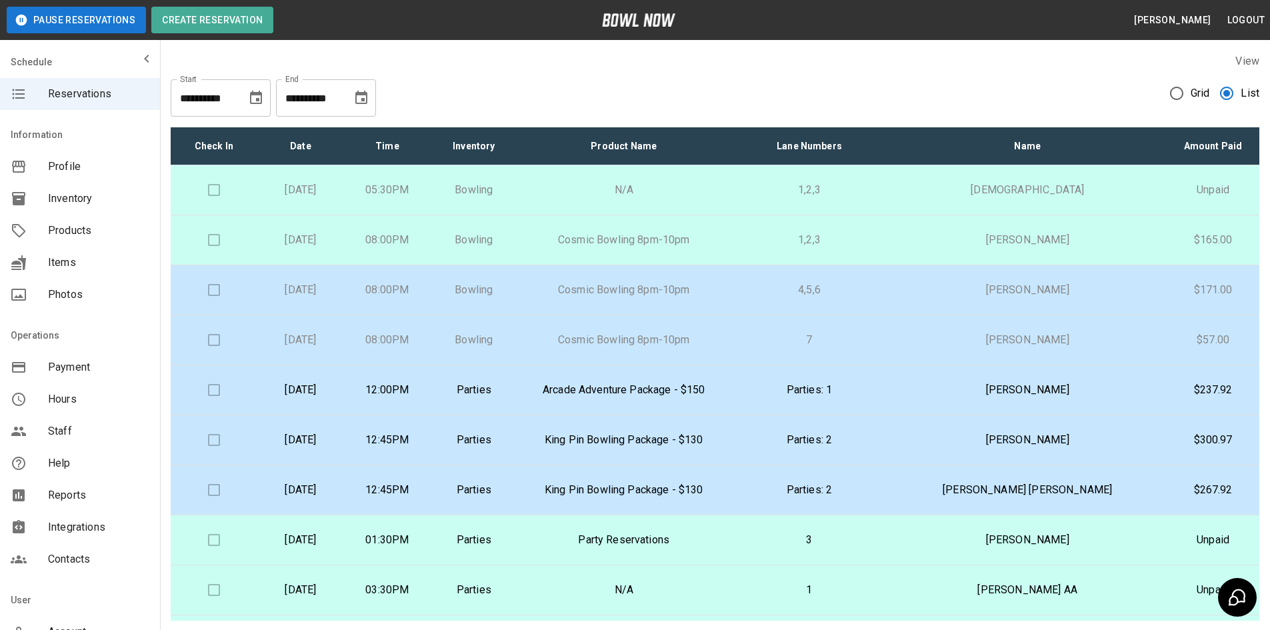
click at [420, 443] on p "12:45PM" at bounding box center [387, 440] width 65 height 16
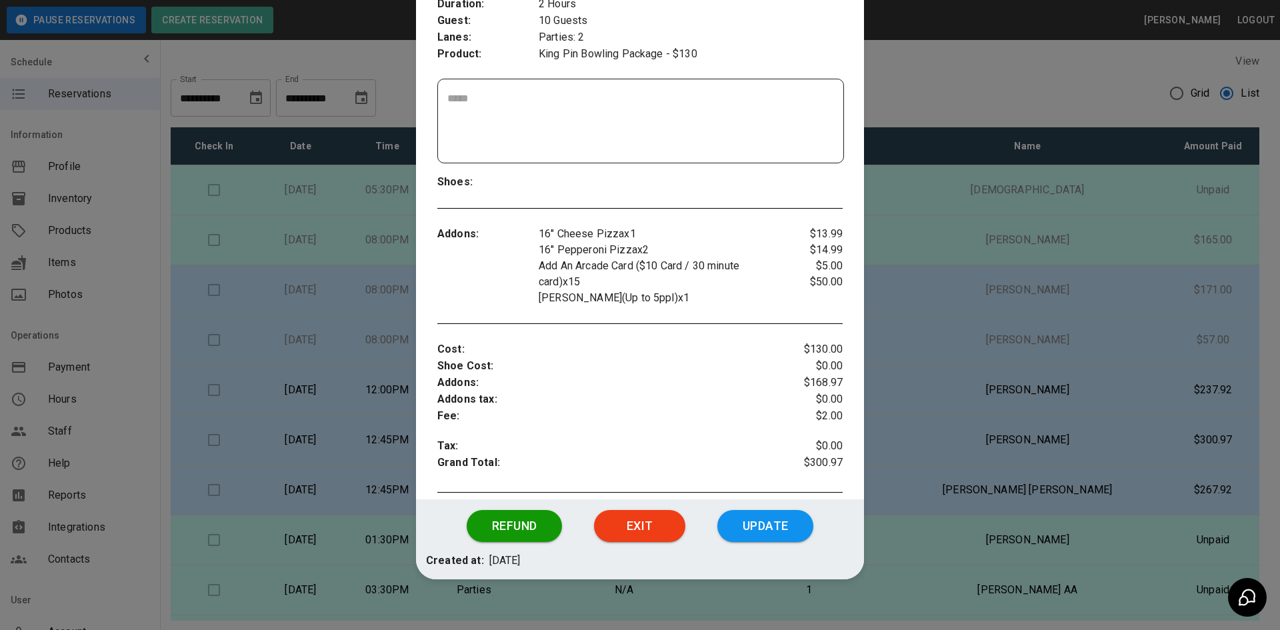
scroll to position [255, 0]
click at [905, 592] on div at bounding box center [640, 315] width 1280 height 630
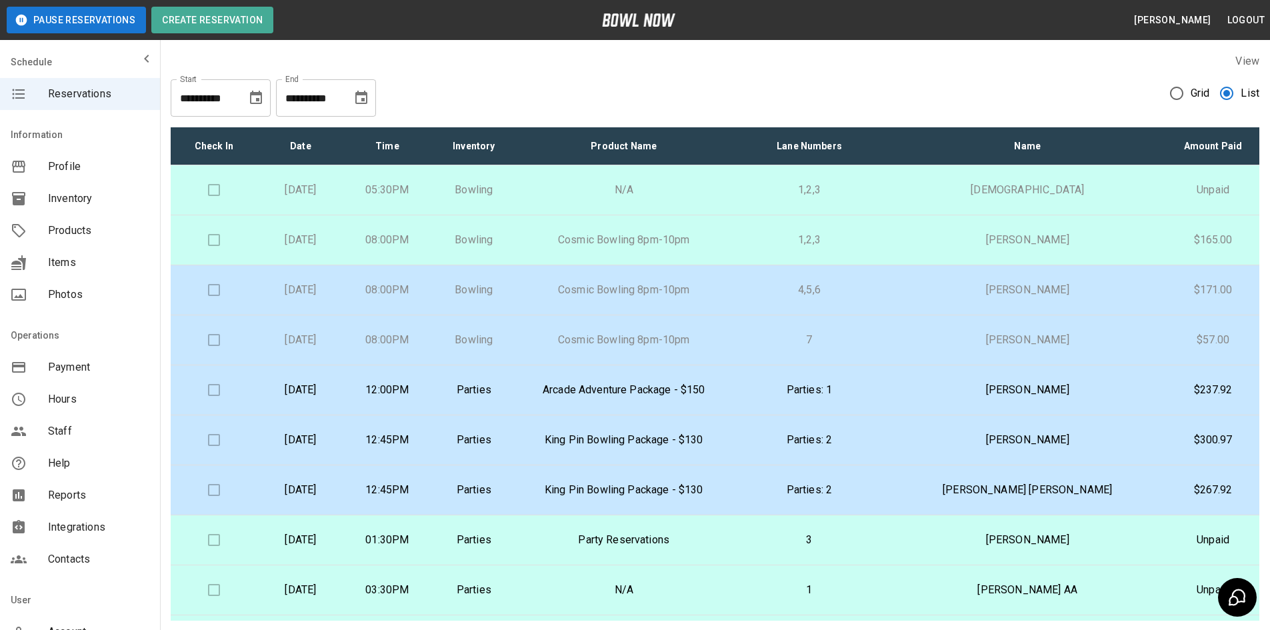
click at [420, 443] on p "12:45PM" at bounding box center [387, 440] width 65 height 16
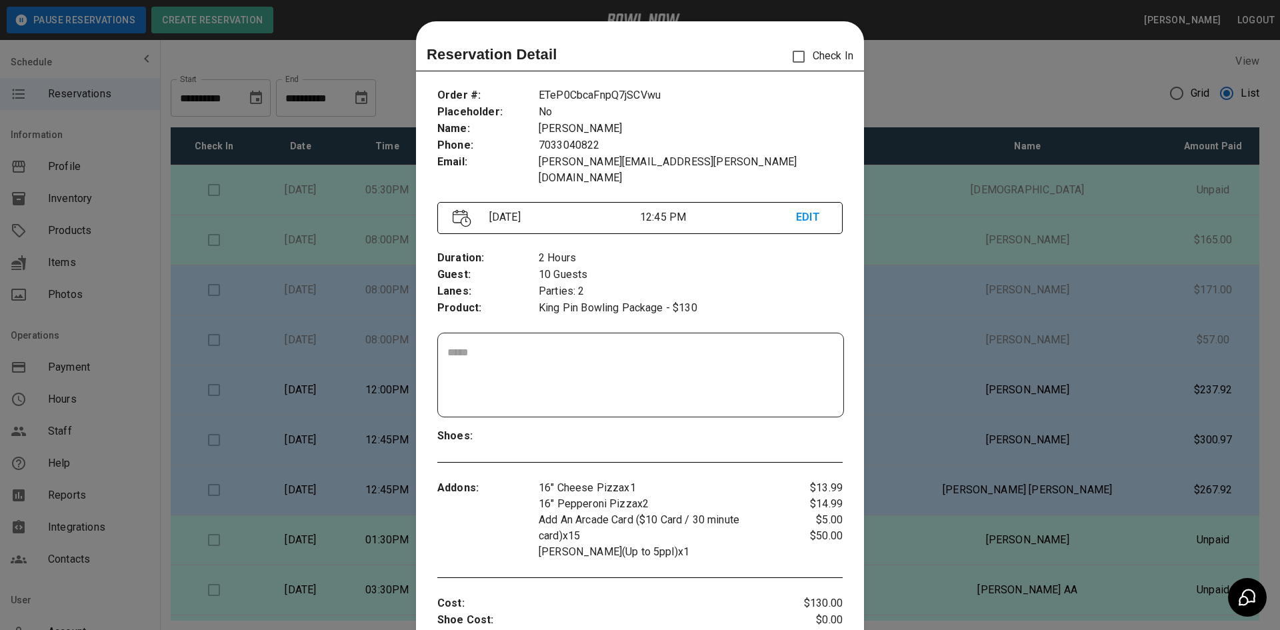
scroll to position [21, 0]
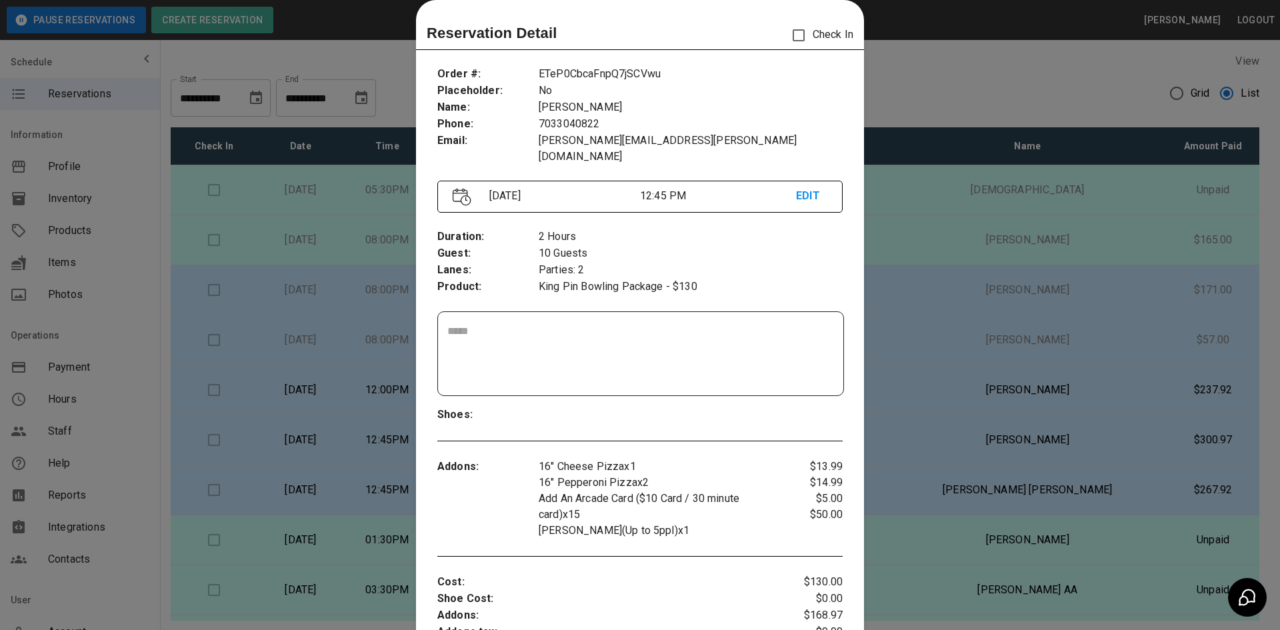
click at [952, 537] on div at bounding box center [640, 315] width 1280 height 630
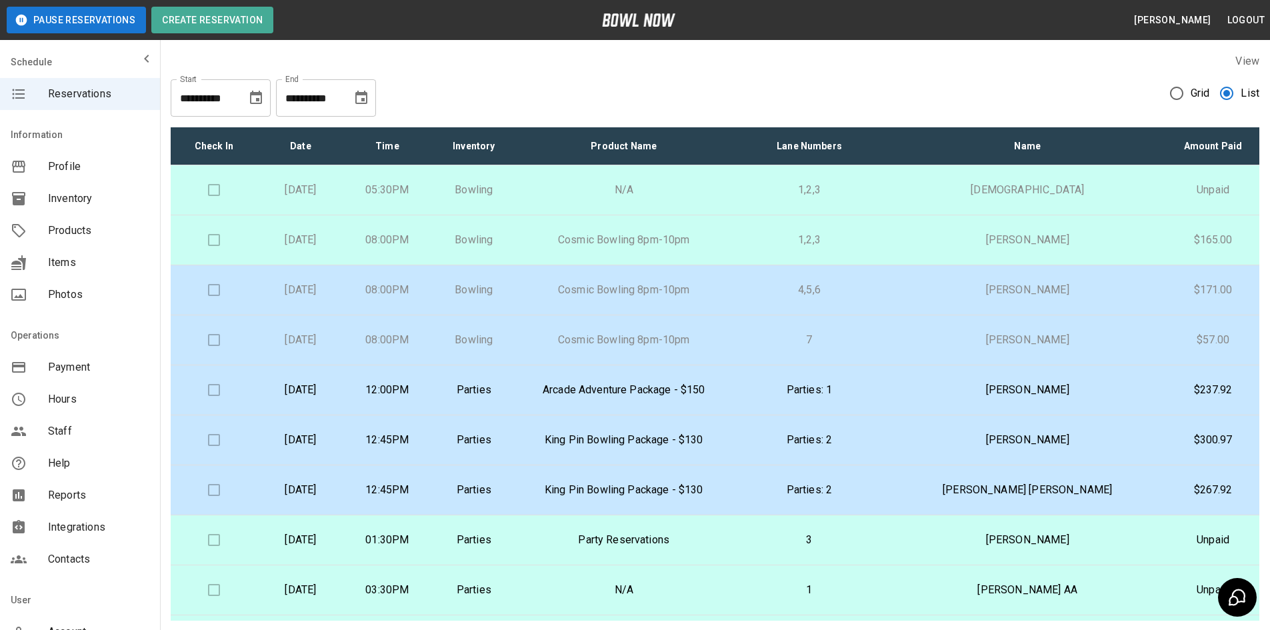
click at [431, 503] on td "12:45PM" at bounding box center [387, 490] width 87 height 50
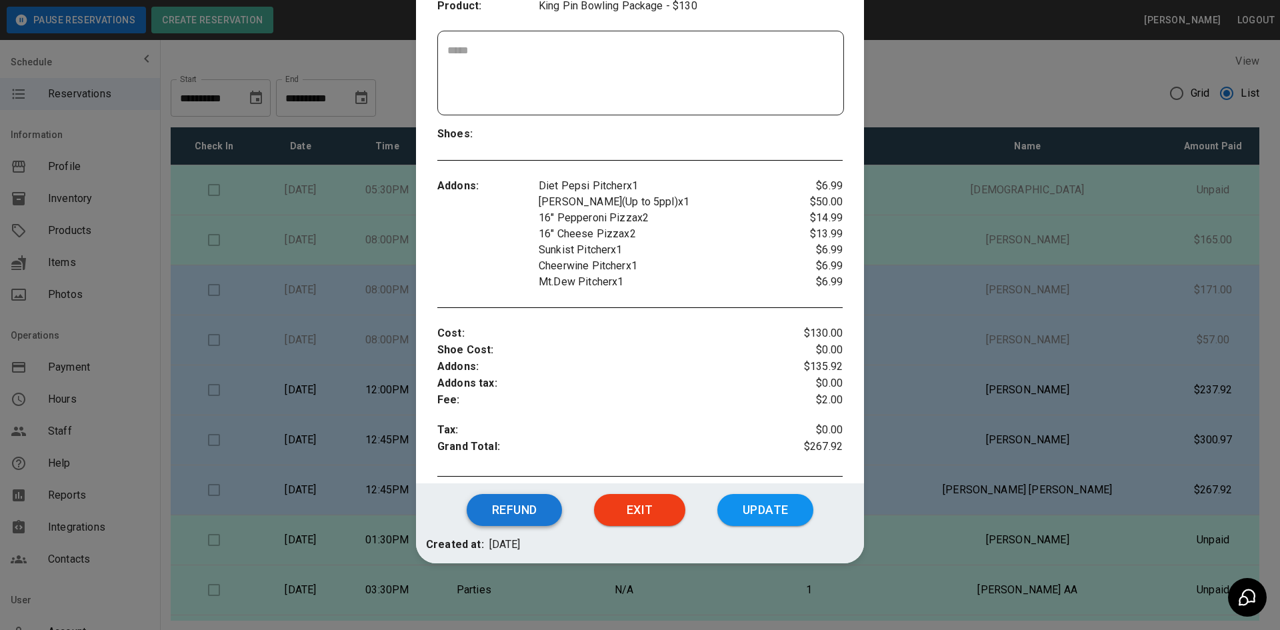
scroll to position [87, 0]
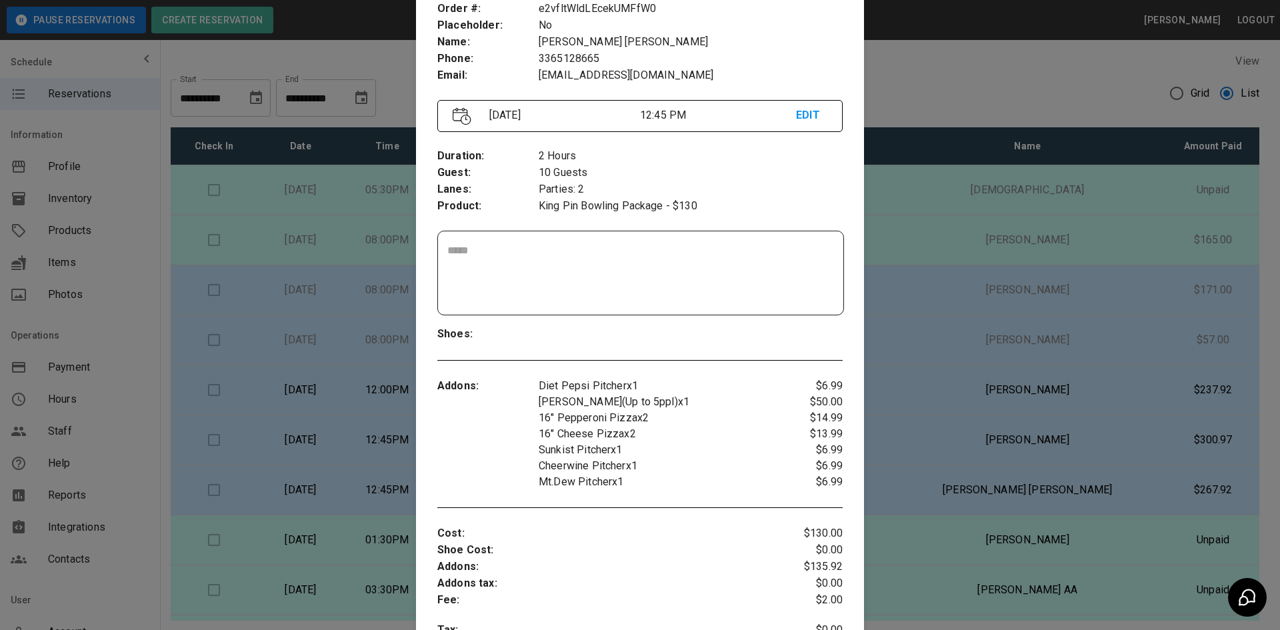
click at [918, 86] on div at bounding box center [640, 315] width 1280 height 630
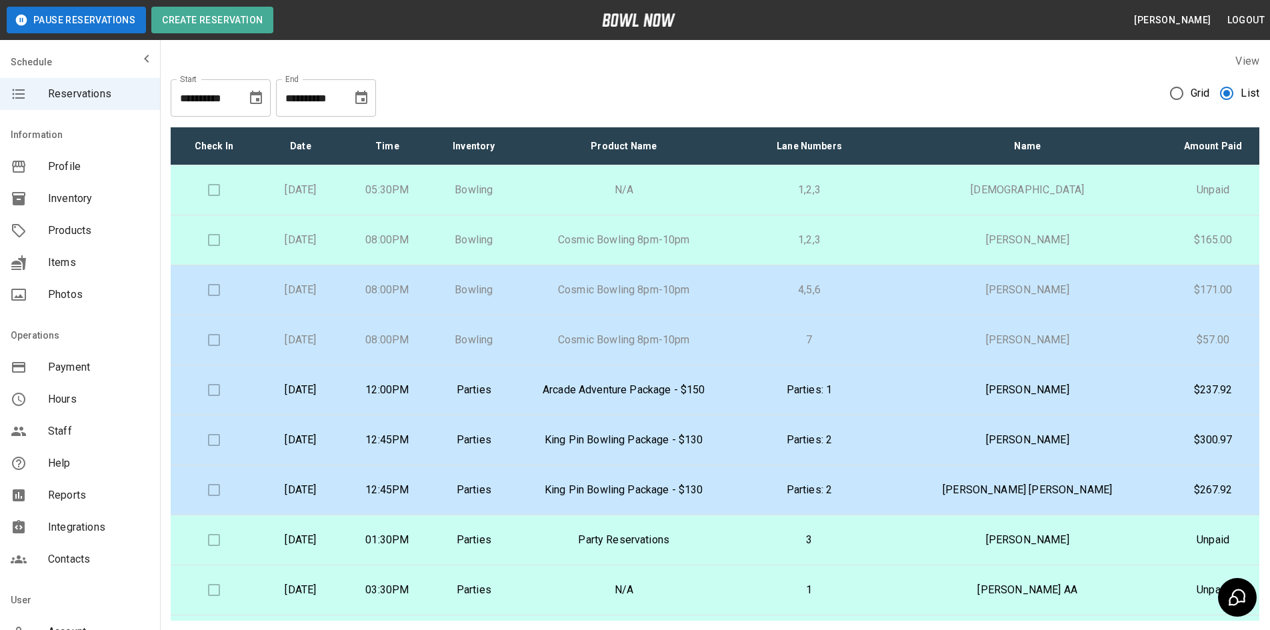
click at [517, 542] on td "Parties" at bounding box center [474, 540] width 87 height 50
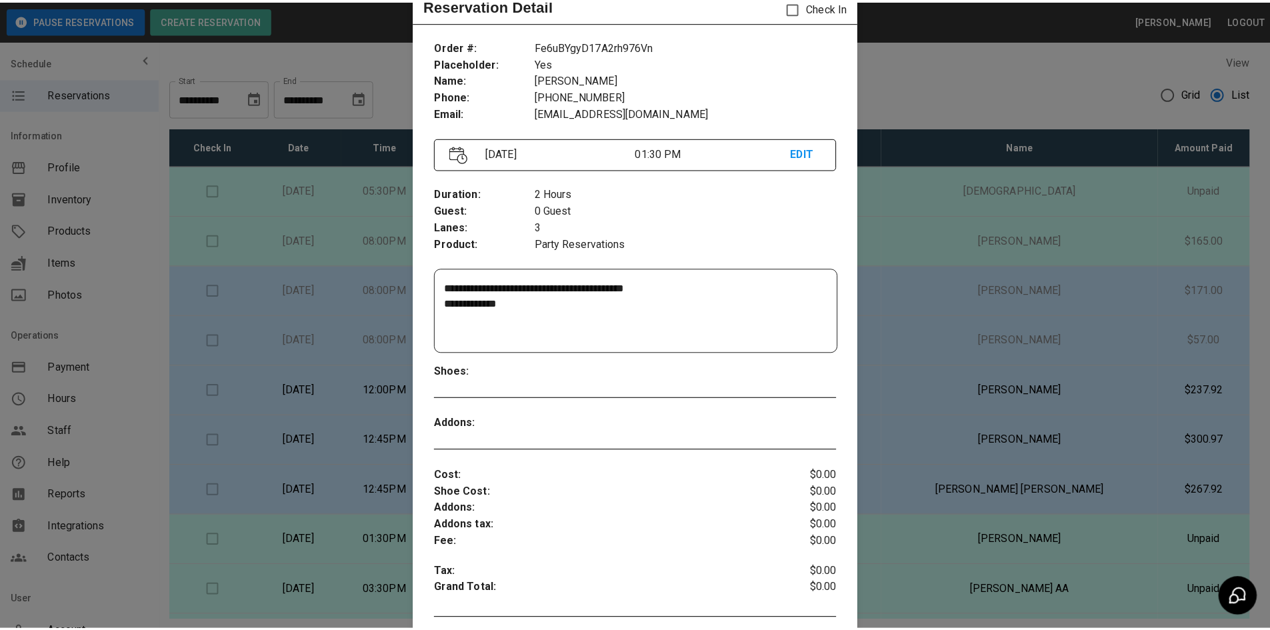
scroll to position [47, 0]
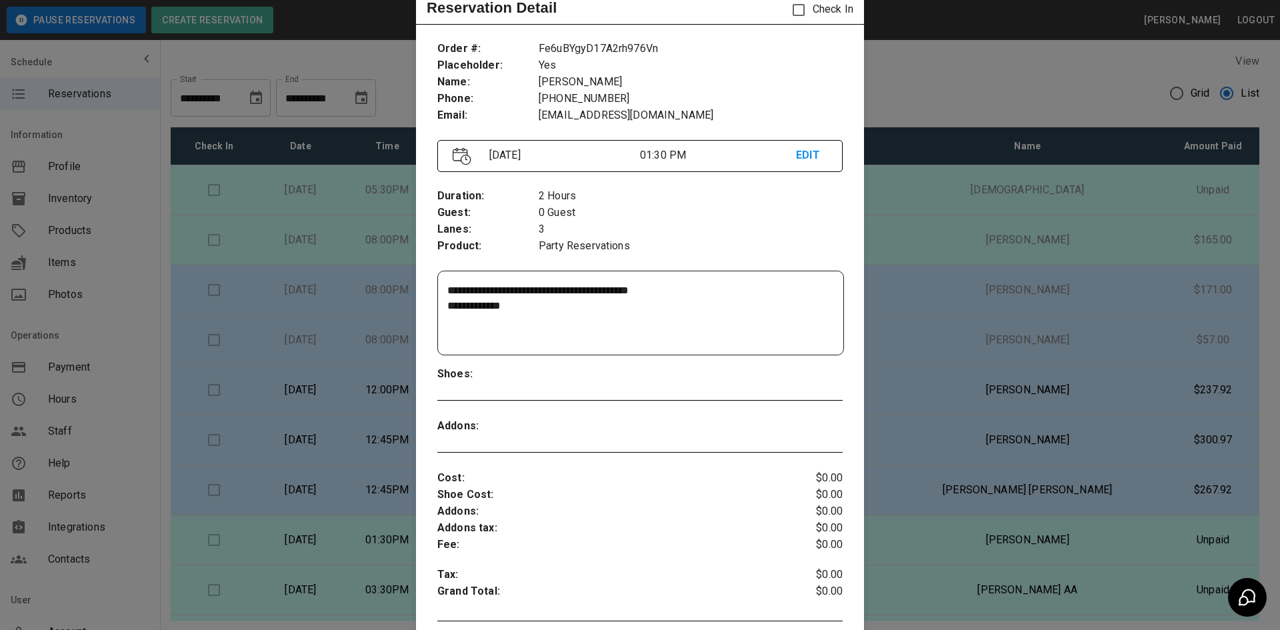
click at [275, 563] on div at bounding box center [640, 315] width 1280 height 630
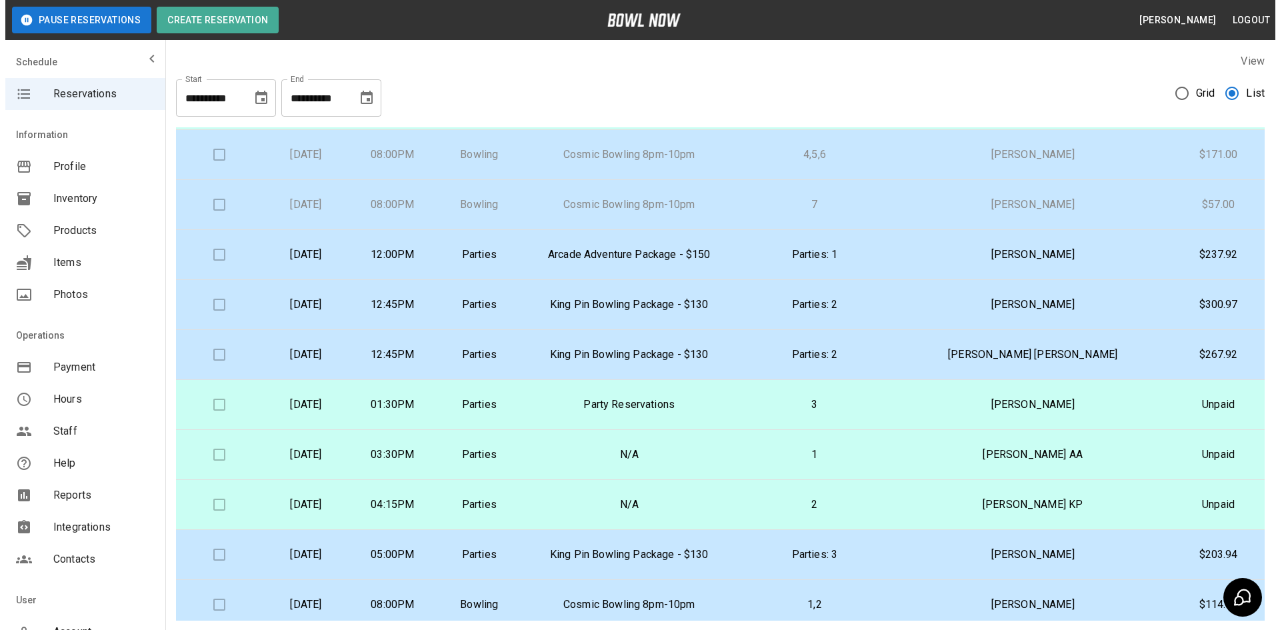
scroll to position [200, 0]
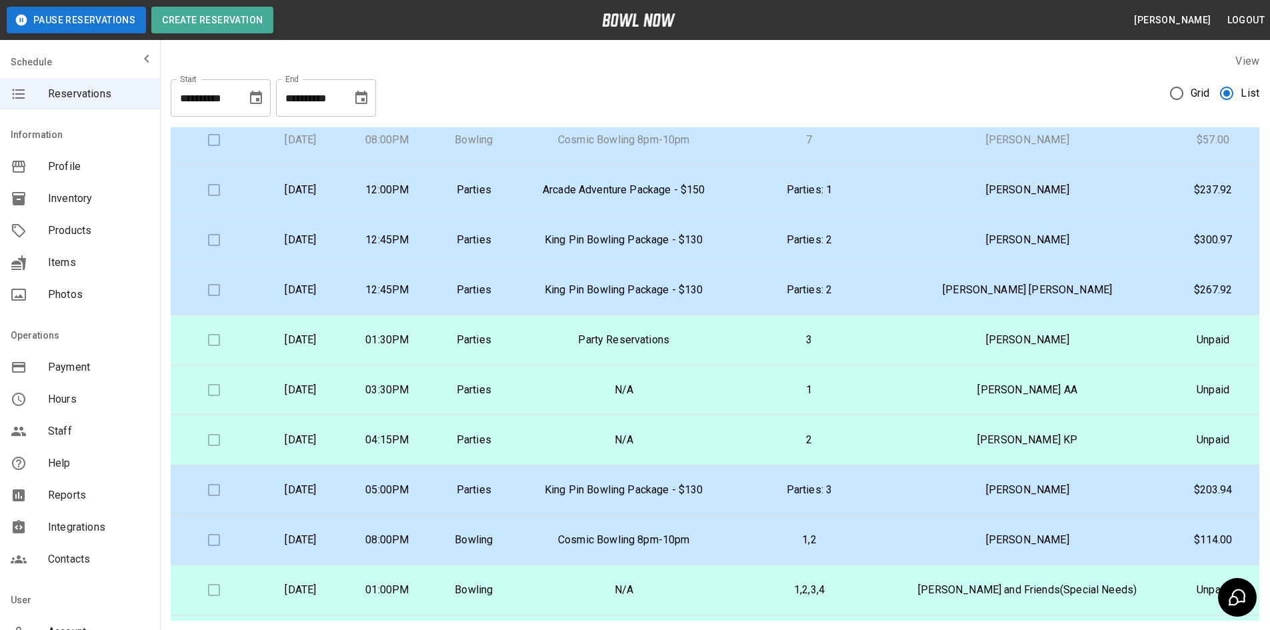
click at [581, 346] on td "Party Reservations" at bounding box center [623, 340] width 213 height 50
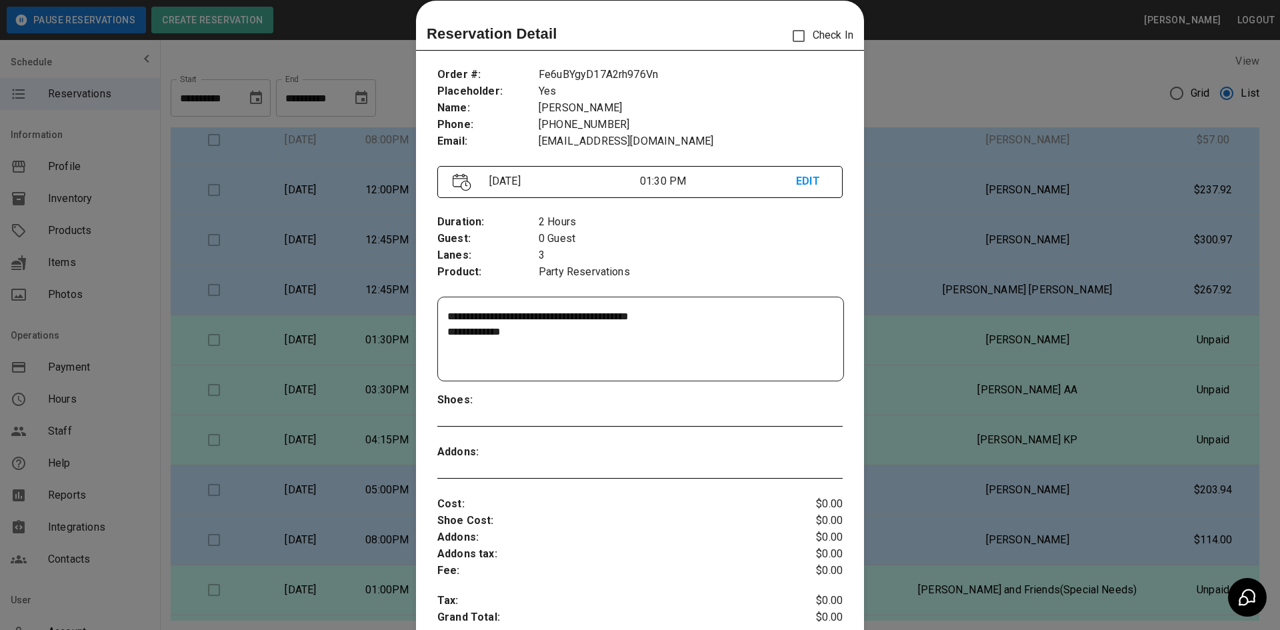
scroll to position [0, 0]
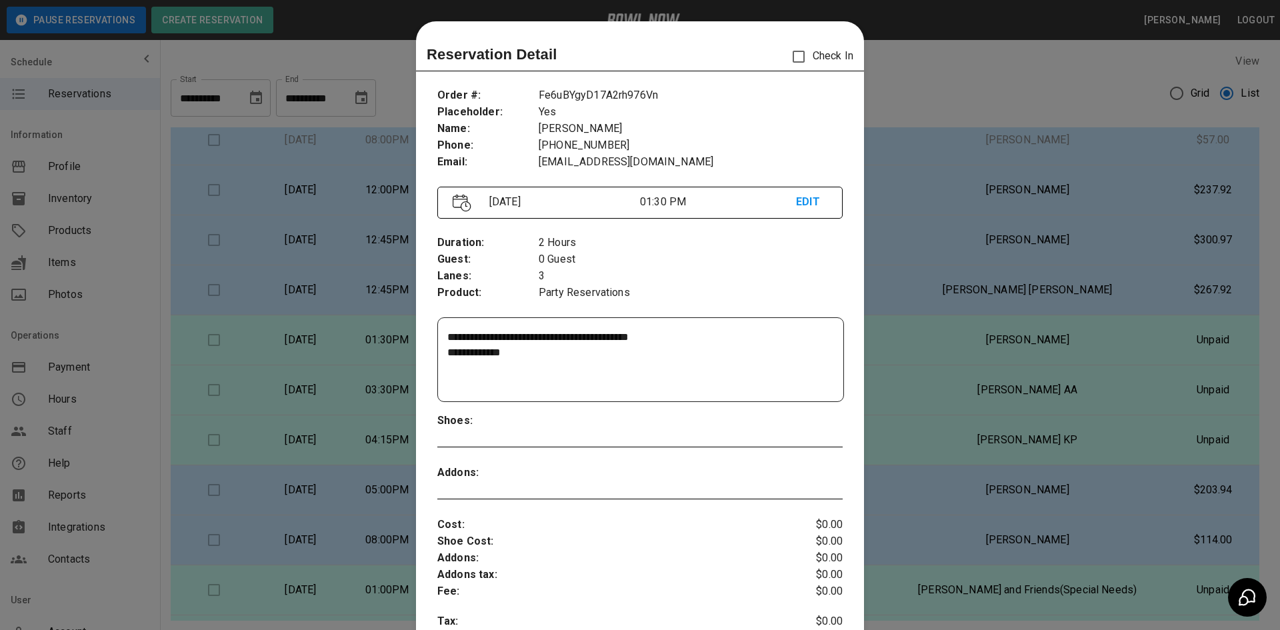
click at [981, 103] on div at bounding box center [640, 315] width 1280 height 630
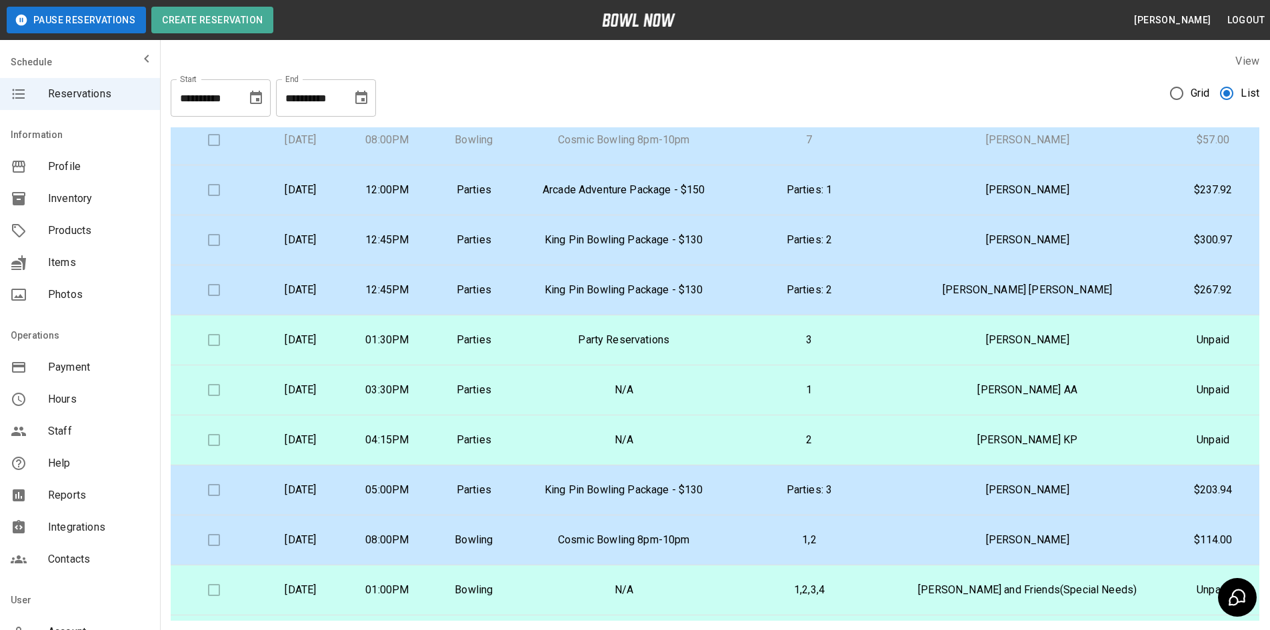
click at [87, 15] on button "Pause Reservations" at bounding box center [76, 20] width 139 height 27
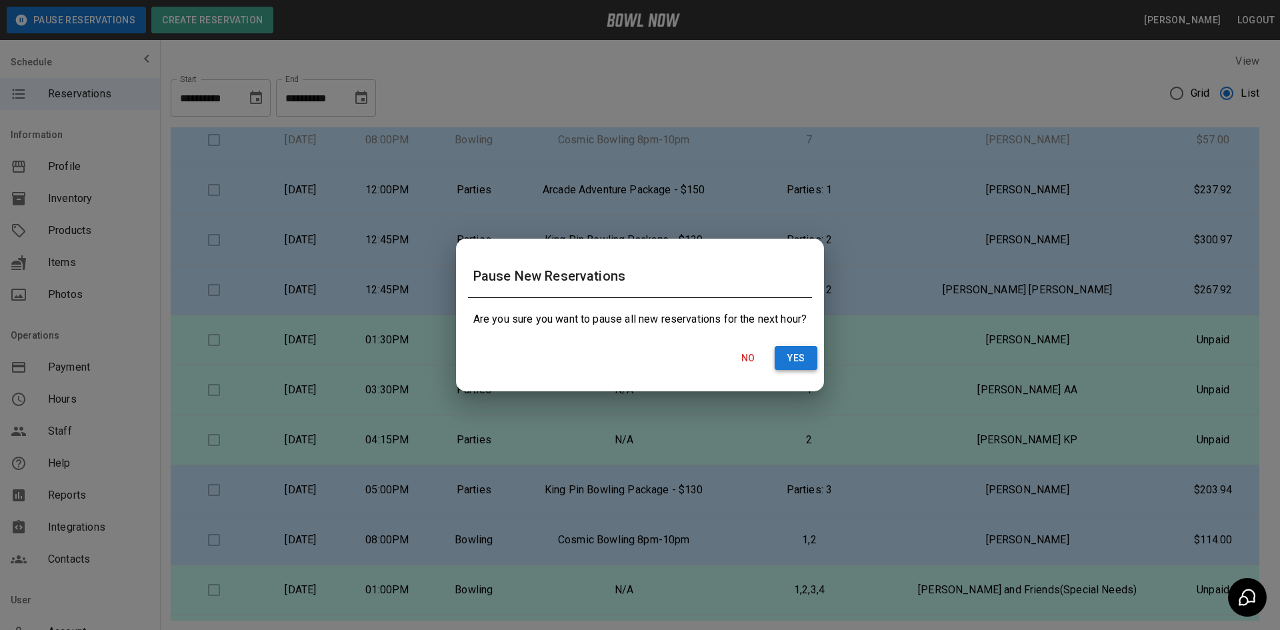
click at [797, 361] on button "Yes" at bounding box center [796, 358] width 43 height 25
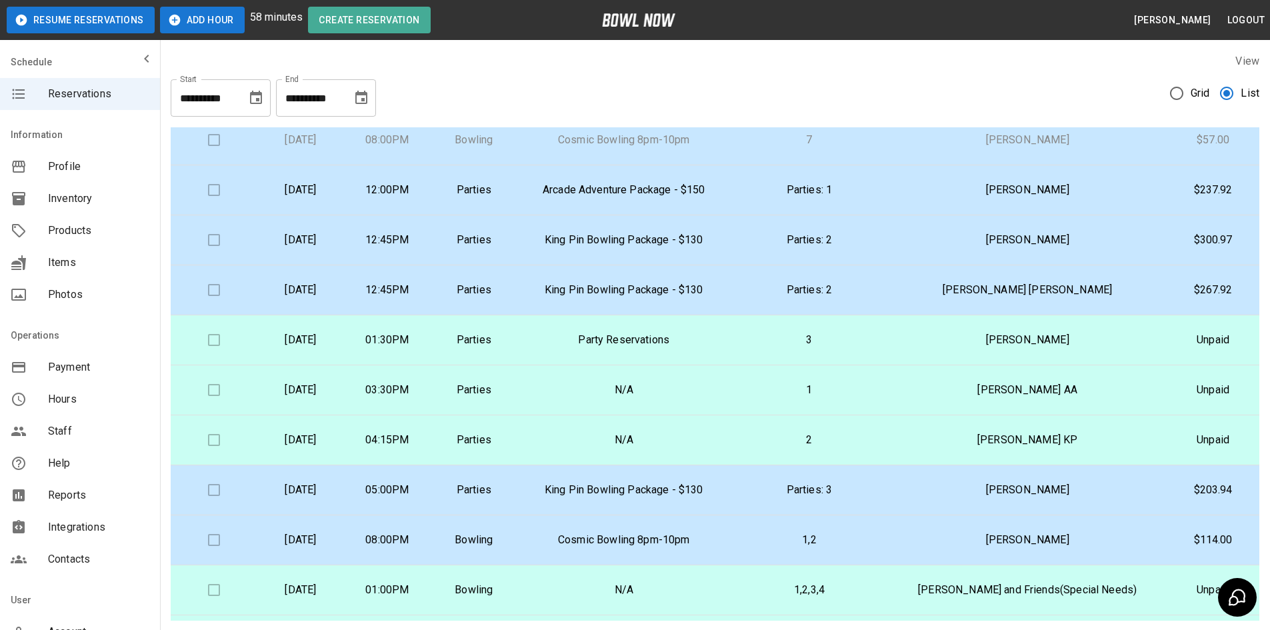
click at [177, 18] on icon "button" at bounding box center [174, 20] width 11 height 11
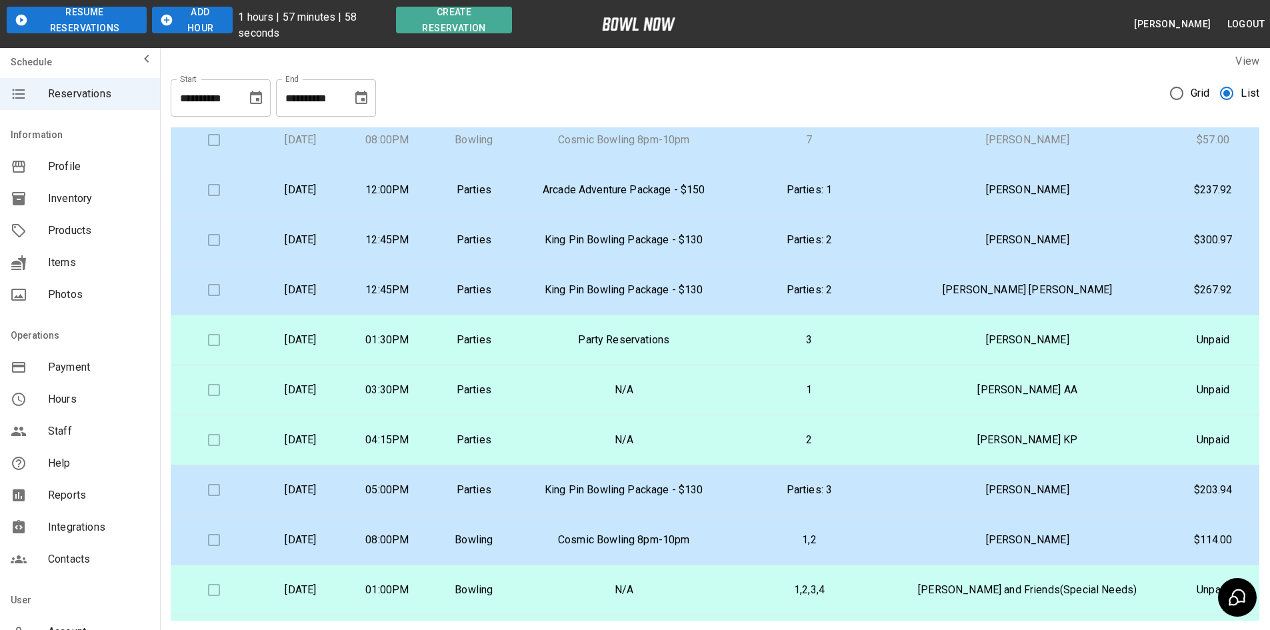
click at [175, 18] on button "Add Hour" at bounding box center [192, 20] width 81 height 27
click at [165, 19] on icon "button" at bounding box center [166, 20] width 11 height 11
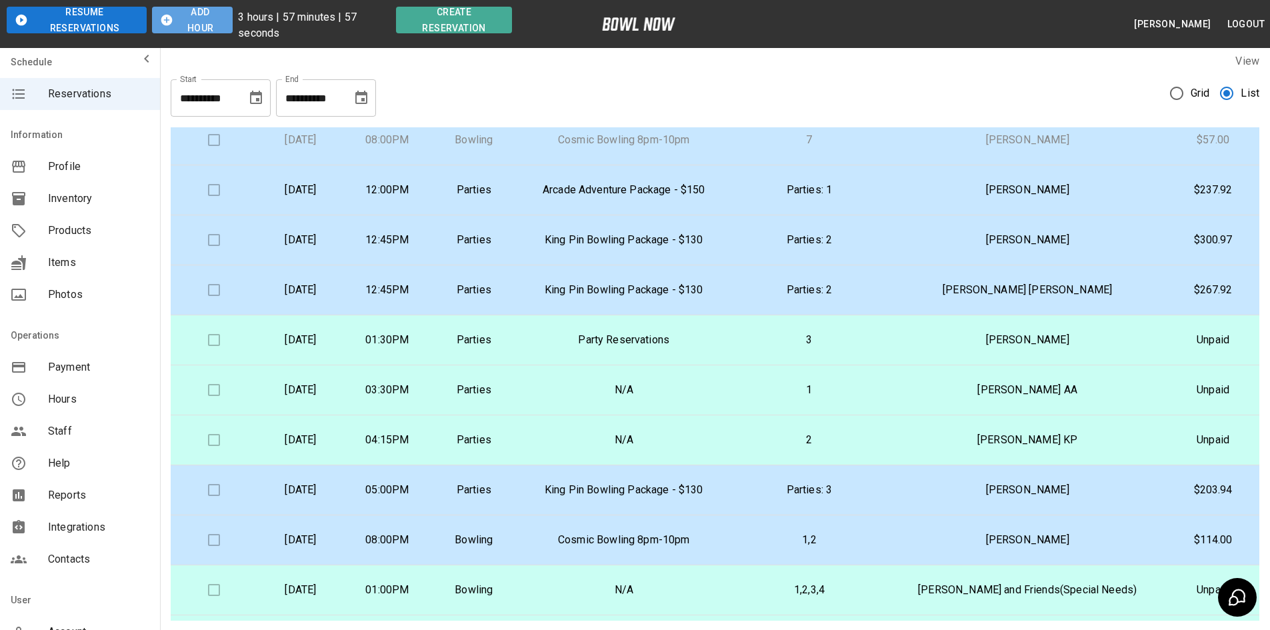
click at [165, 19] on icon "button" at bounding box center [166, 20] width 11 height 11
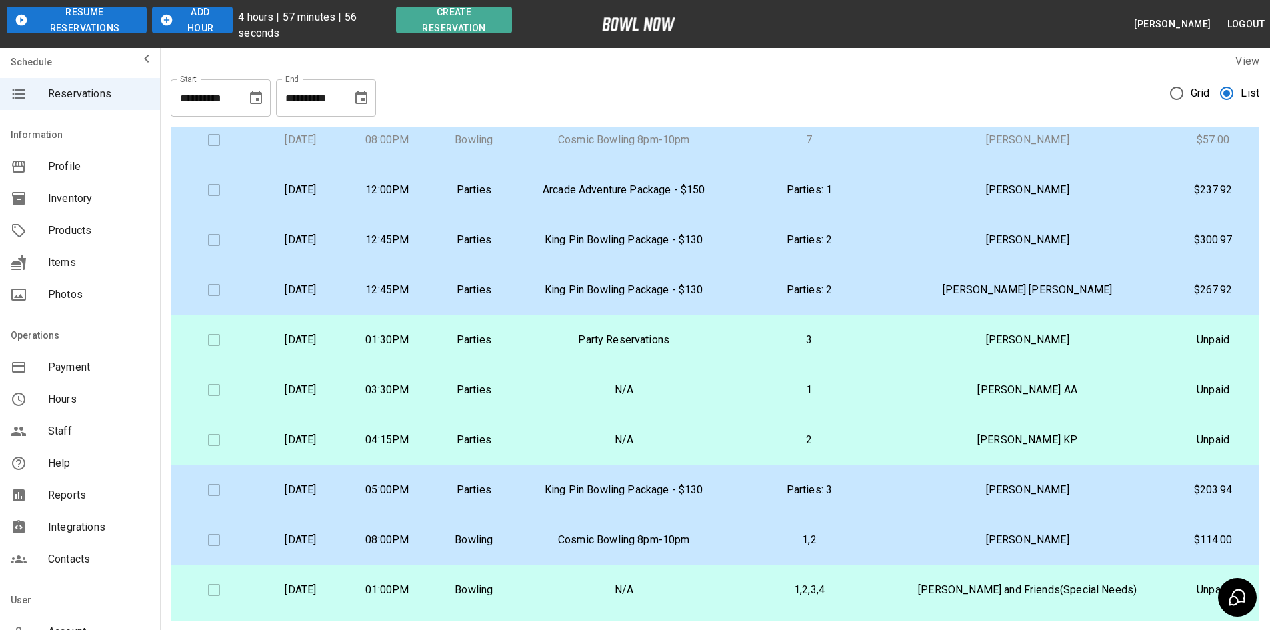
click at [165, 19] on icon "button" at bounding box center [166, 20] width 11 height 11
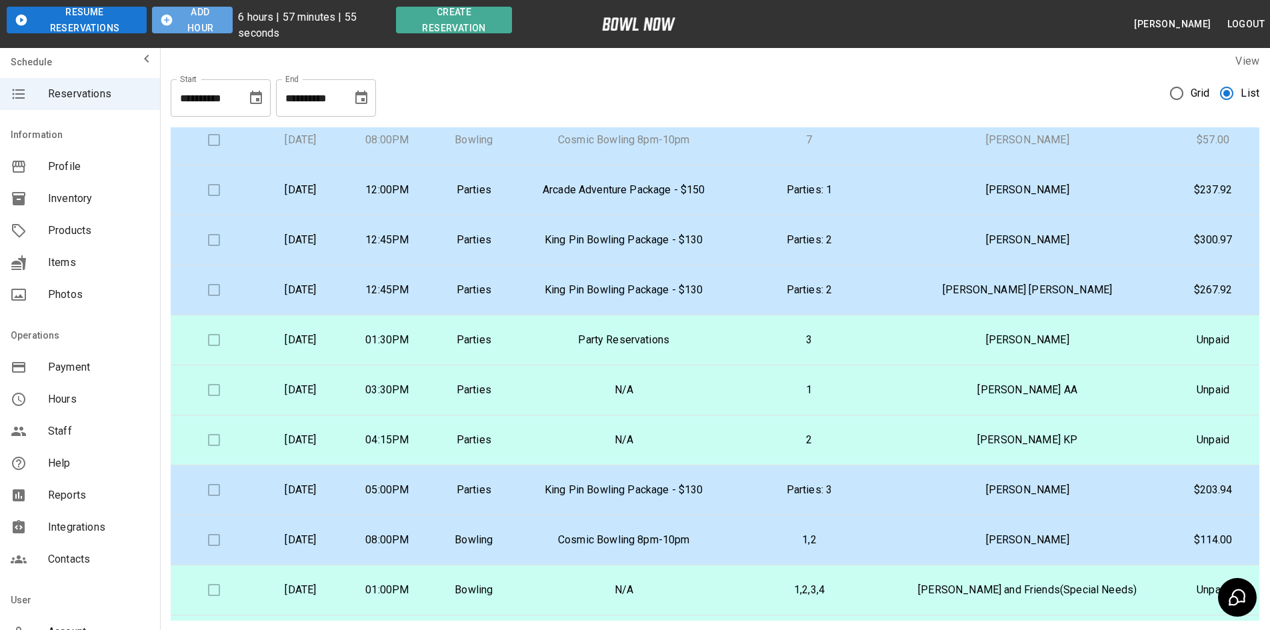
click at [165, 19] on icon "button" at bounding box center [166, 20] width 11 height 11
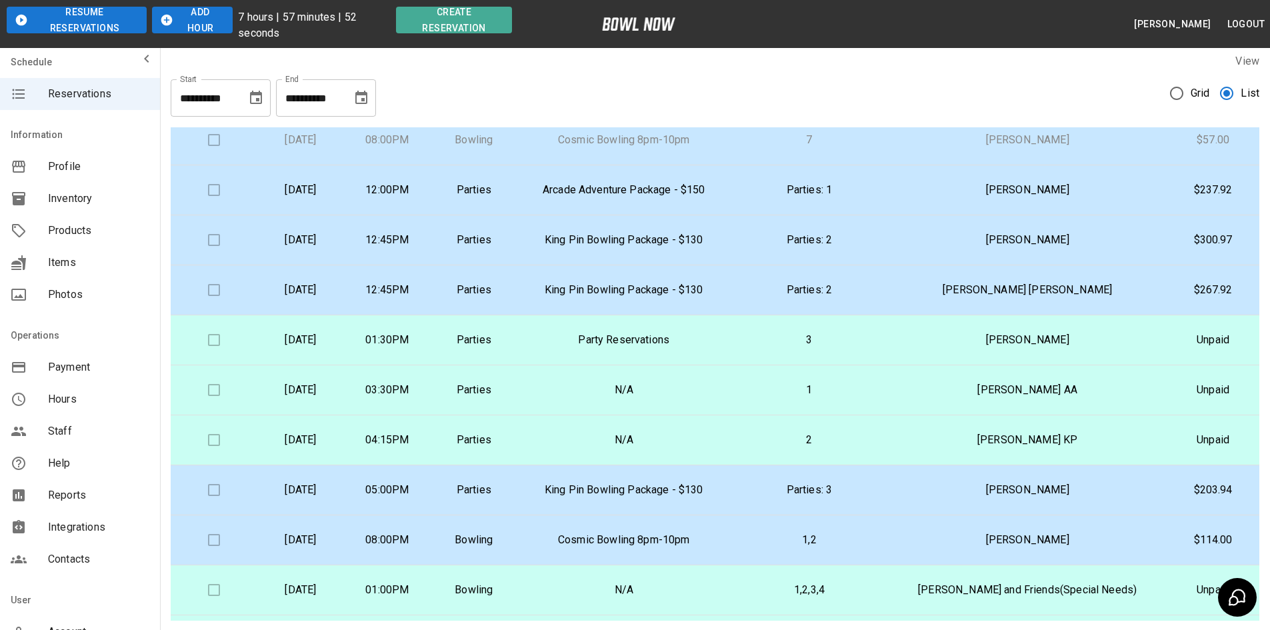
click at [165, 19] on icon "button" at bounding box center [166, 20] width 11 height 11
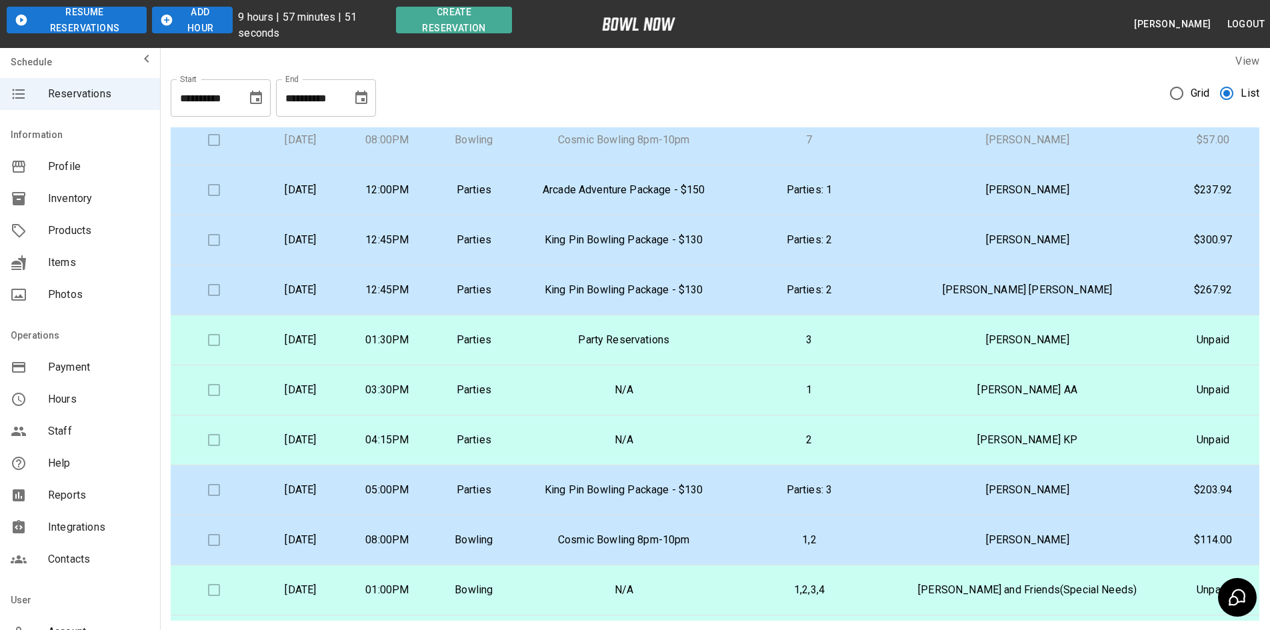
click at [165, 19] on icon "button" at bounding box center [166, 20] width 11 height 11
click at [165, 19] on icon "button" at bounding box center [164, 20] width 11 height 11
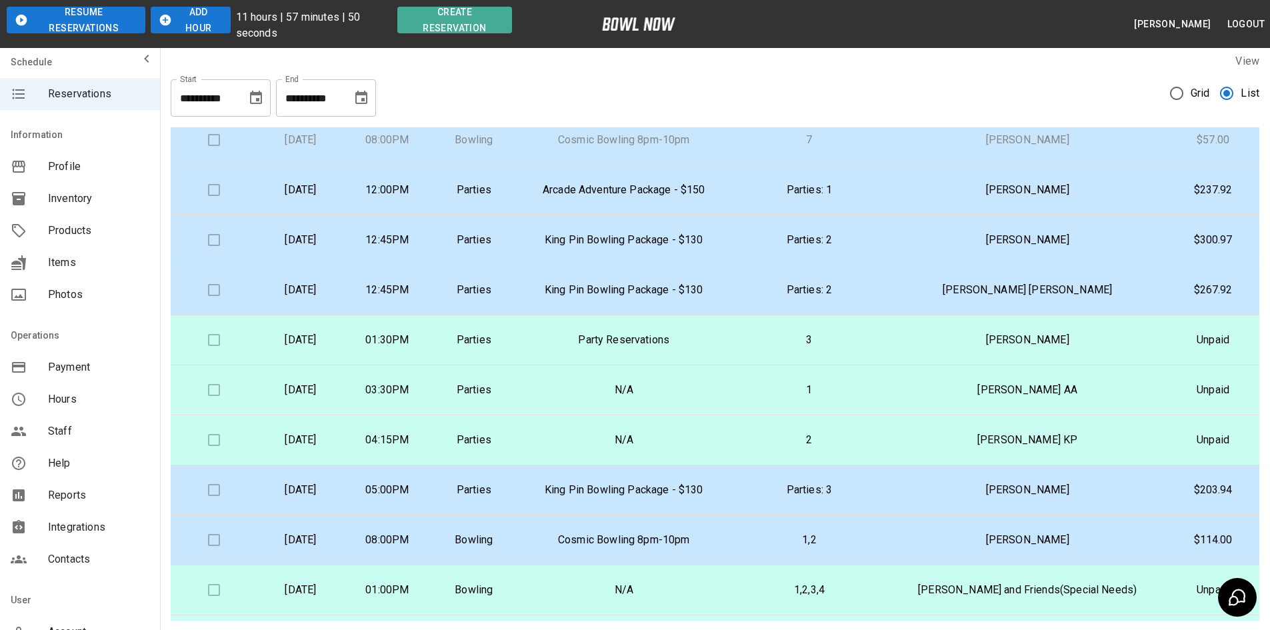
click at [165, 19] on icon "button" at bounding box center [164, 20] width 11 height 11
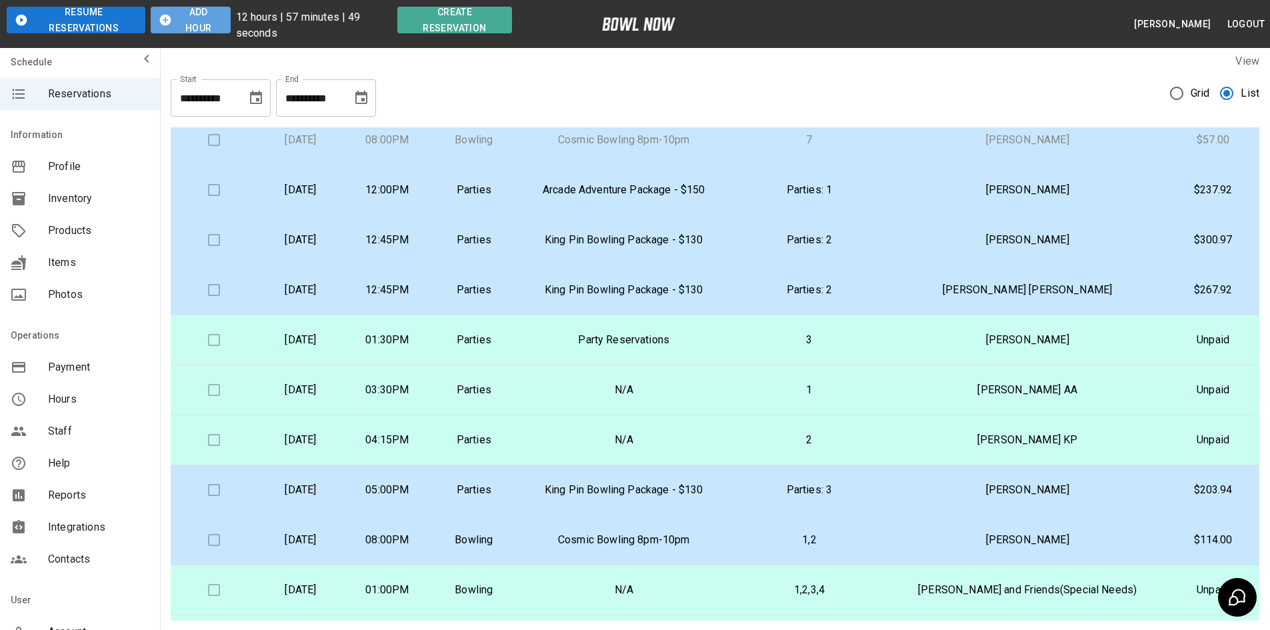
click at [165, 19] on icon "button" at bounding box center [164, 20] width 11 height 11
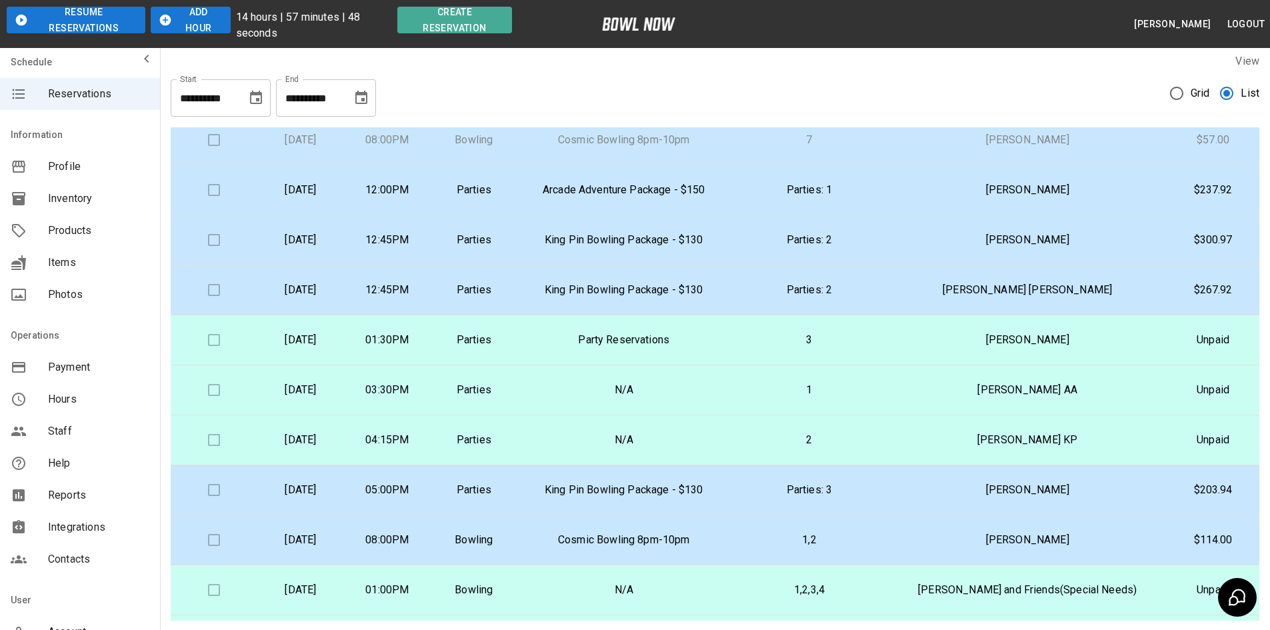
click at [165, 19] on icon "button" at bounding box center [164, 20] width 11 height 11
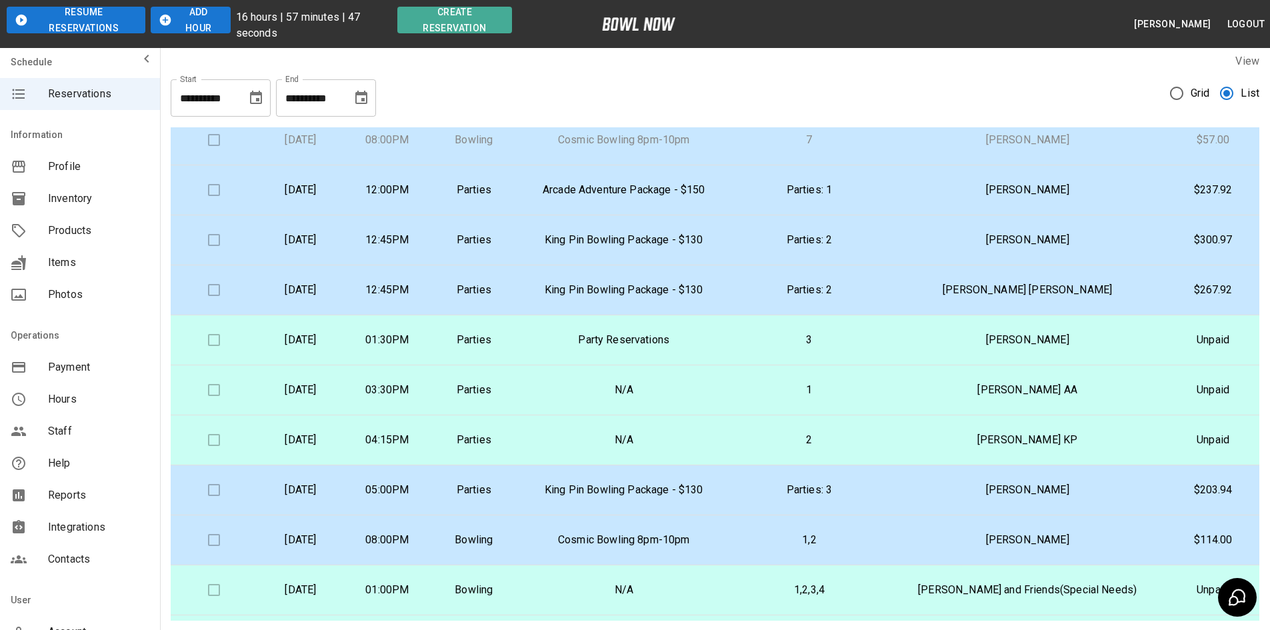
click at [165, 19] on icon "button" at bounding box center [164, 20] width 11 height 11
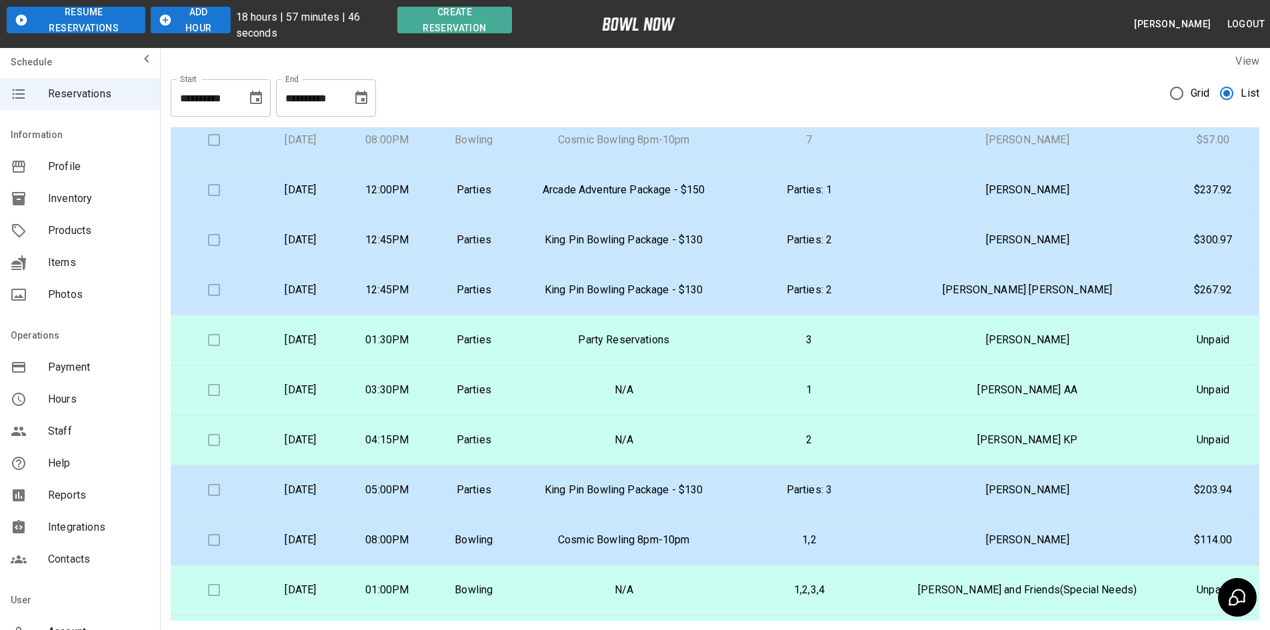
click at [165, 19] on icon "button" at bounding box center [164, 20] width 11 height 11
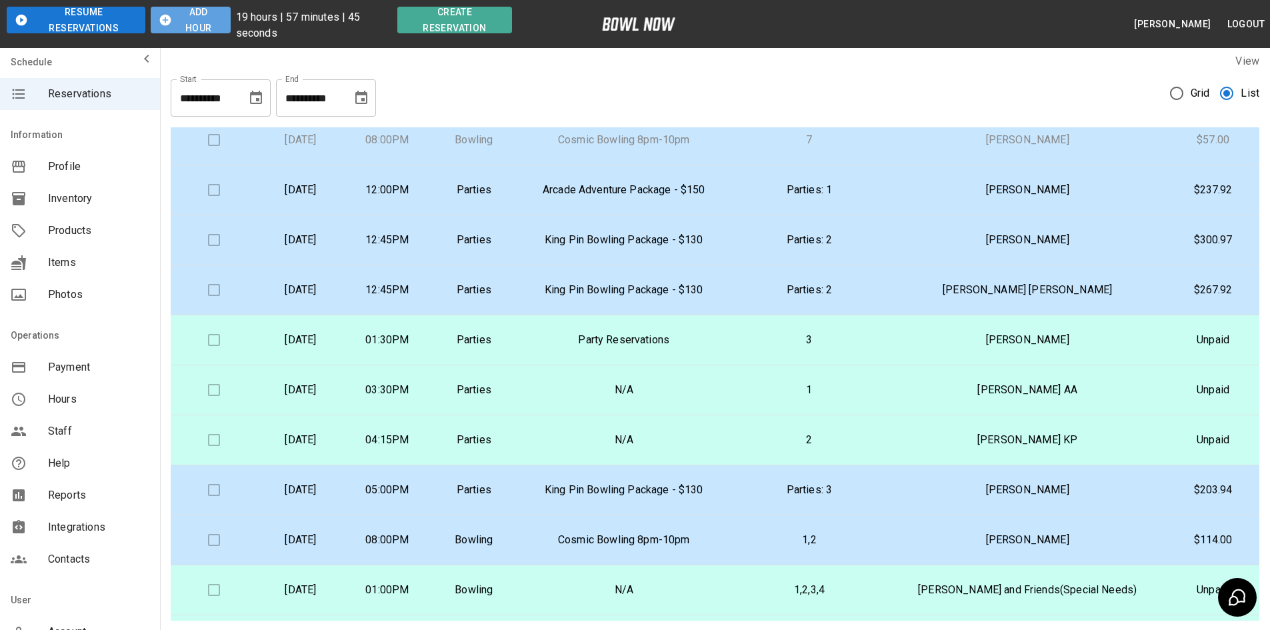
click at [165, 19] on icon "button" at bounding box center [164, 20] width 11 height 11
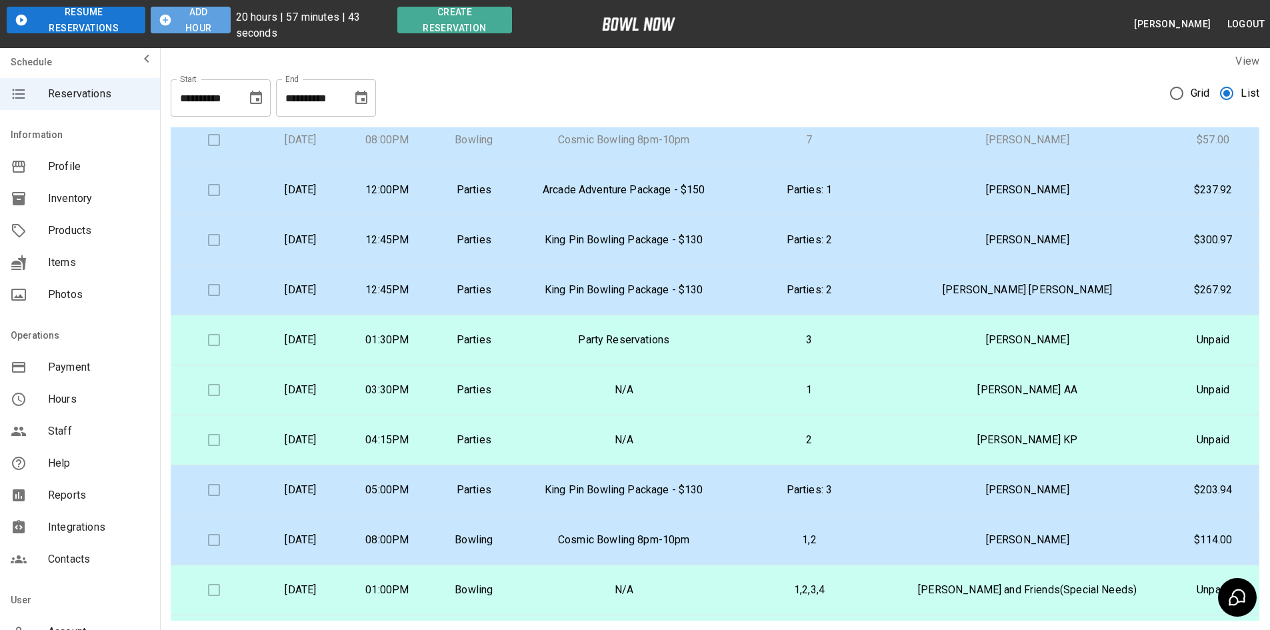
click at [165, 19] on icon "button" at bounding box center [164, 20] width 11 height 11
click at [165, 19] on icon "button" at bounding box center [165, 19] width 13 height 13
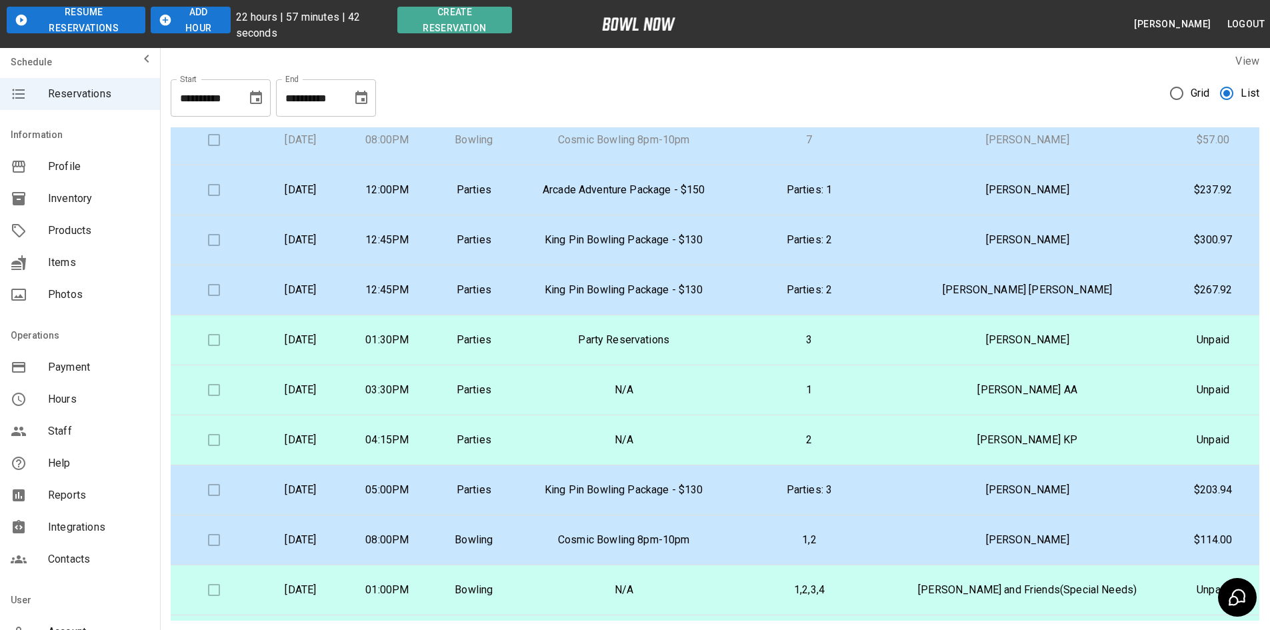
click at [165, 19] on icon "button" at bounding box center [165, 19] width 13 height 13
click at [165, 19] on button "Add Hour" at bounding box center [191, 20] width 80 height 27
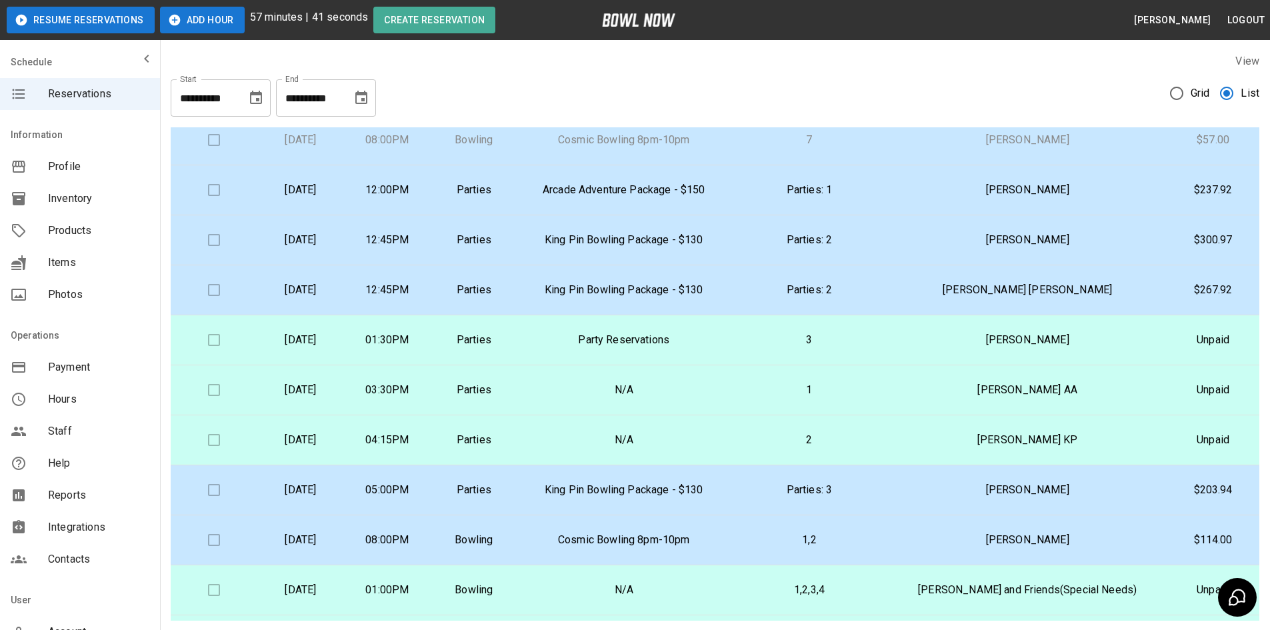
click at [165, 19] on button "Add Hour" at bounding box center [202, 20] width 85 height 27
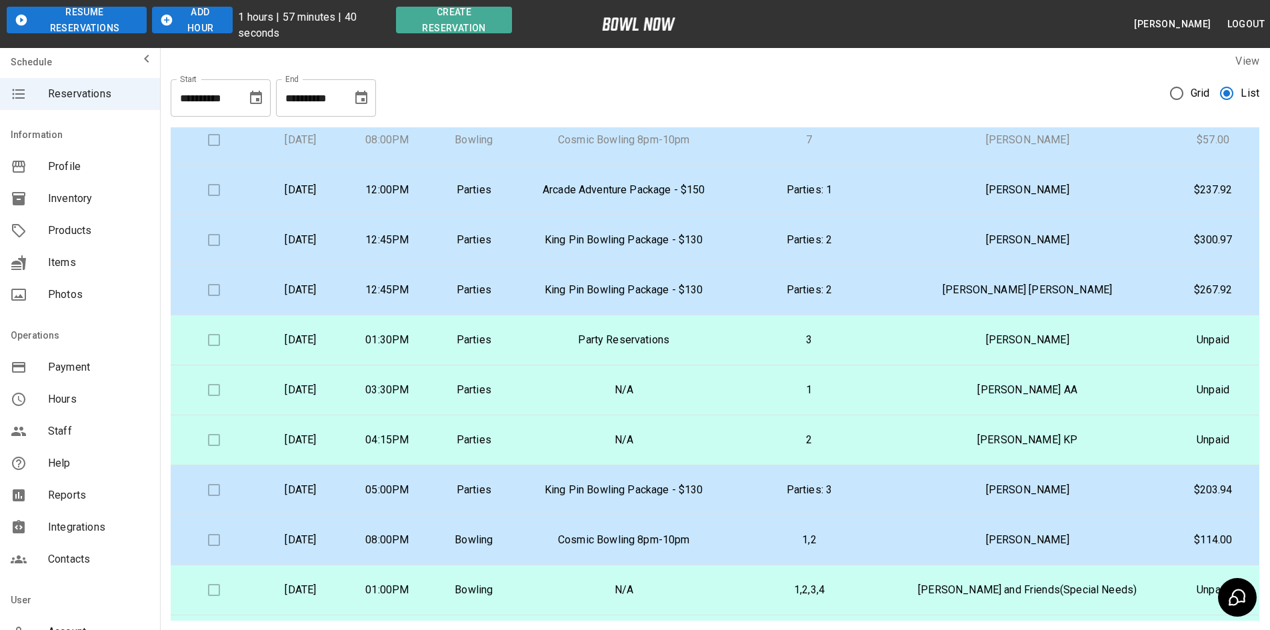
click at [166, 19] on icon "button" at bounding box center [166, 19] width 13 height 13
click at [167, 20] on icon "button" at bounding box center [166, 19] width 13 height 13
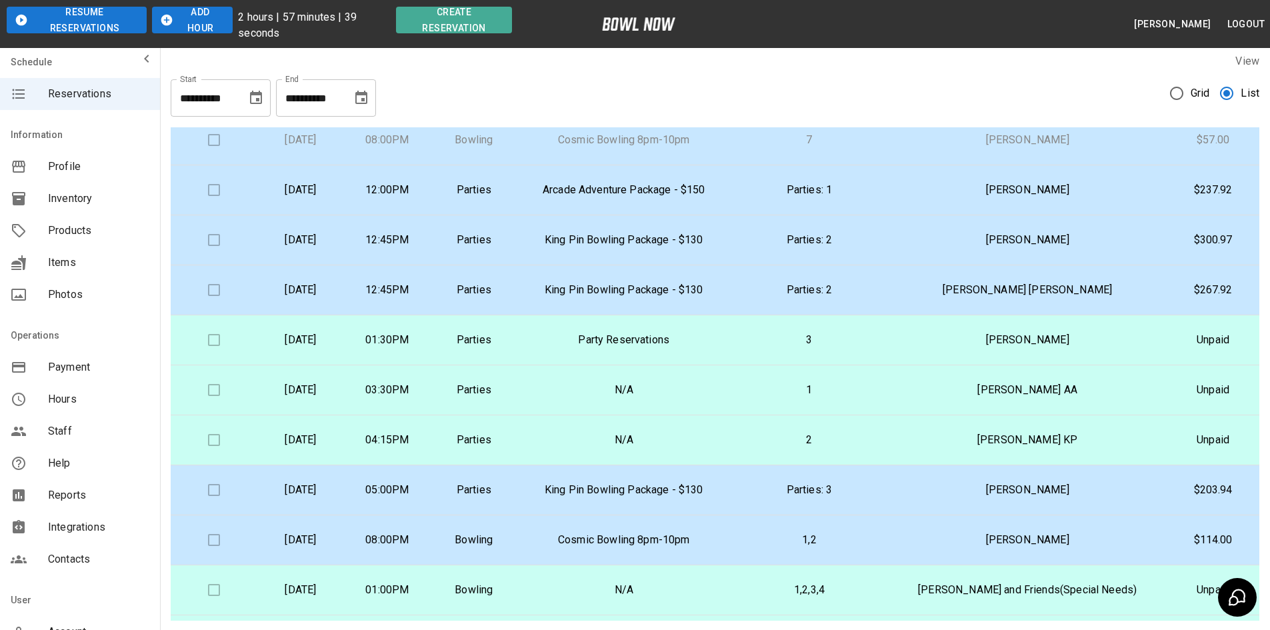
click at [167, 20] on icon "button" at bounding box center [166, 19] width 13 height 13
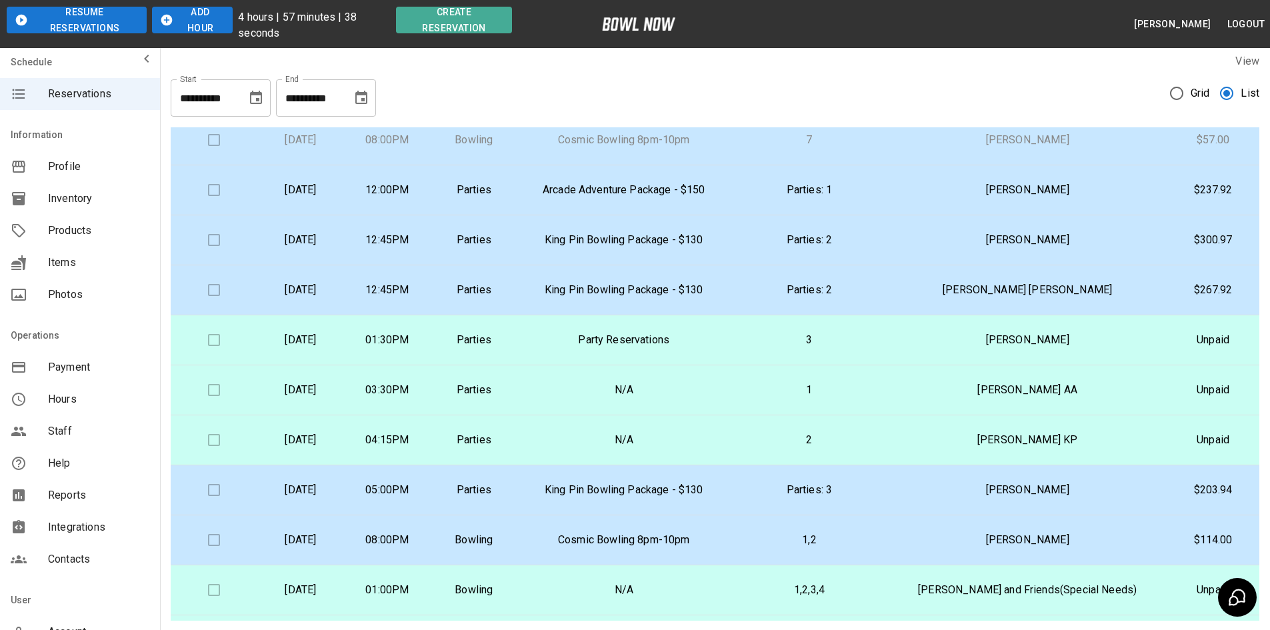
click at [167, 20] on icon "button" at bounding box center [166, 19] width 13 height 13
click at [167, 21] on icon "button" at bounding box center [164, 20] width 11 height 11
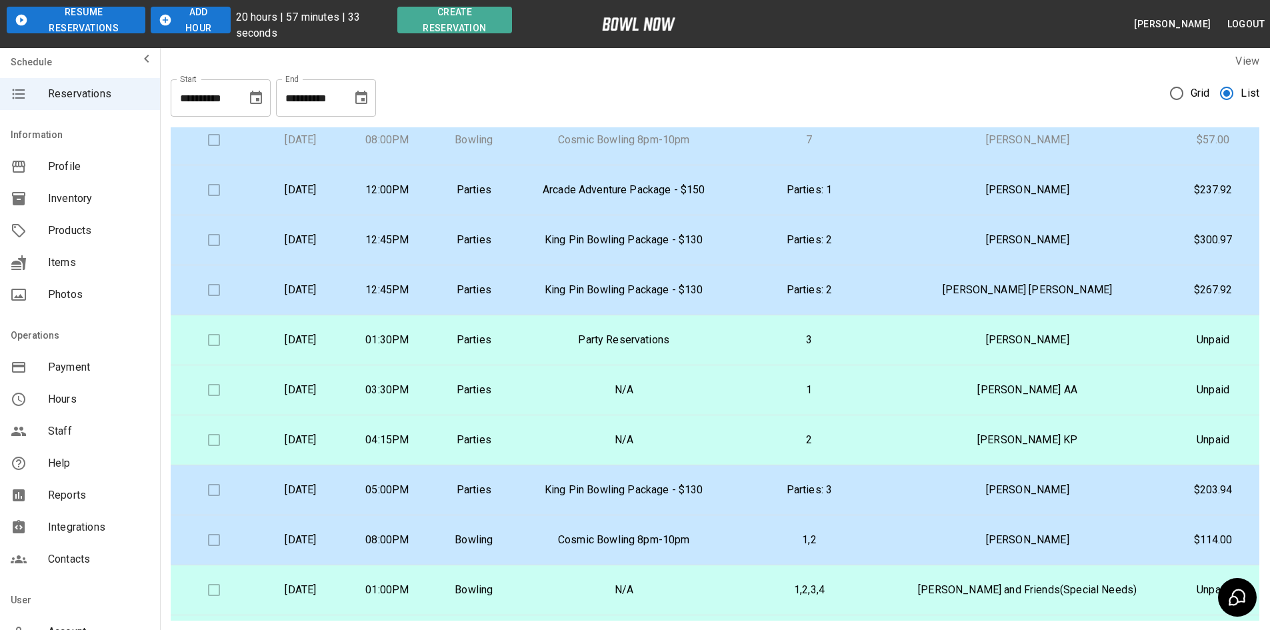
click at [167, 21] on icon "button" at bounding box center [164, 20] width 11 height 11
click at [507, 391] on p "Parties" at bounding box center [473, 390] width 65 height 16
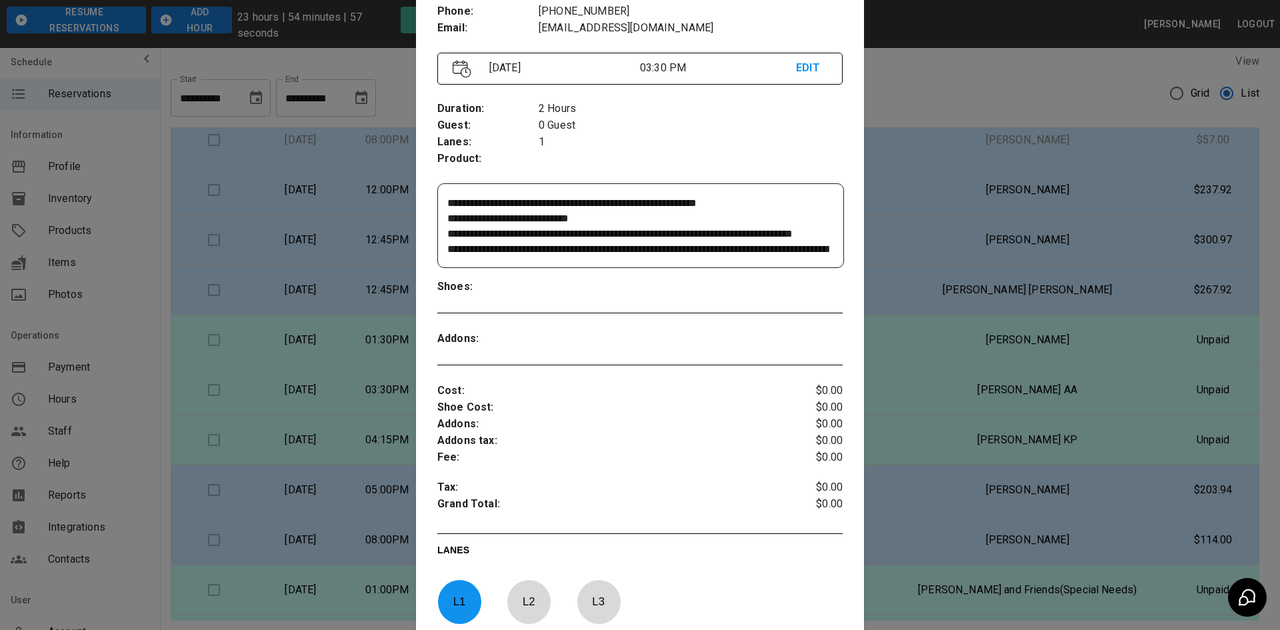
scroll to position [133, 0]
click at [940, 105] on div at bounding box center [640, 315] width 1280 height 630
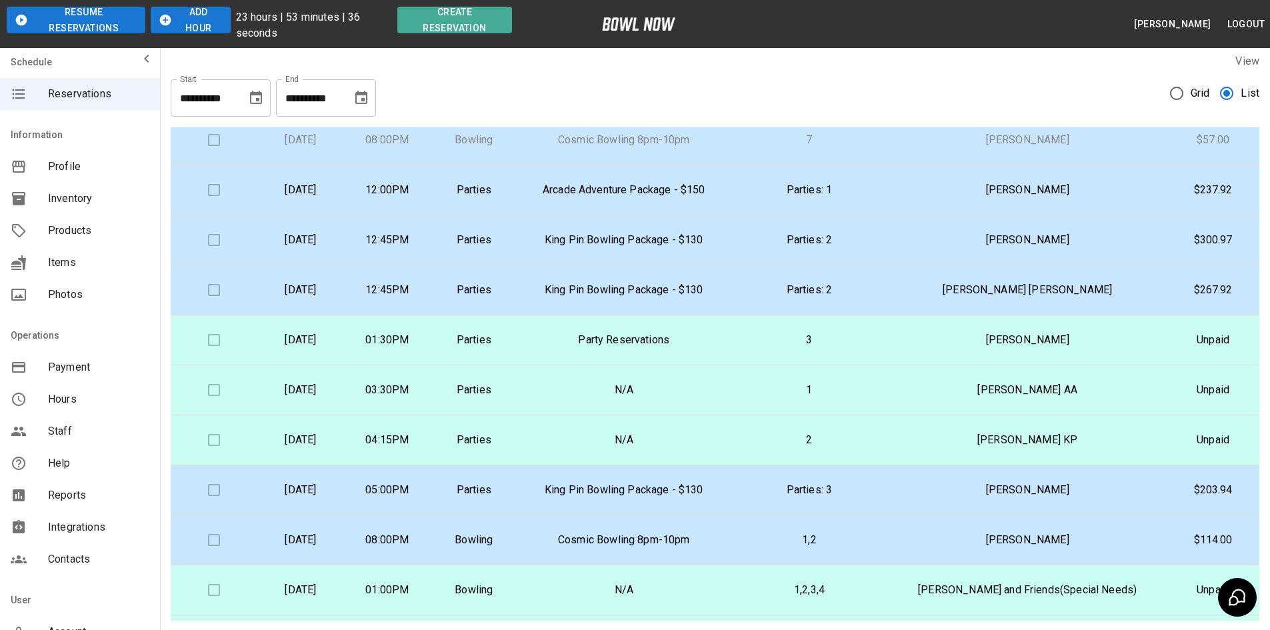
click at [420, 445] on p "04:15PM" at bounding box center [387, 440] width 65 height 16
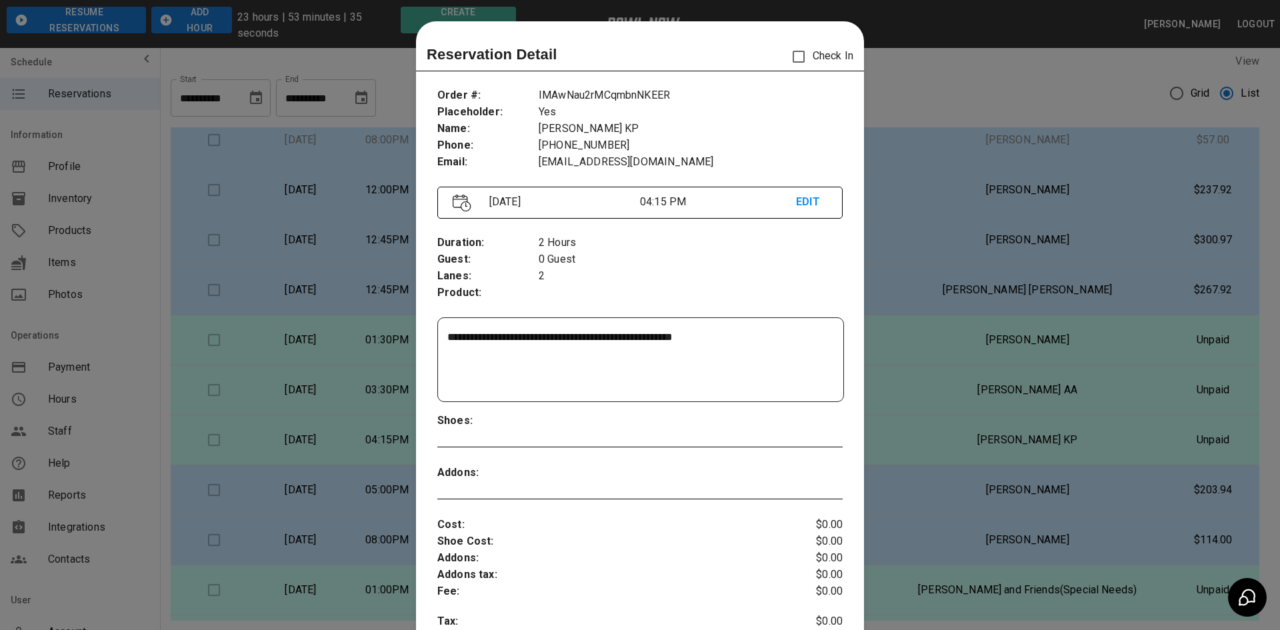
scroll to position [21, 0]
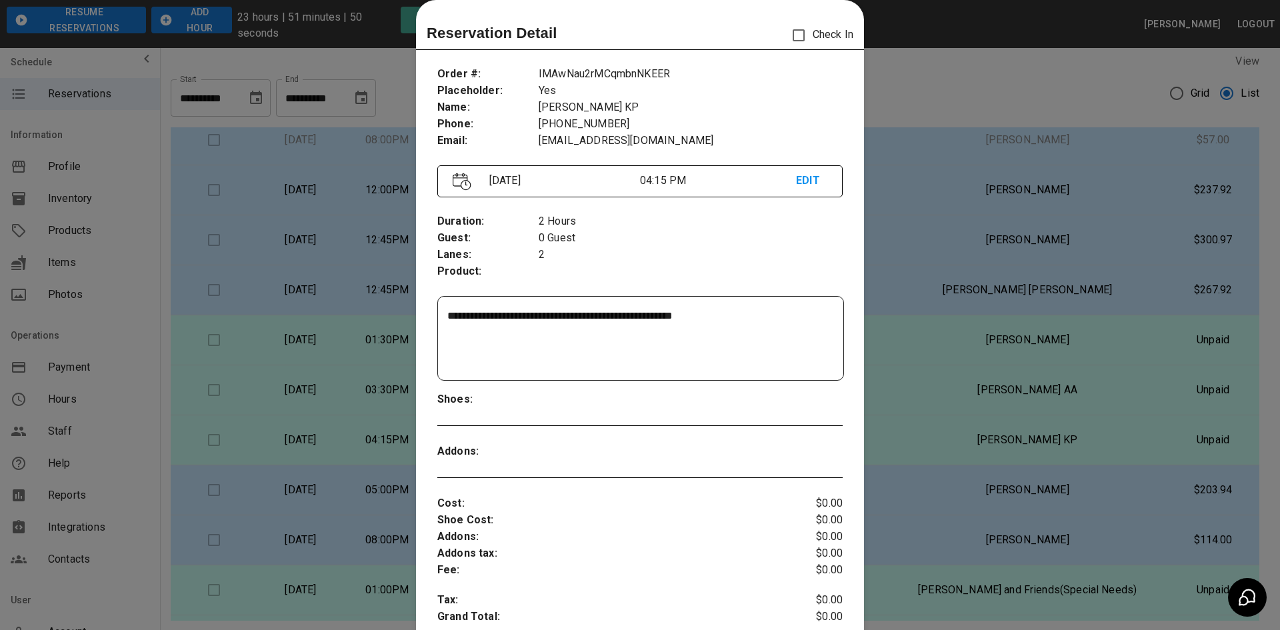
click at [1063, 93] on div at bounding box center [640, 315] width 1280 height 630
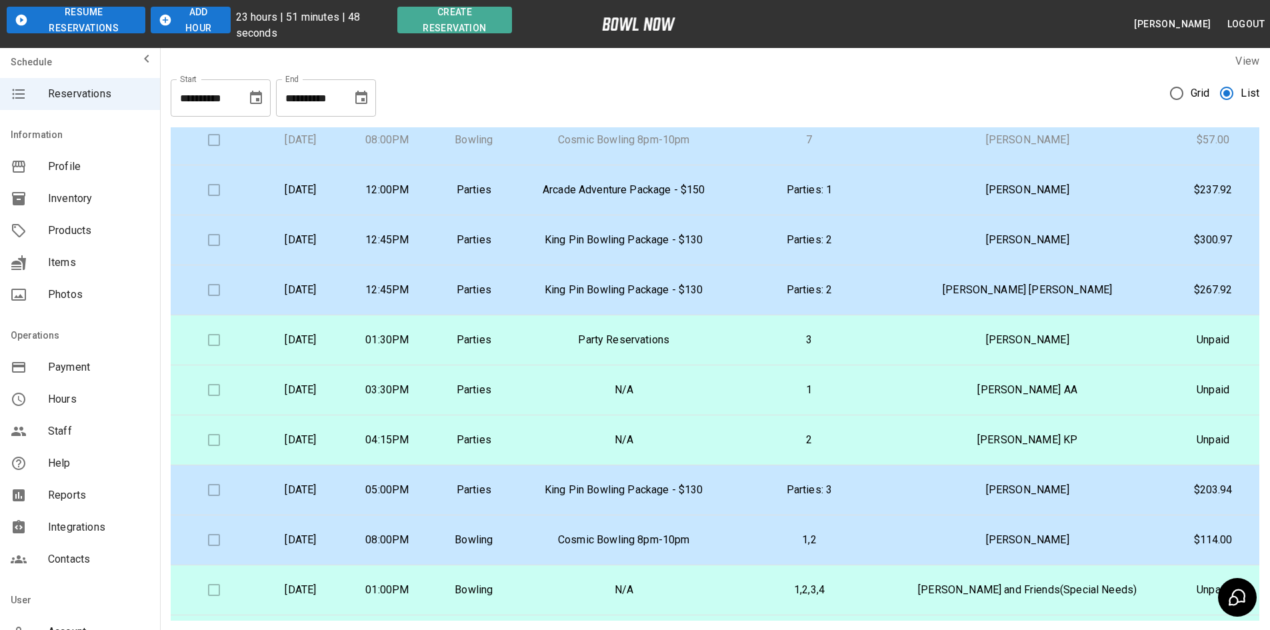
click at [517, 478] on td "Parties" at bounding box center [474, 490] width 87 height 50
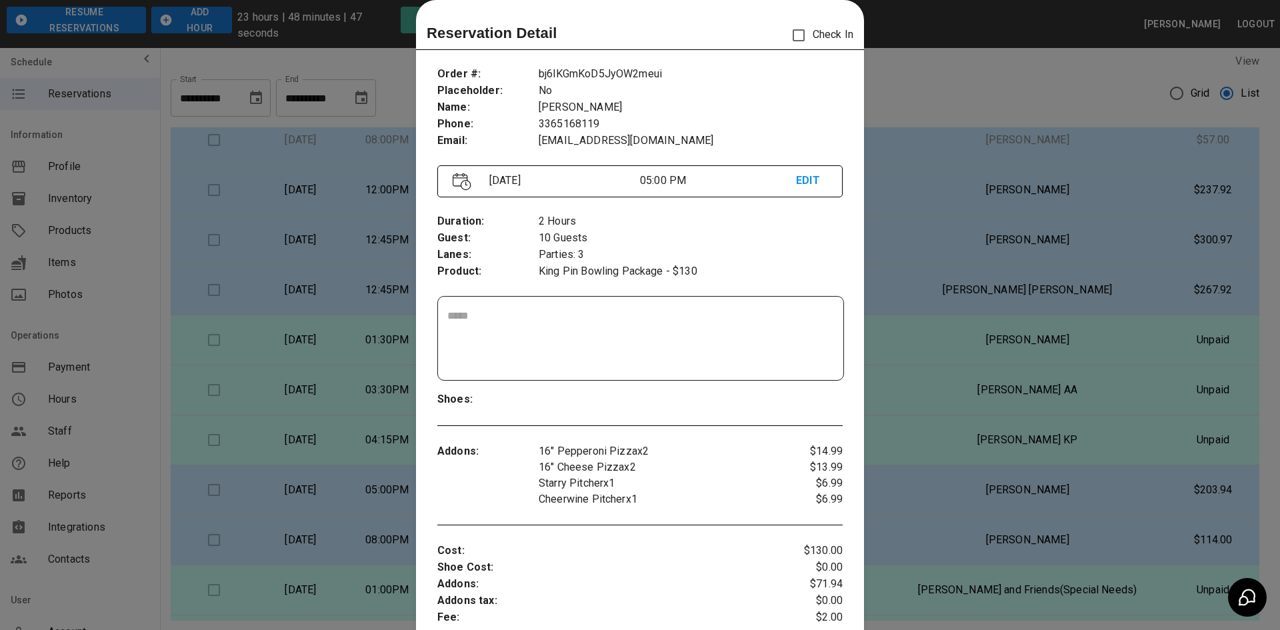
click at [374, 551] on div at bounding box center [640, 315] width 1280 height 630
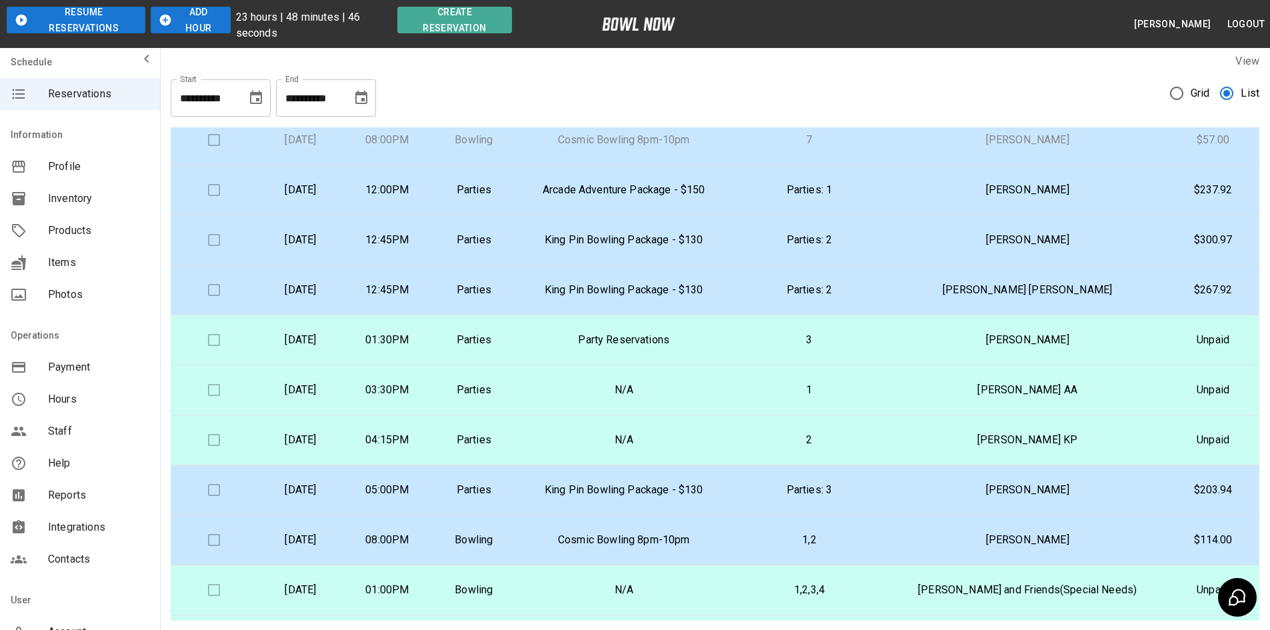
click at [420, 487] on p "05:00PM" at bounding box center [387, 490] width 65 height 16
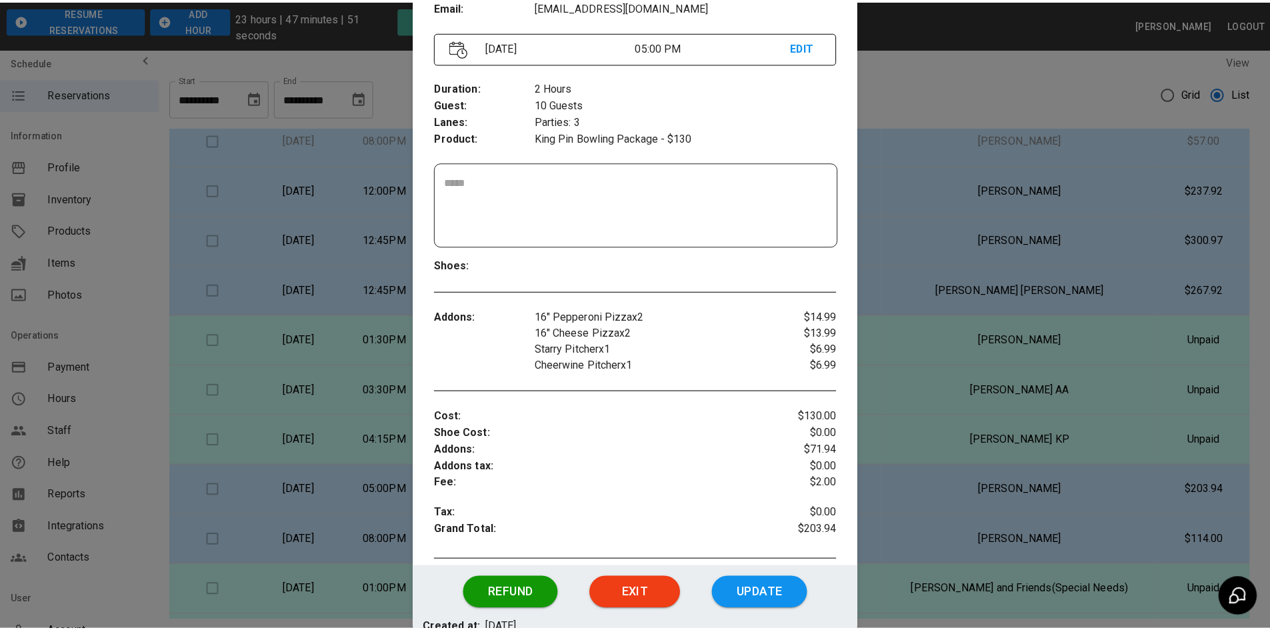
scroll to position [172, 0]
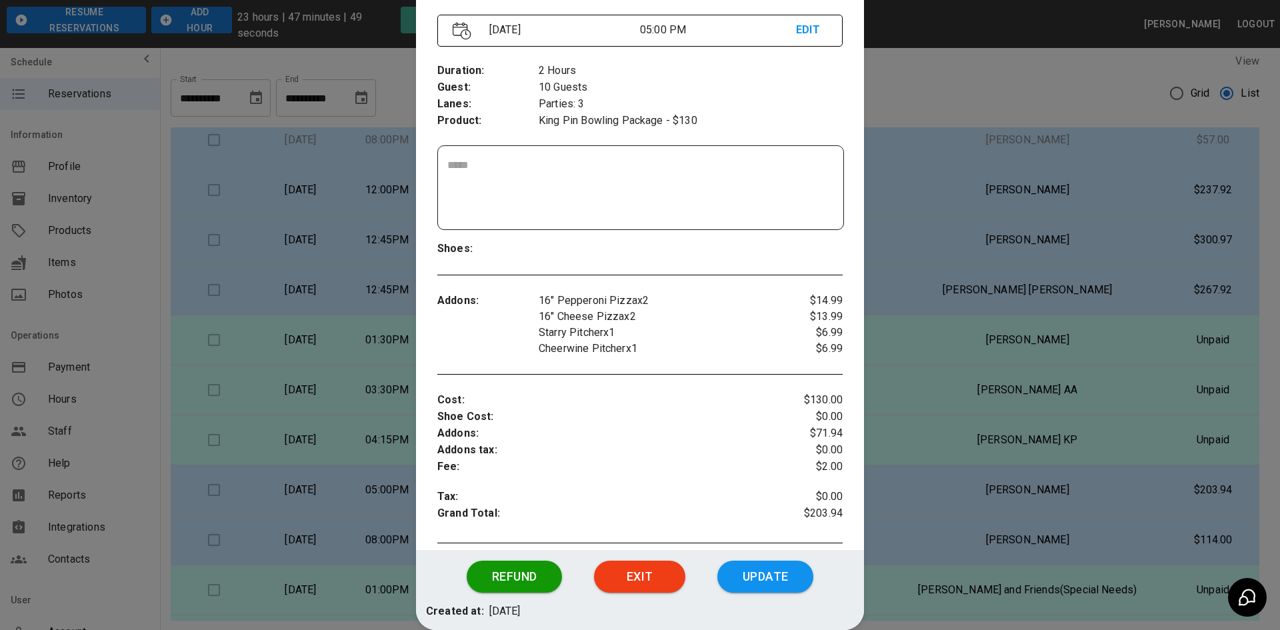
click at [927, 609] on div at bounding box center [640, 315] width 1280 height 630
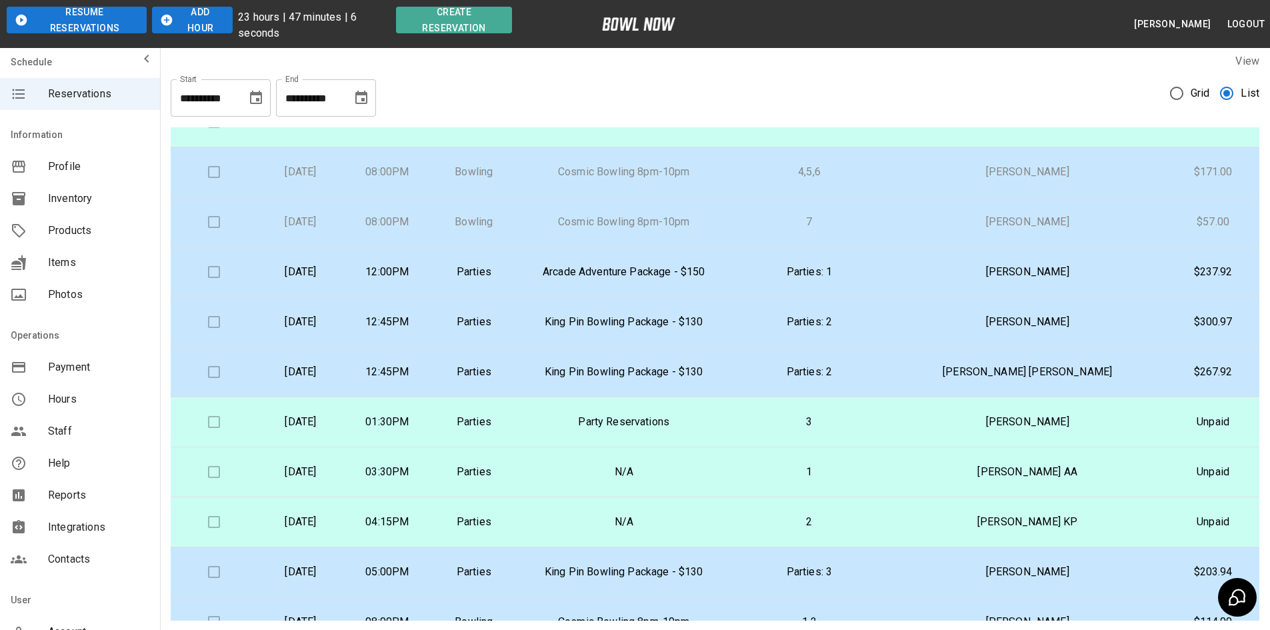
scroll to position [267, 0]
